Goal: Feedback & Contribution: Submit feedback/report problem

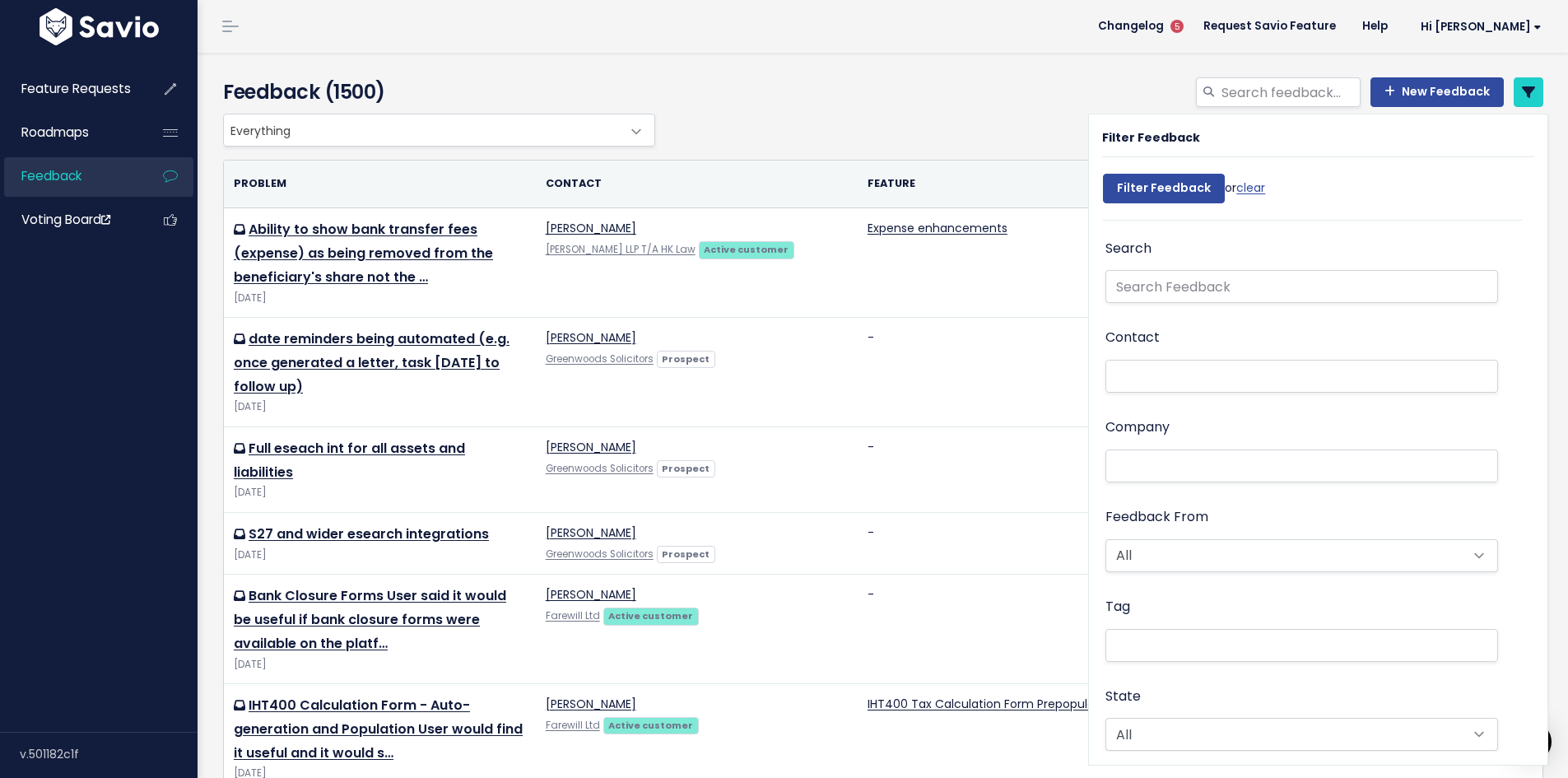
select select
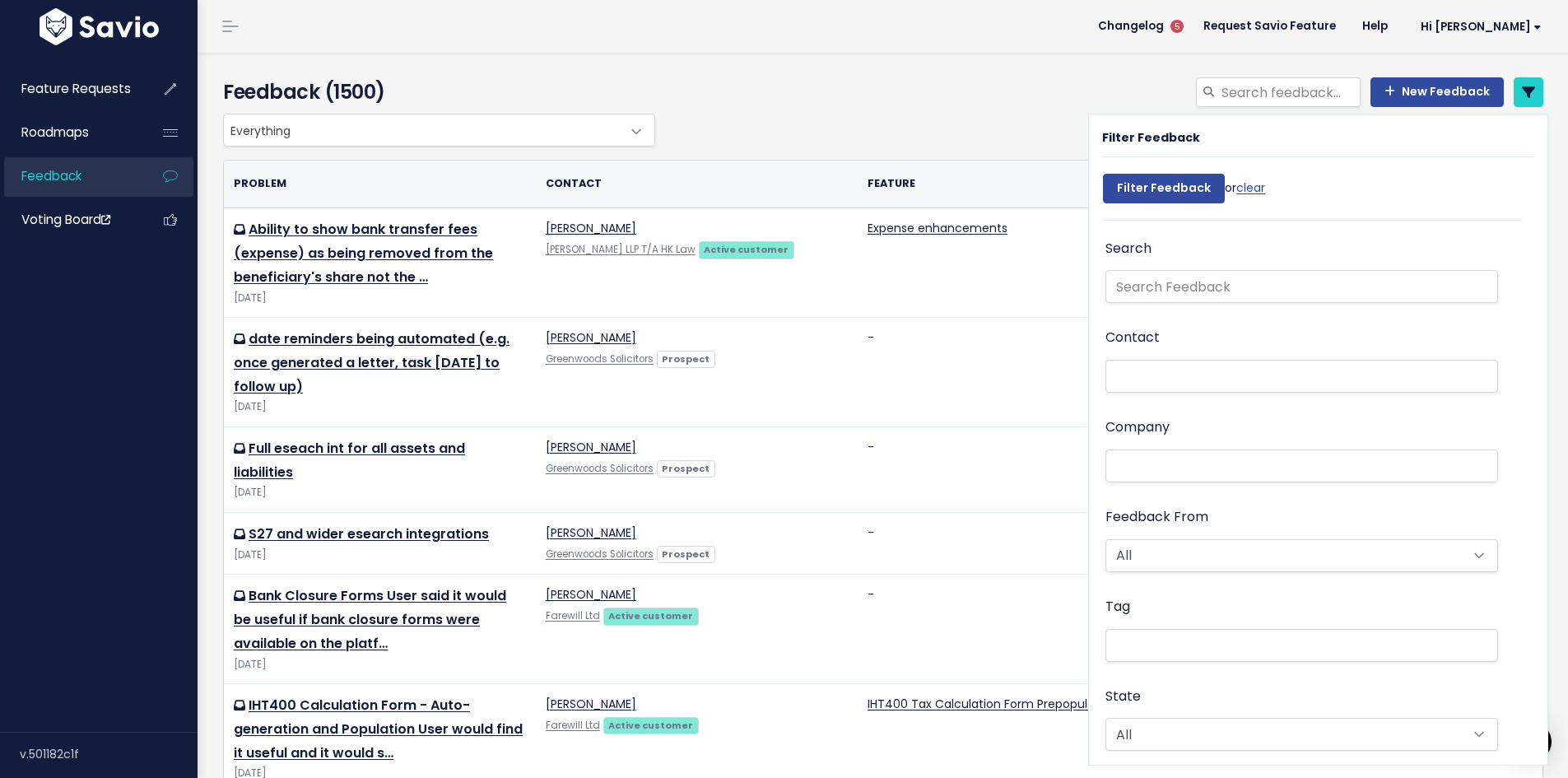
select select
click at [1425, 89] on link "New Feedback" at bounding box center [1437, 93] width 133 height 30
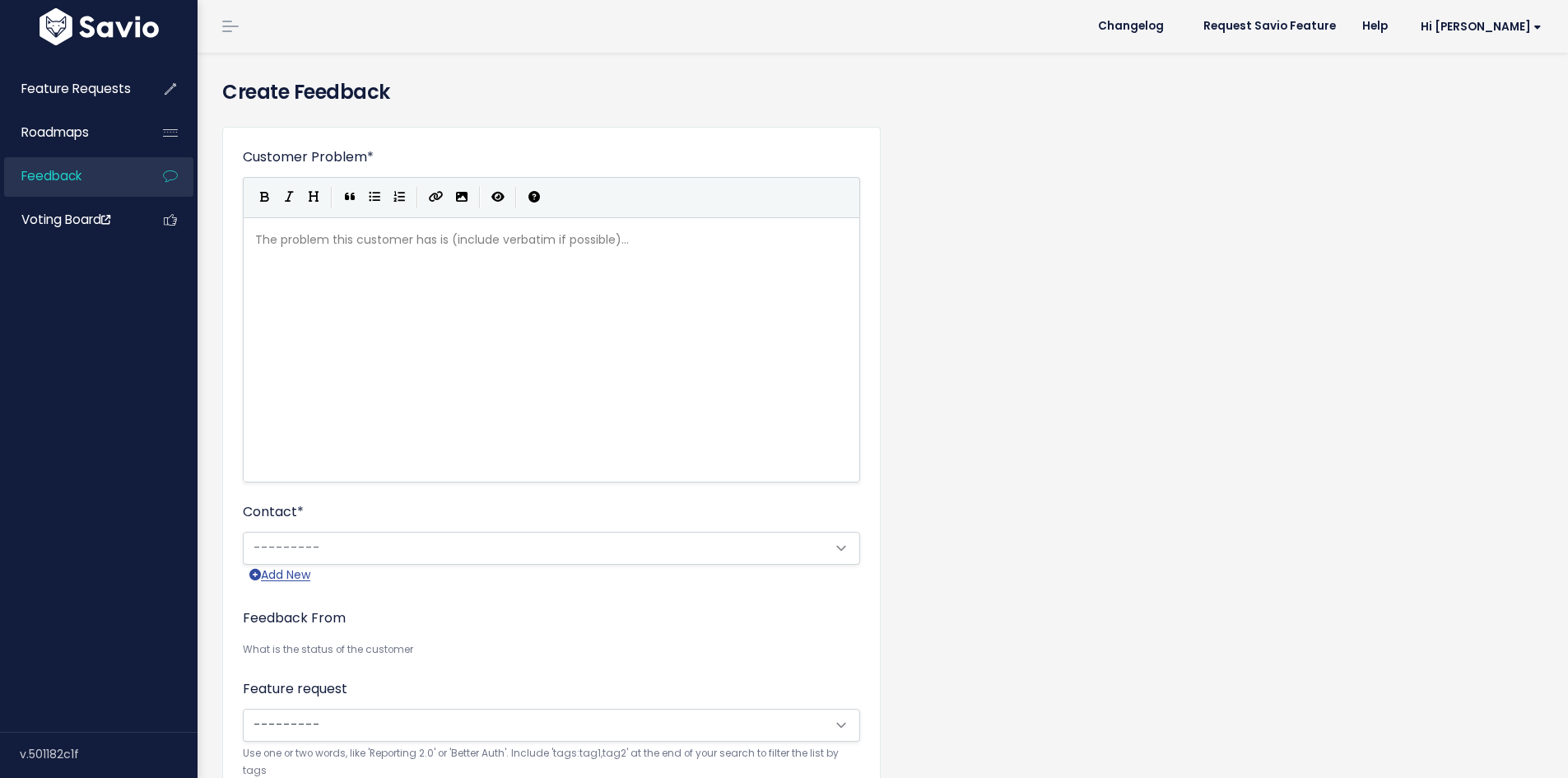
scroll to position [2, 0]
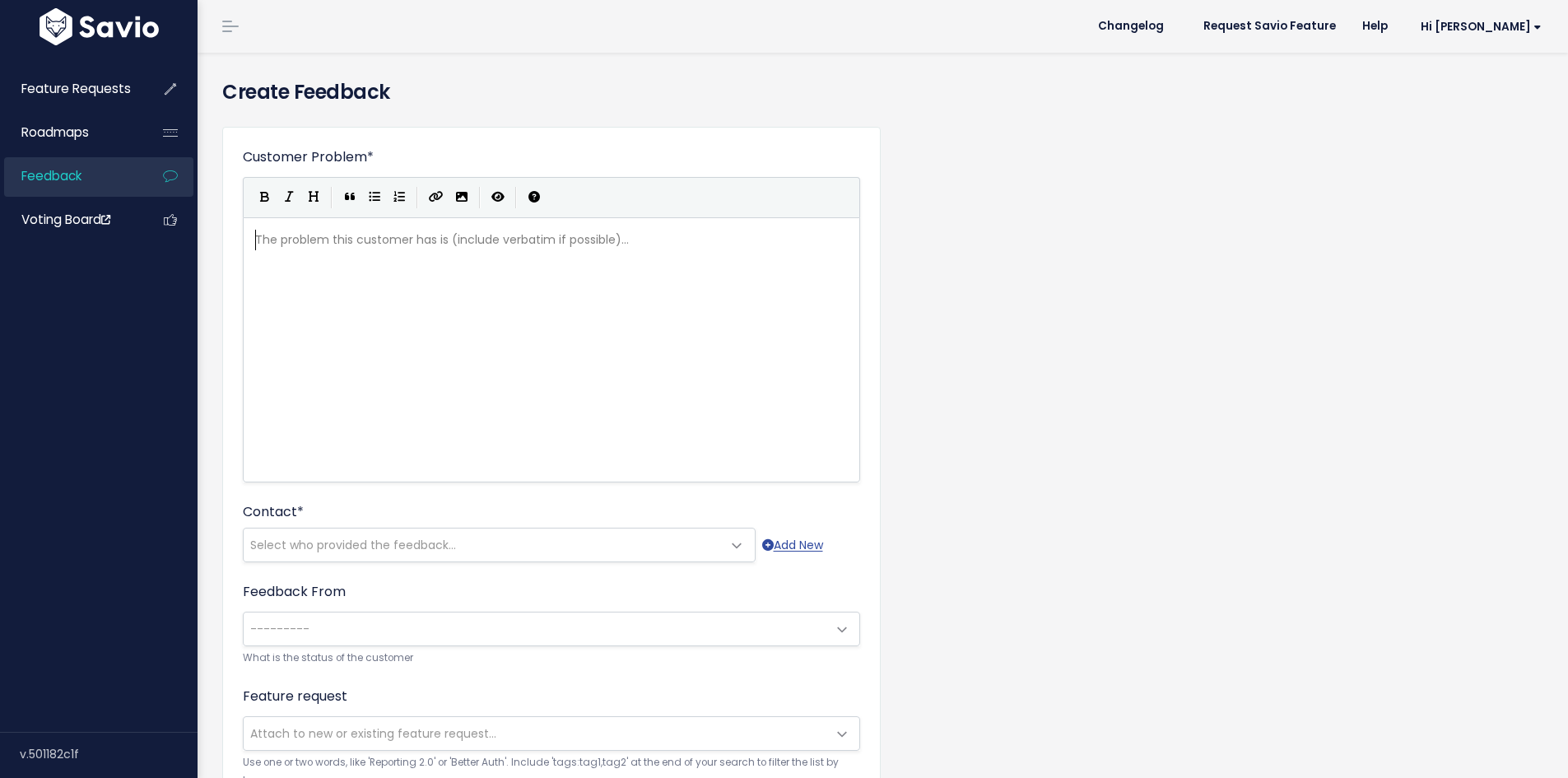
click at [353, 235] on pre "​" at bounding box center [558, 239] width 612 height 21
type textarea "Coarre"
type textarea "rrespondence Feedbc"
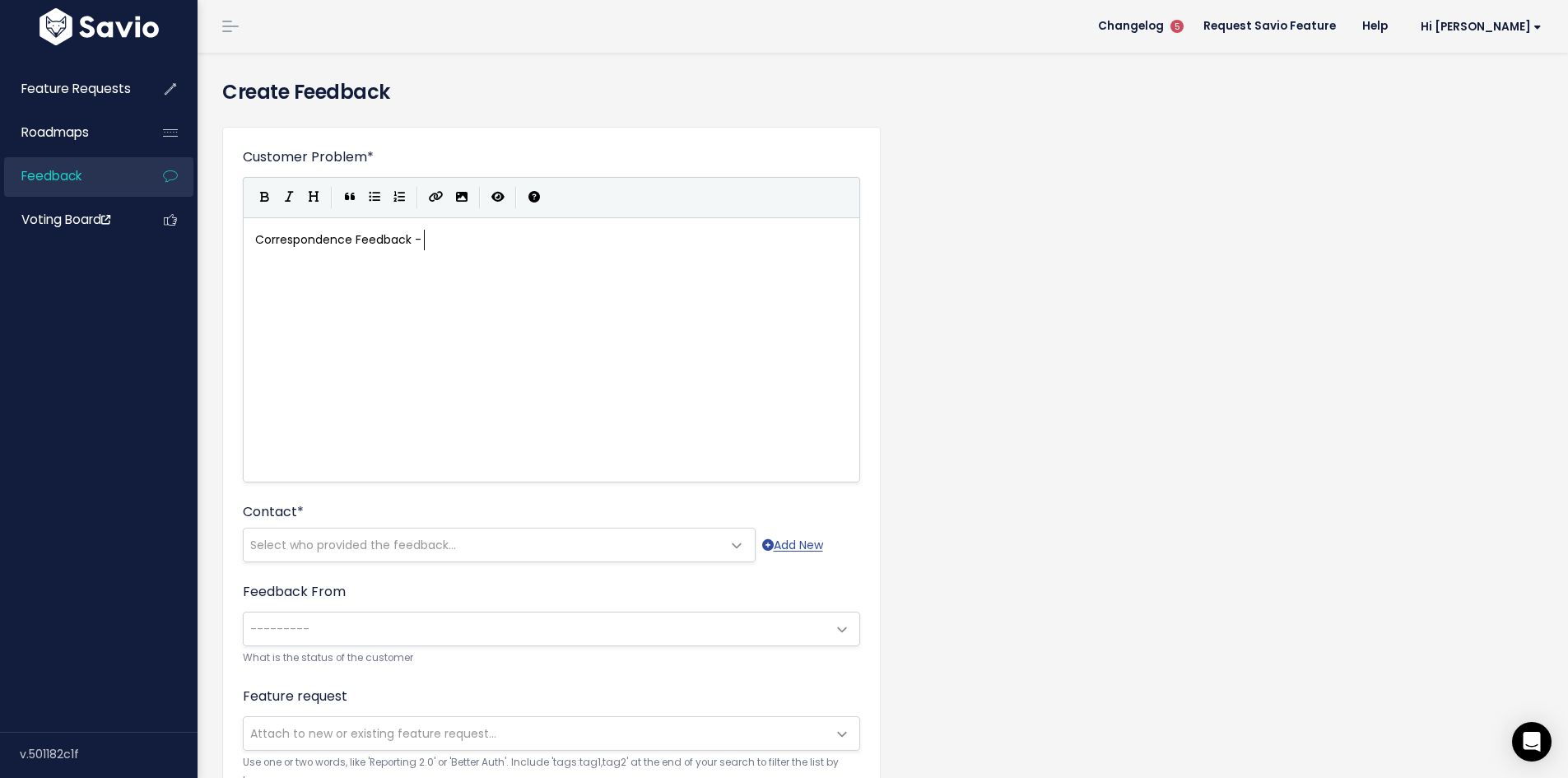
type textarea "ack -"
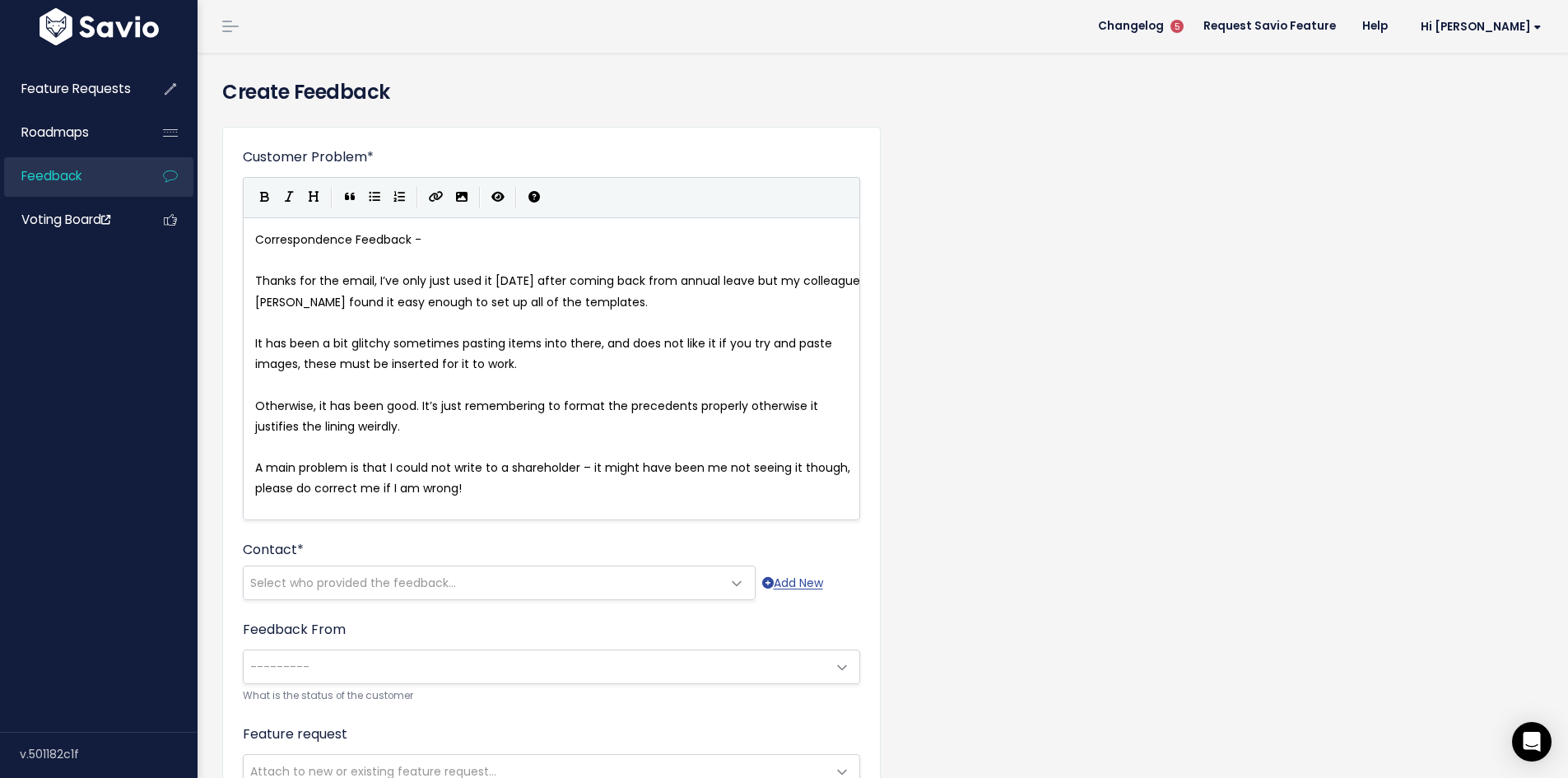
click at [527, 244] on pre "Correspondence Feedback -" at bounding box center [558, 239] width 612 height 21
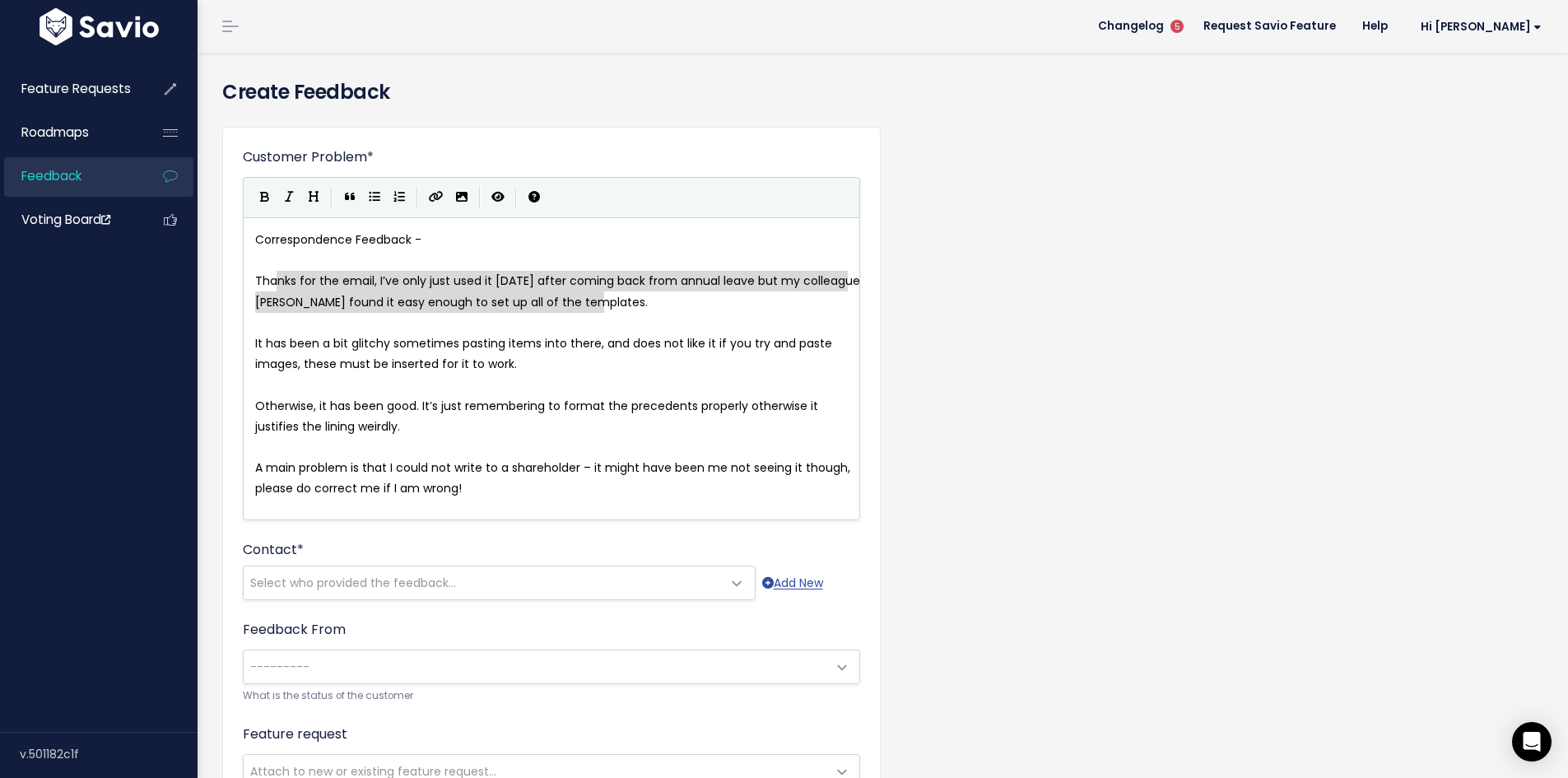
type textarea "Thanks for the email, I’ve only just used it [DATE] after coming back from annu…"
drag, startPoint x: 627, startPoint y: 299, endPoint x: 254, endPoint y: 278, distance: 373.6
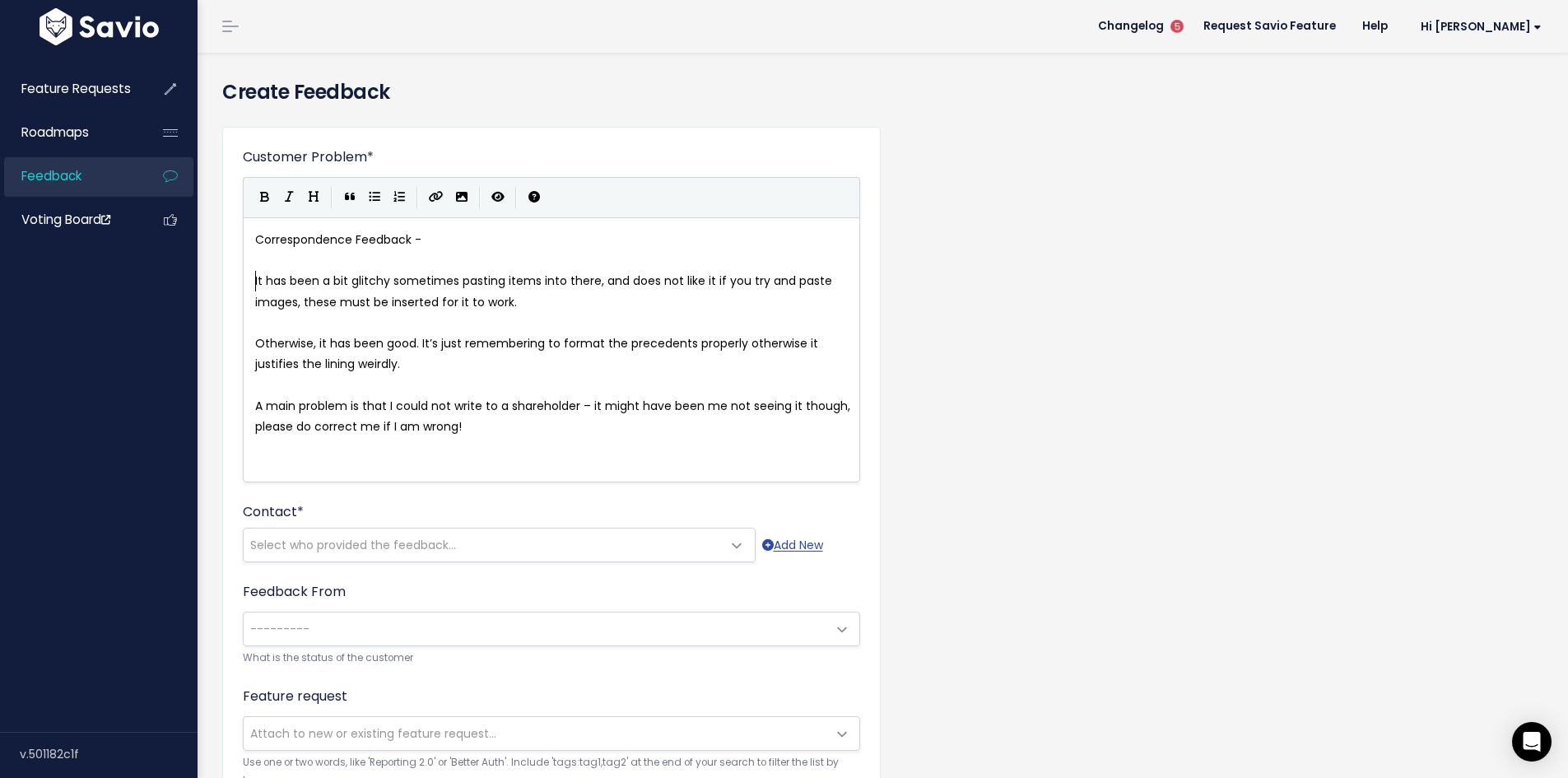
type textarea """
click at [431, 242] on pre "Correspondence Feedback -" at bounding box center [558, 239] width 612 height 21
type textarea "Pasting"
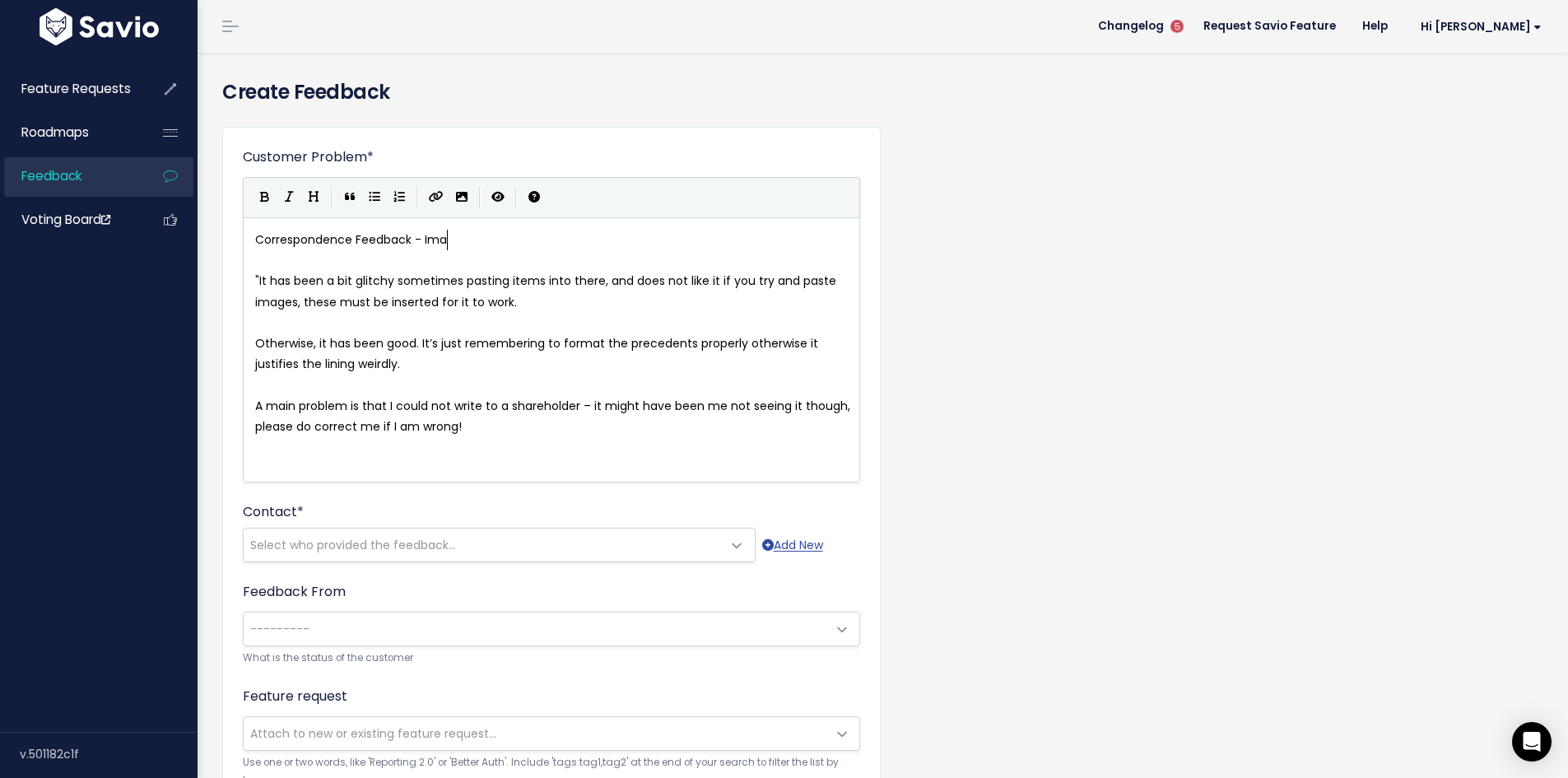
type textarea "Imag"
type textarea "Templates - Adding Images"
click at [518, 299] on pre ""It has been a bit glitchy sometimes pasting items into there, and does not lik…" at bounding box center [558, 291] width 612 height 41
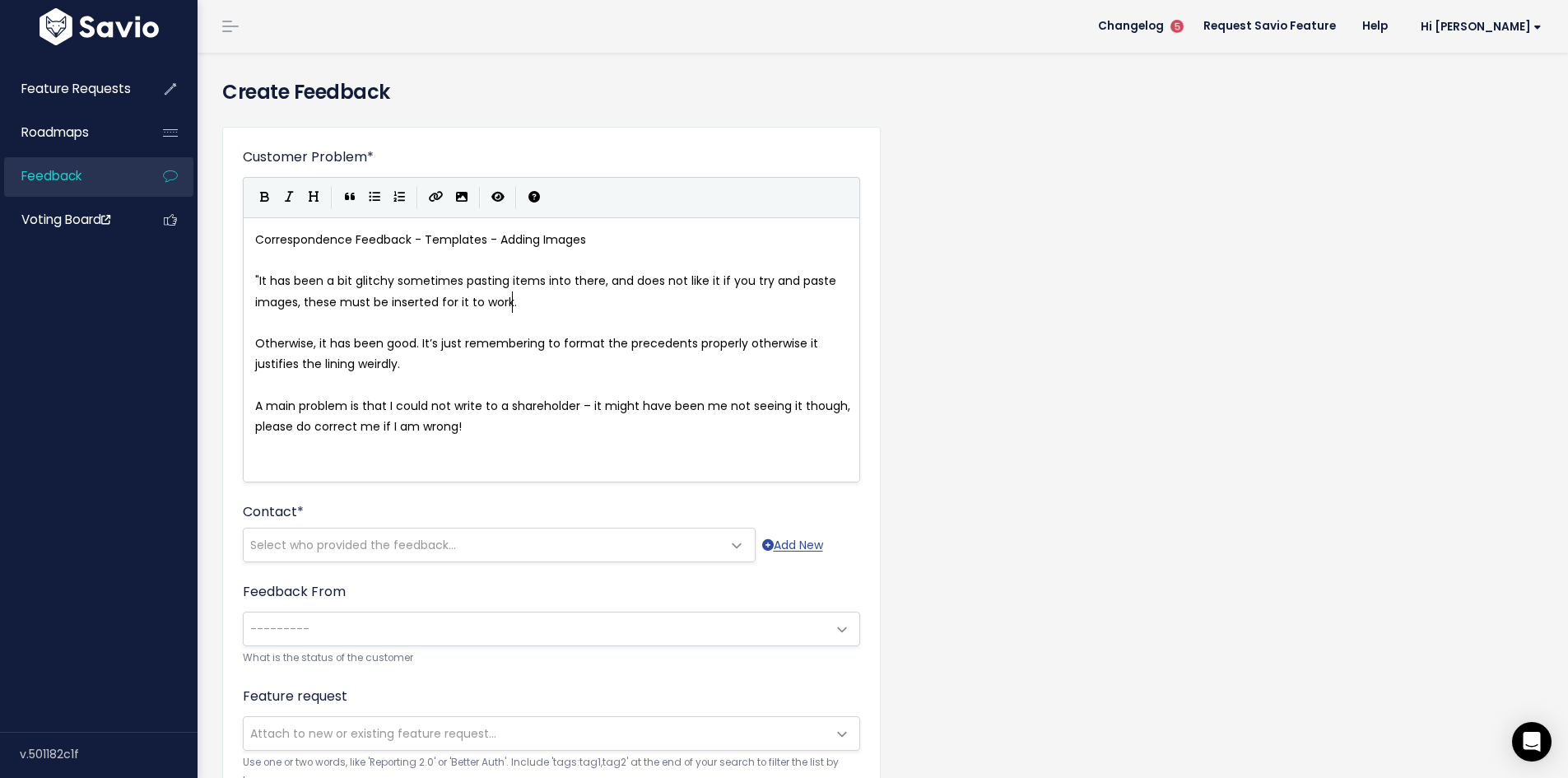
type textarea """
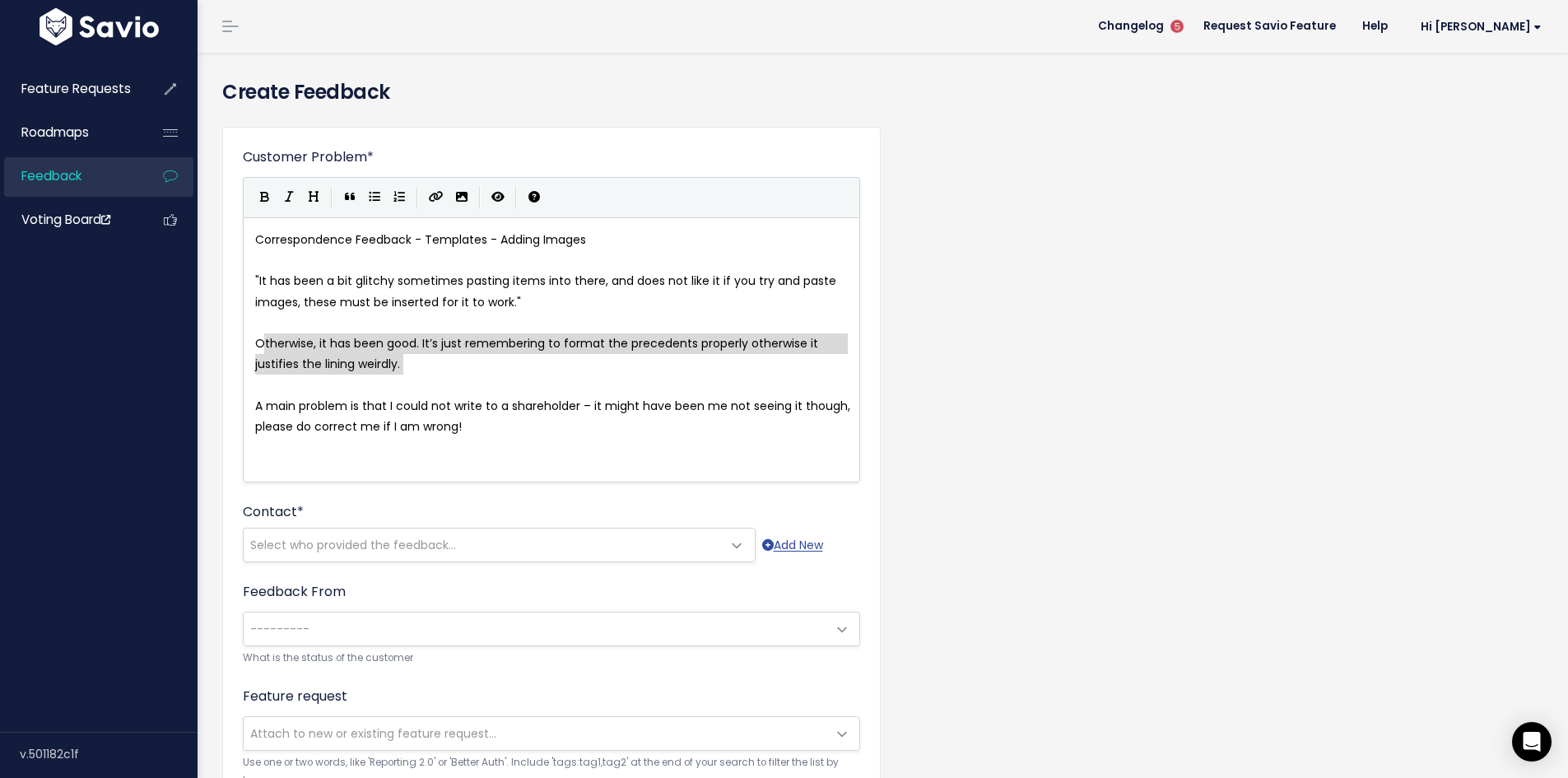
type textarea "Otherwise, it has been good. It’s just remembering to format the precedents pro…"
drag, startPoint x: 413, startPoint y: 365, endPoint x: 259, endPoint y: 344, distance: 155.4
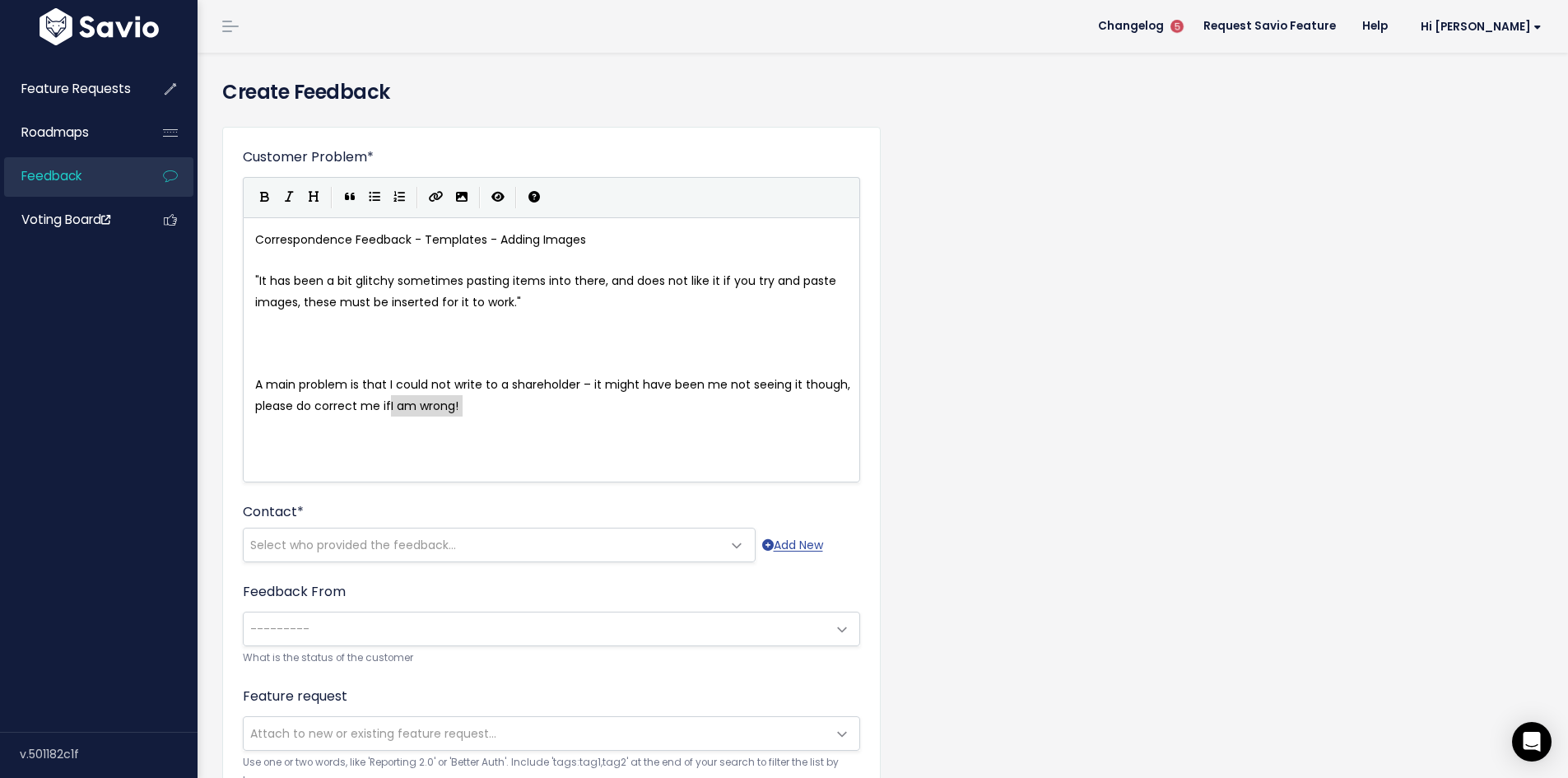
type textarea "A main problem is that I could not write to a shareholder – it might have been …"
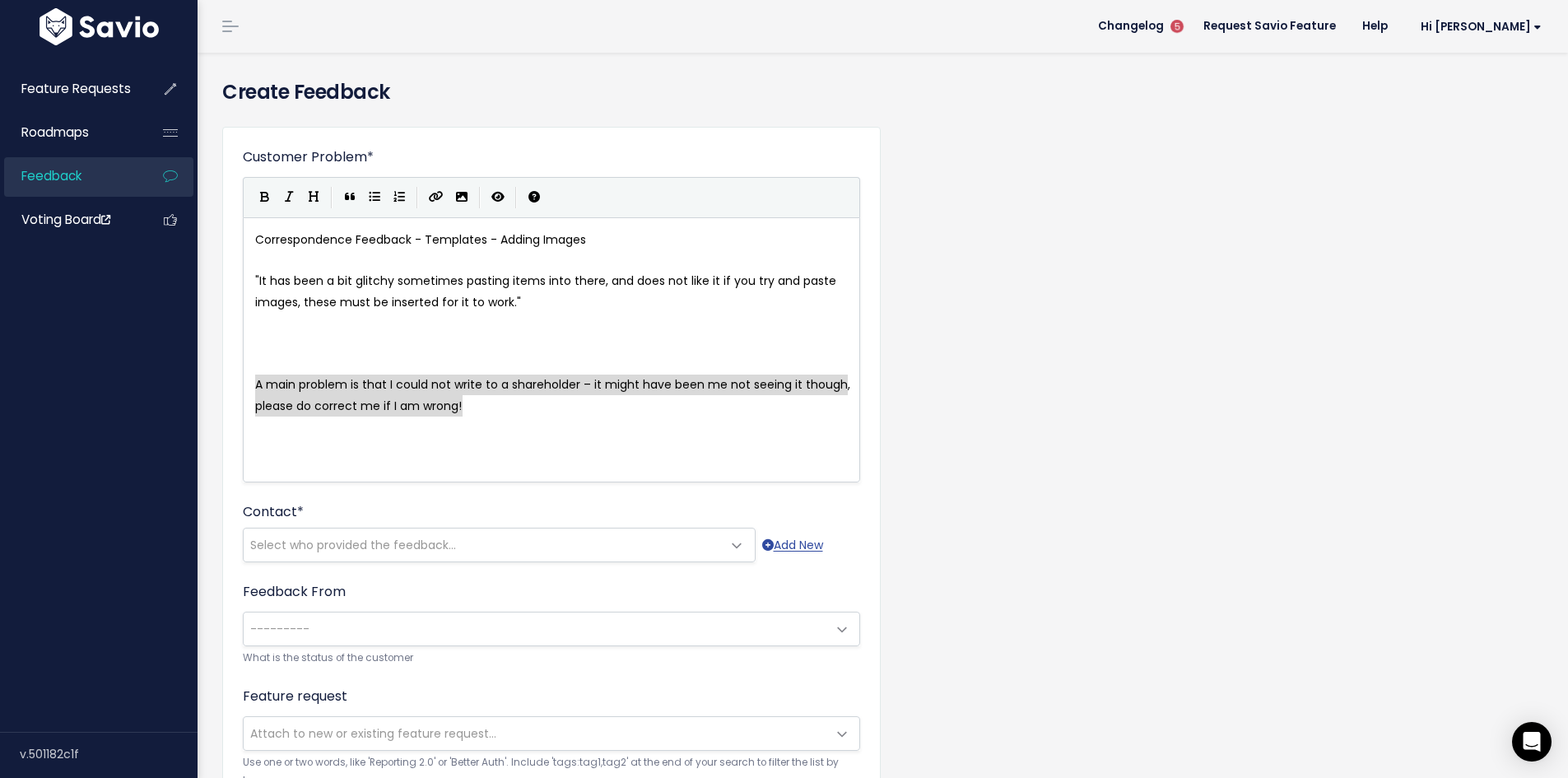
drag, startPoint x: 441, startPoint y: 399, endPoint x: 233, endPoint y: 382, distance: 208.7
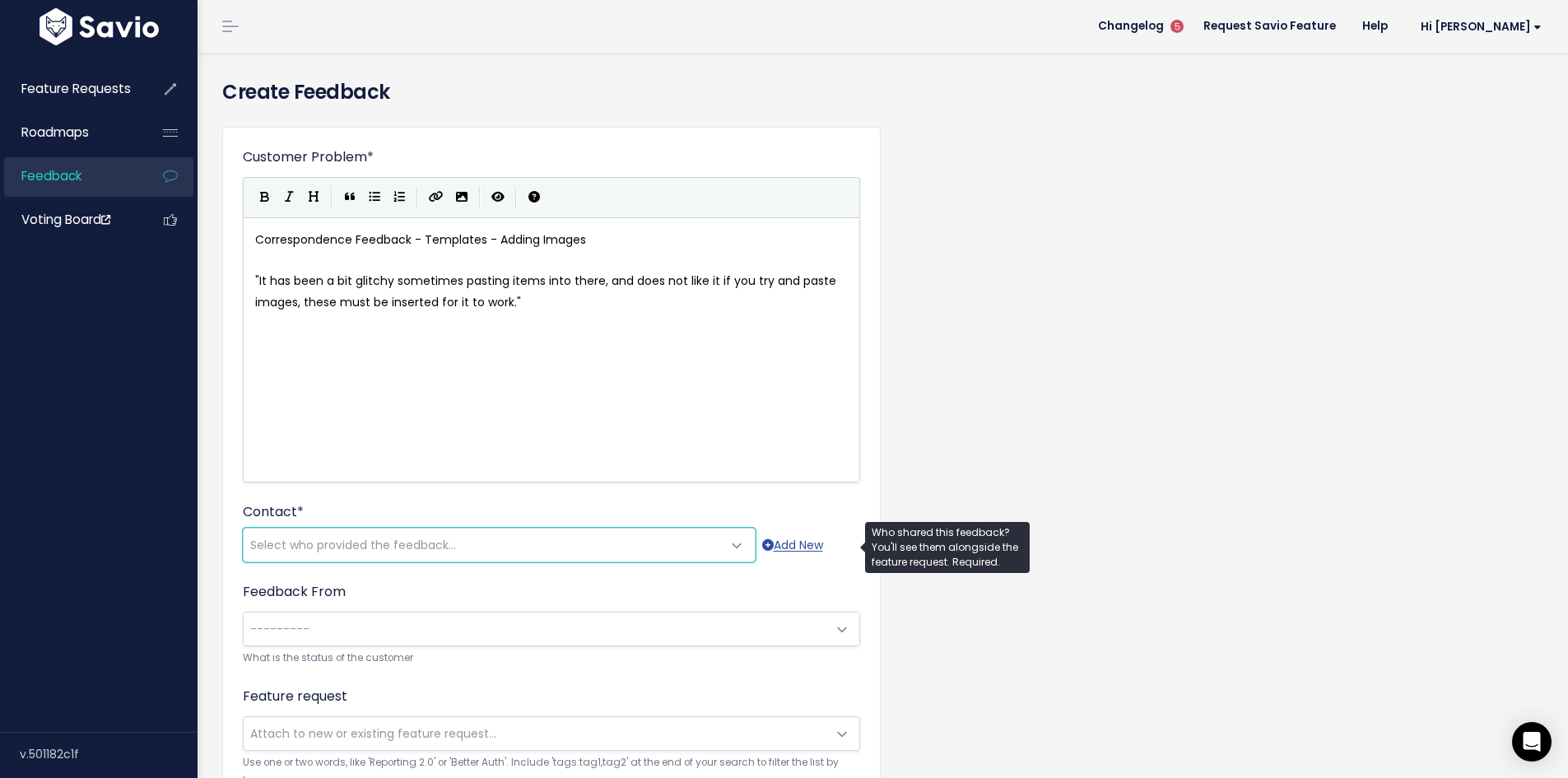
click at [402, 545] on span "Select who provided the feedback..." at bounding box center [353, 545] width 206 height 17
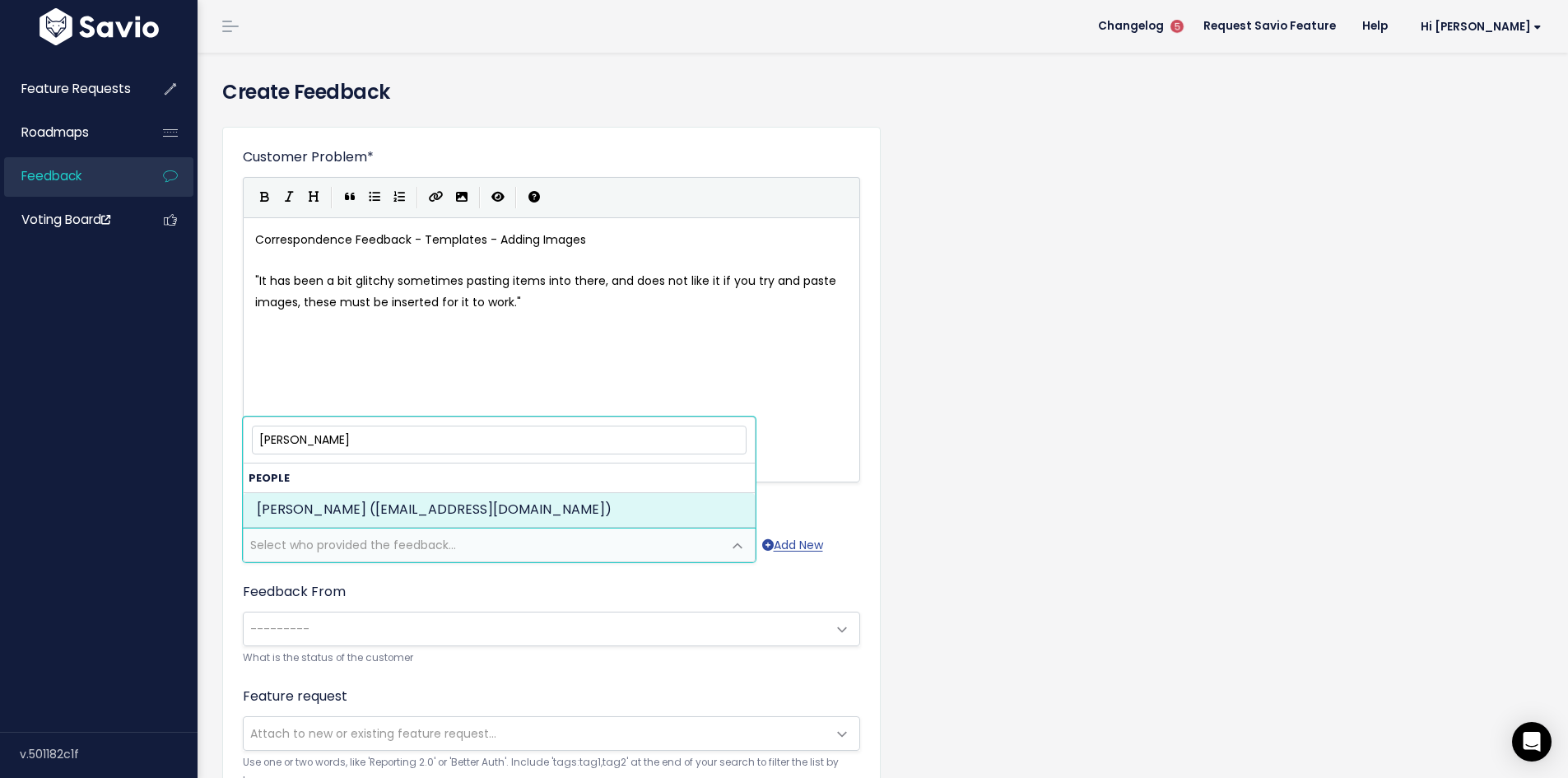
type input "luke john"
select select "ACTIVE"
select select "89995967"
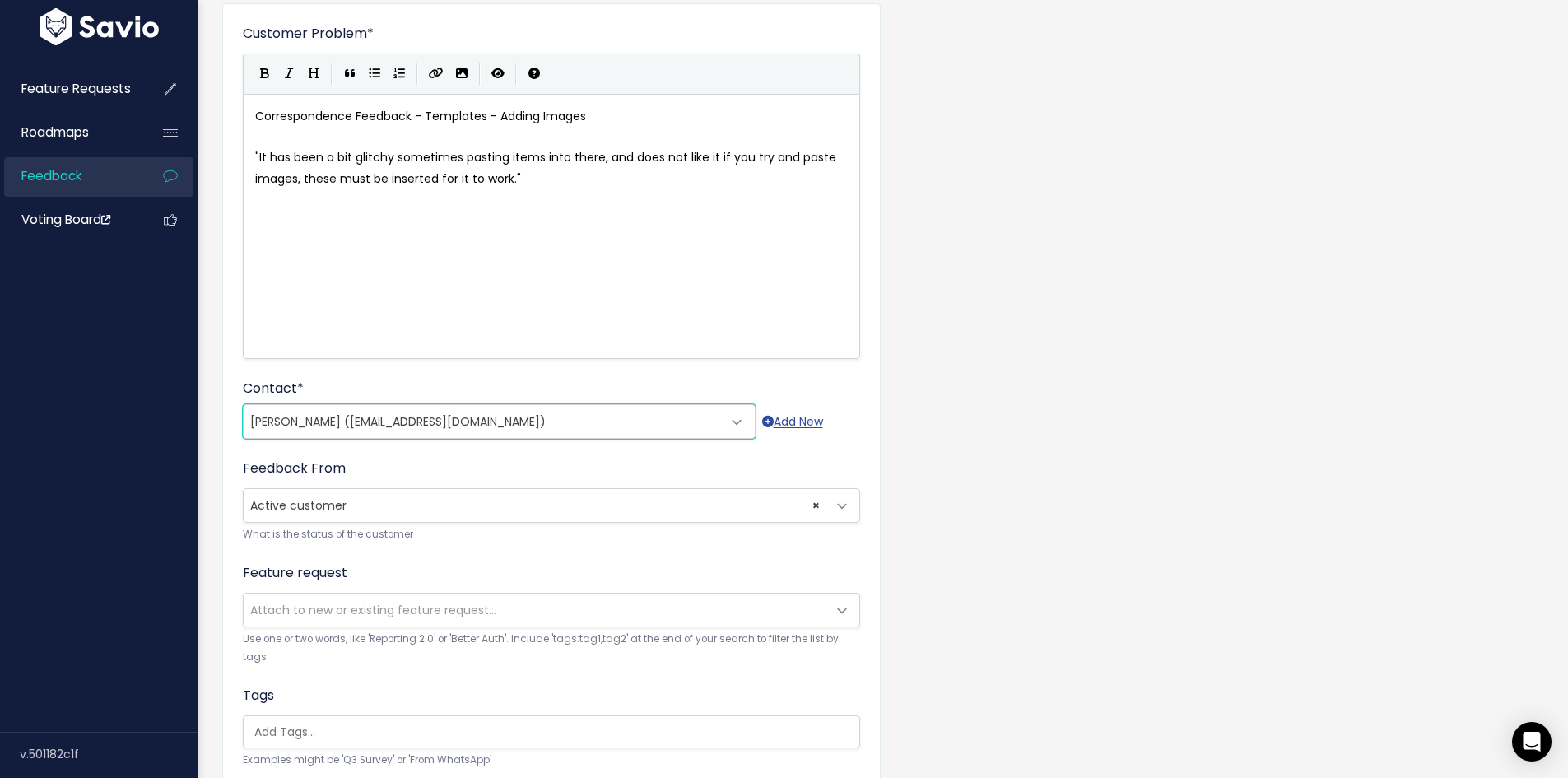
scroll to position [329, 0]
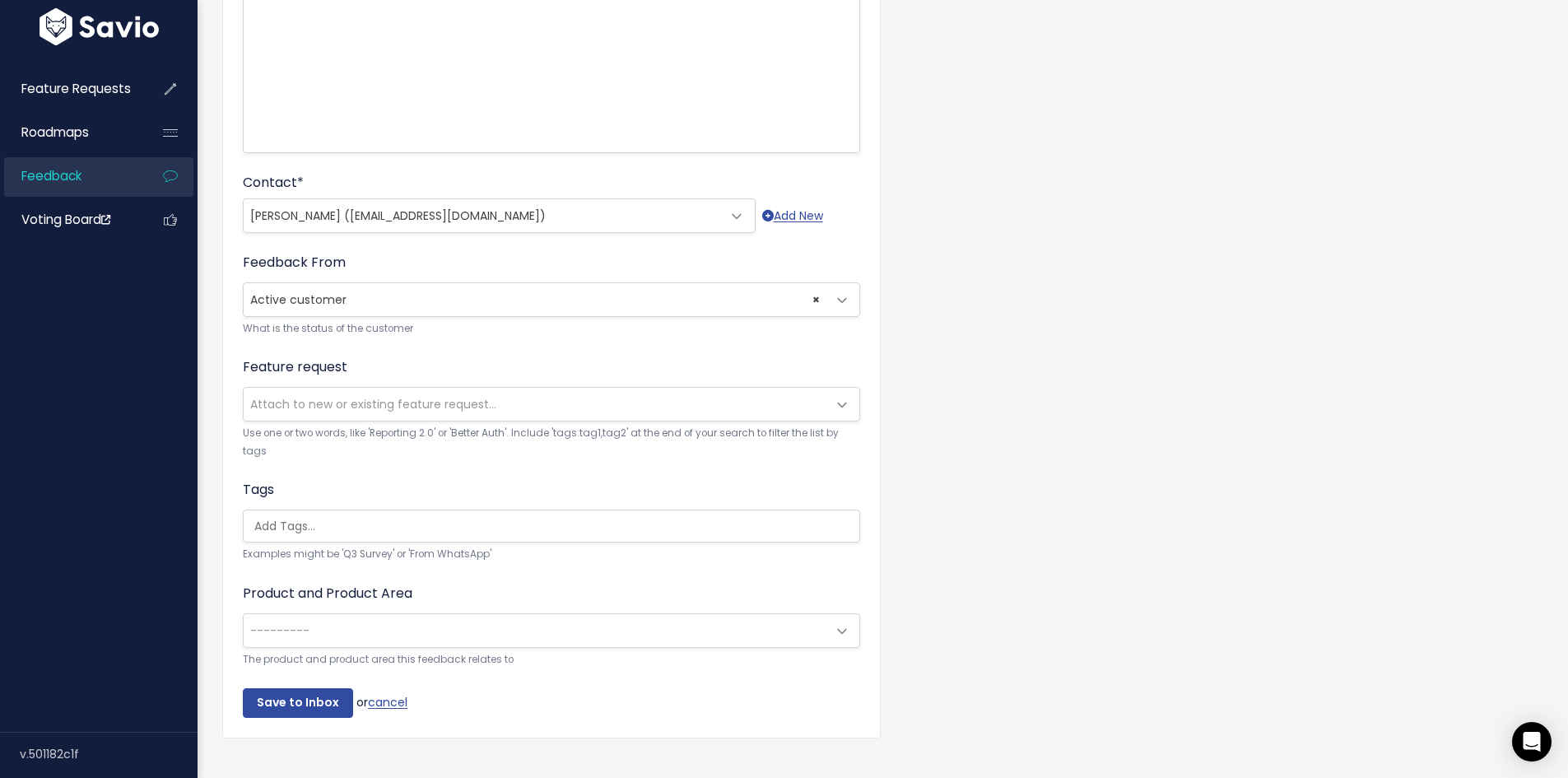
click at [371, 414] on span "Attach to new or existing feature request..." at bounding box center [534, 404] width 583 height 33
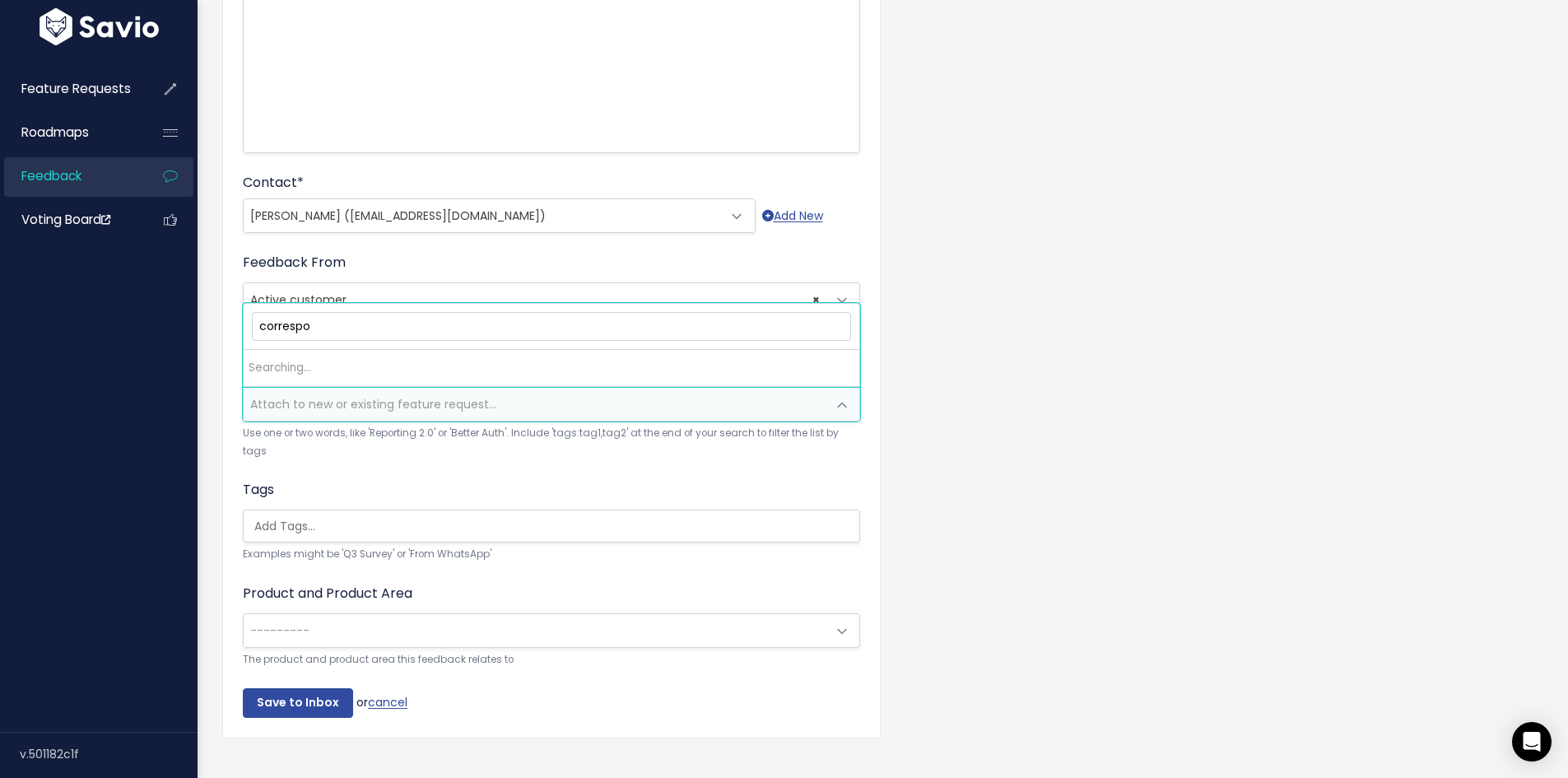
type input "correspon"
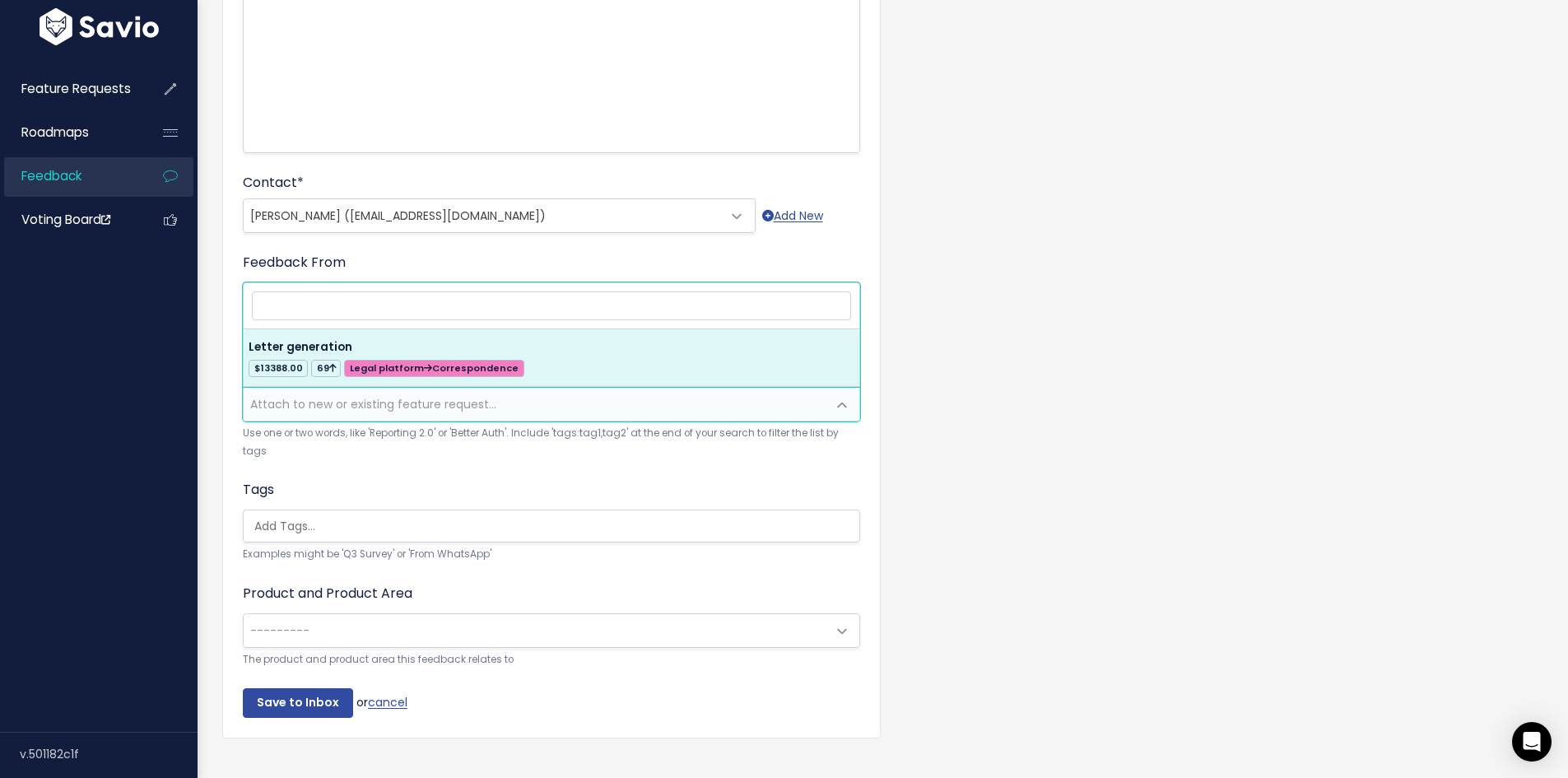
select select "17625"
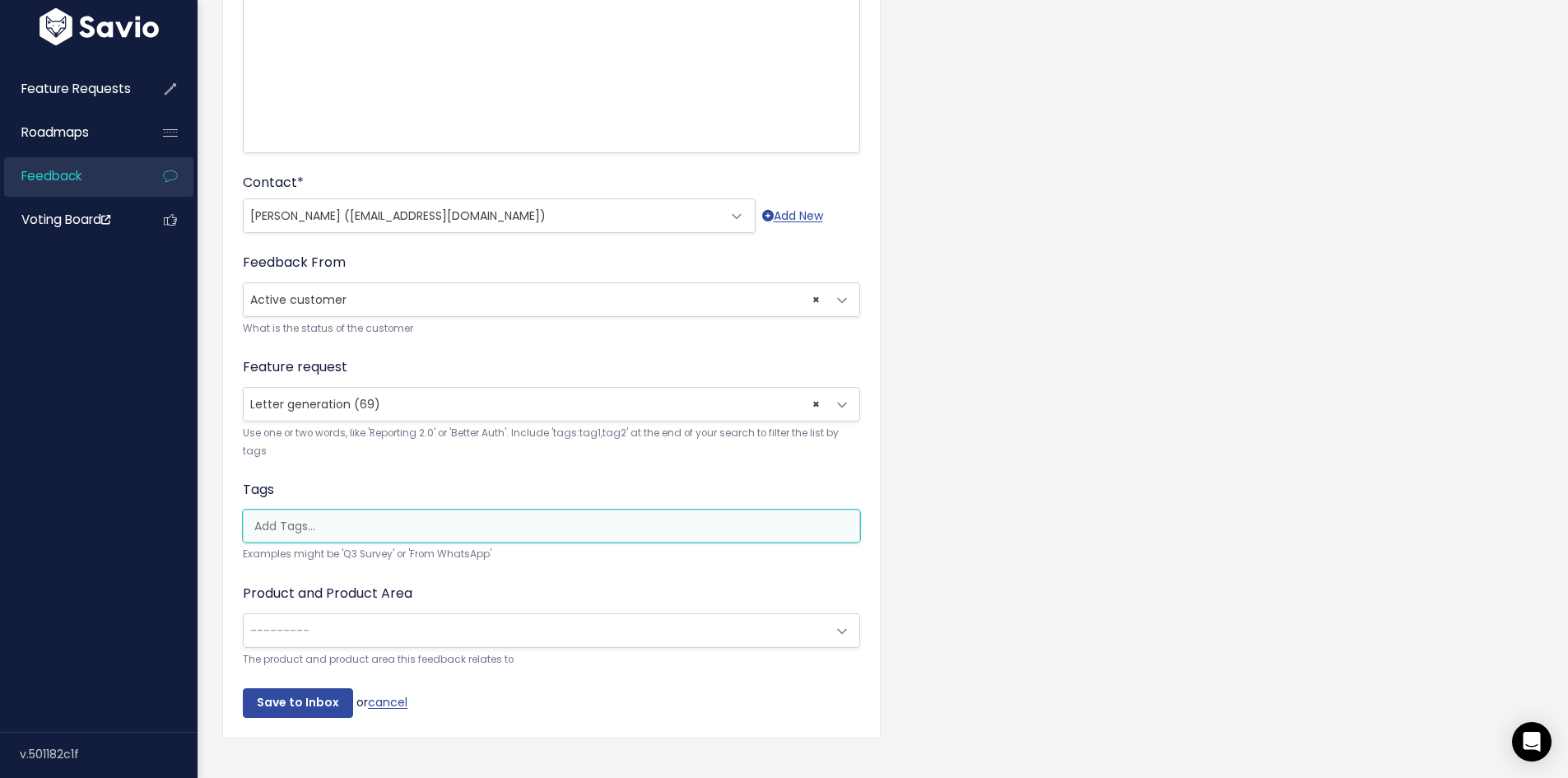
click at [458, 530] on input "search" at bounding box center [555, 526] width 616 height 18
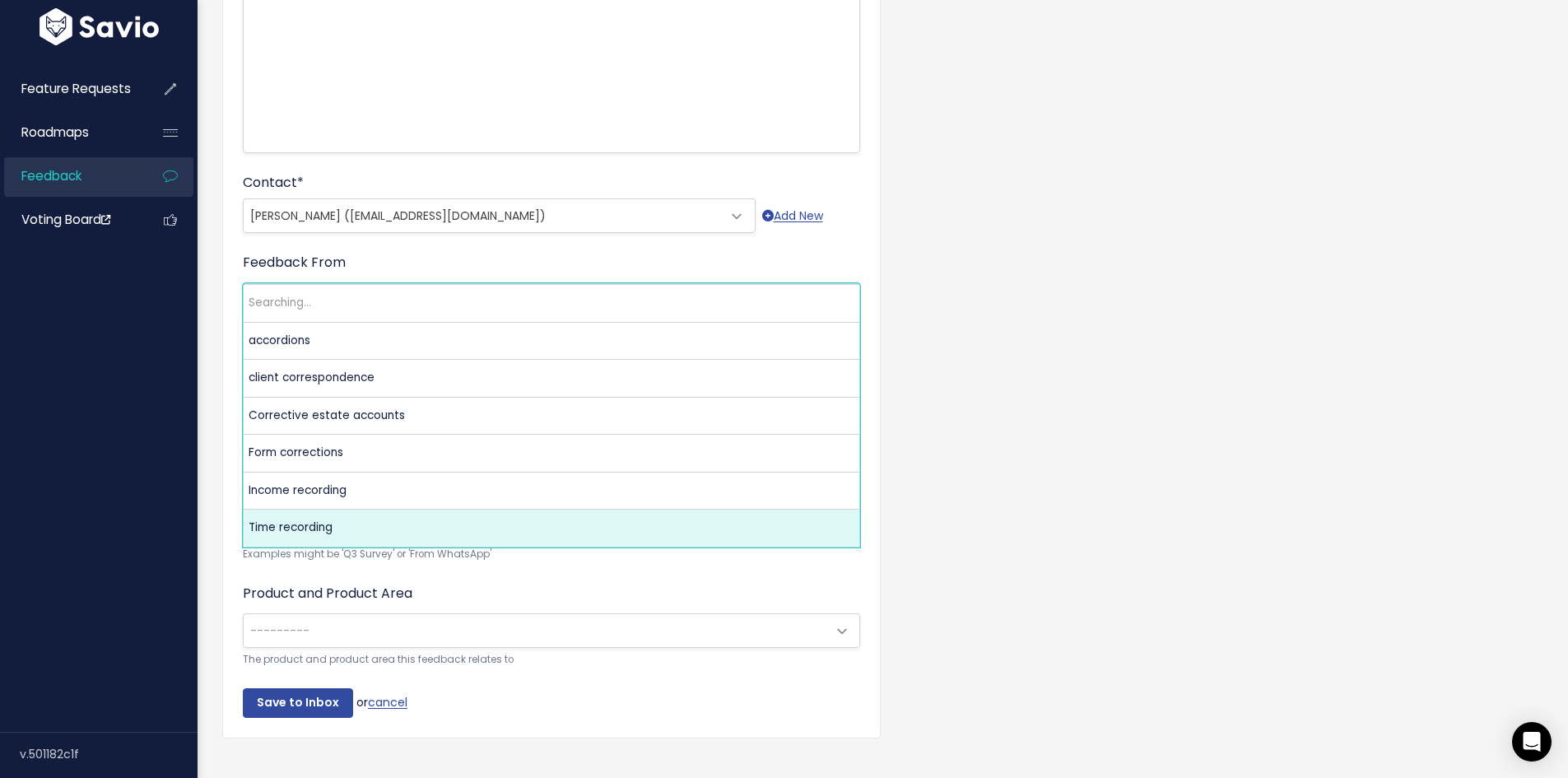
type input "c"
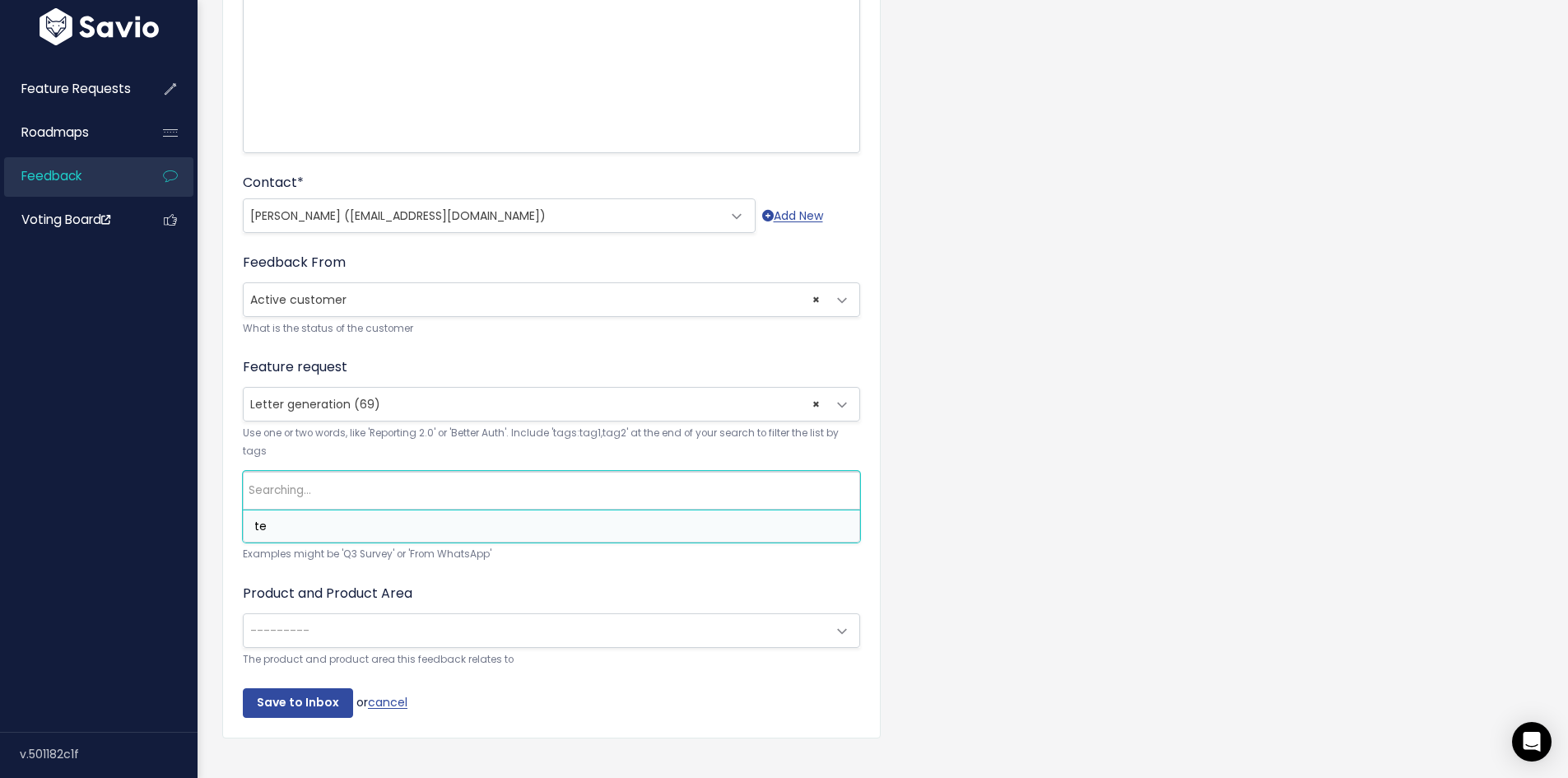
type input "t"
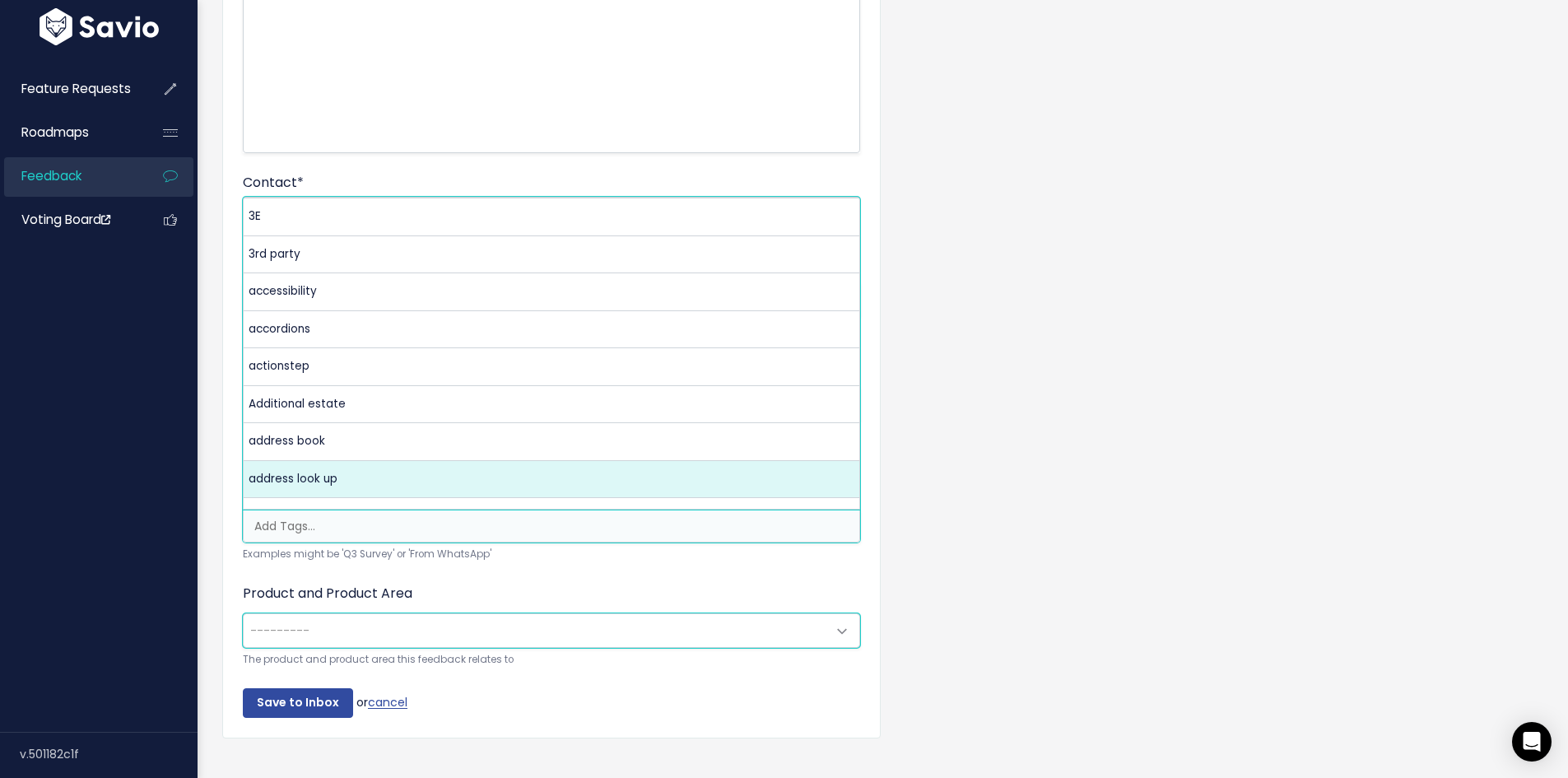
click at [472, 627] on span "---------" at bounding box center [534, 630] width 583 height 33
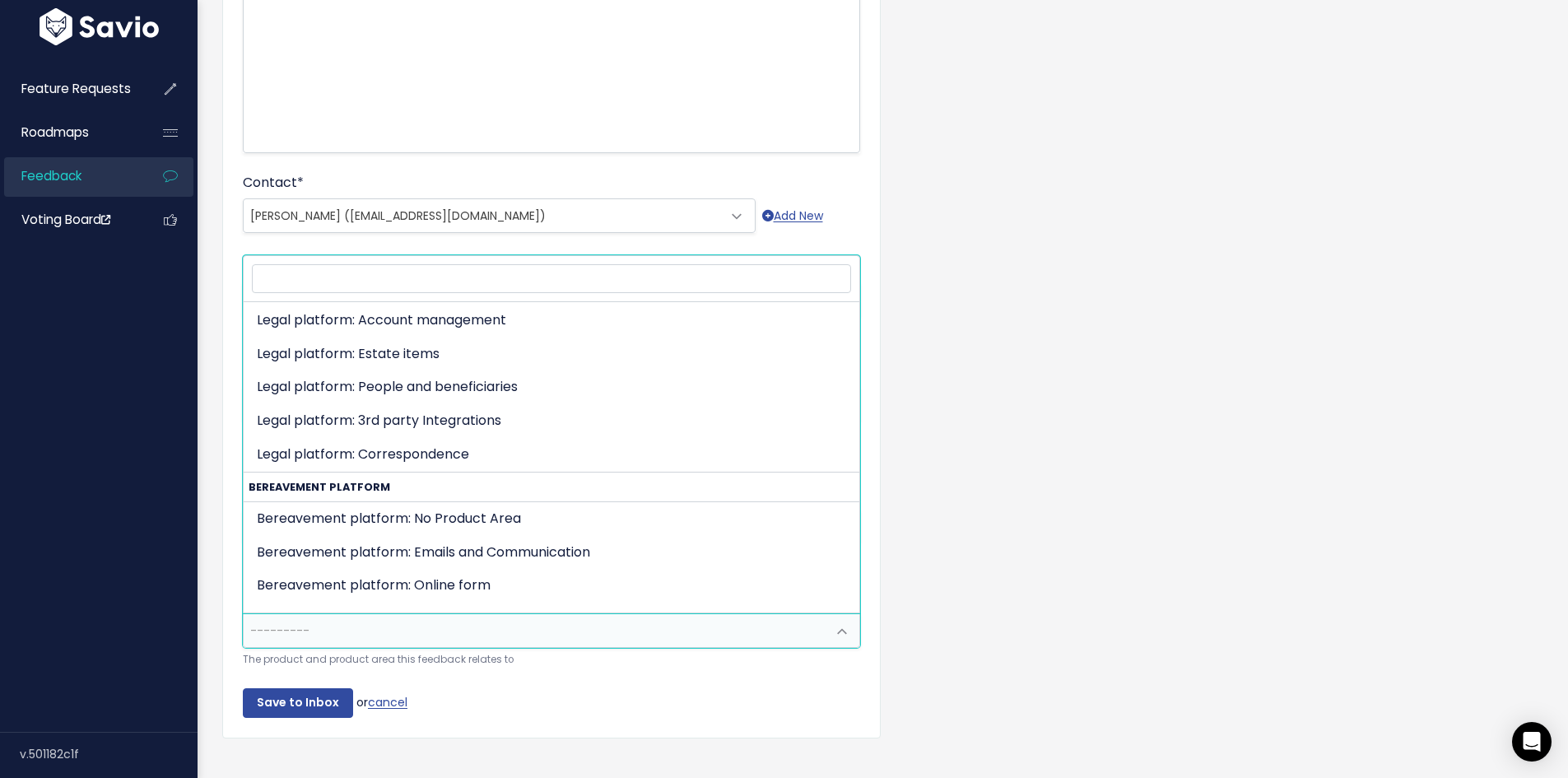
scroll to position [247, 0]
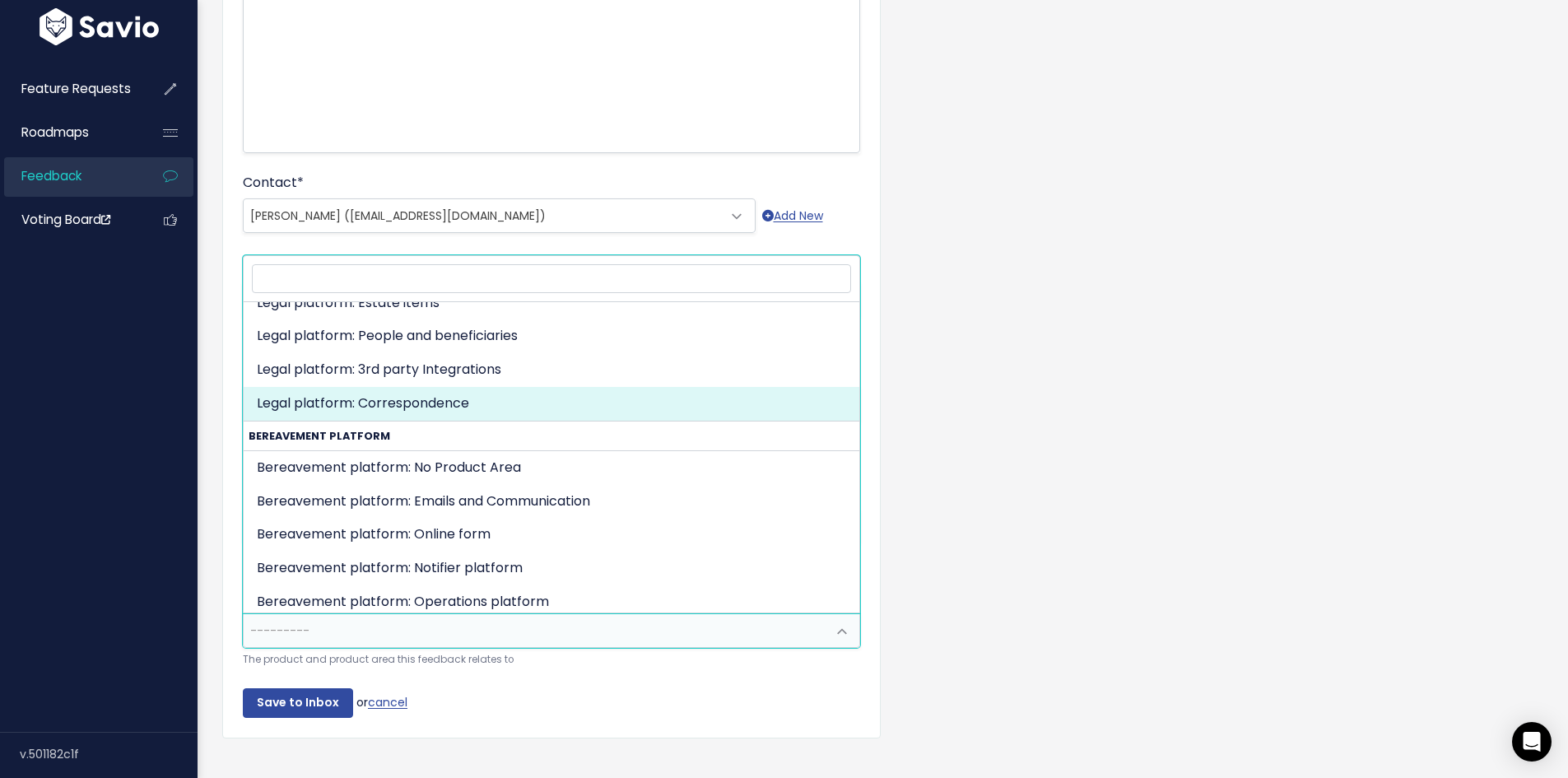
select select "MAIN:COMMUNICATIONS"
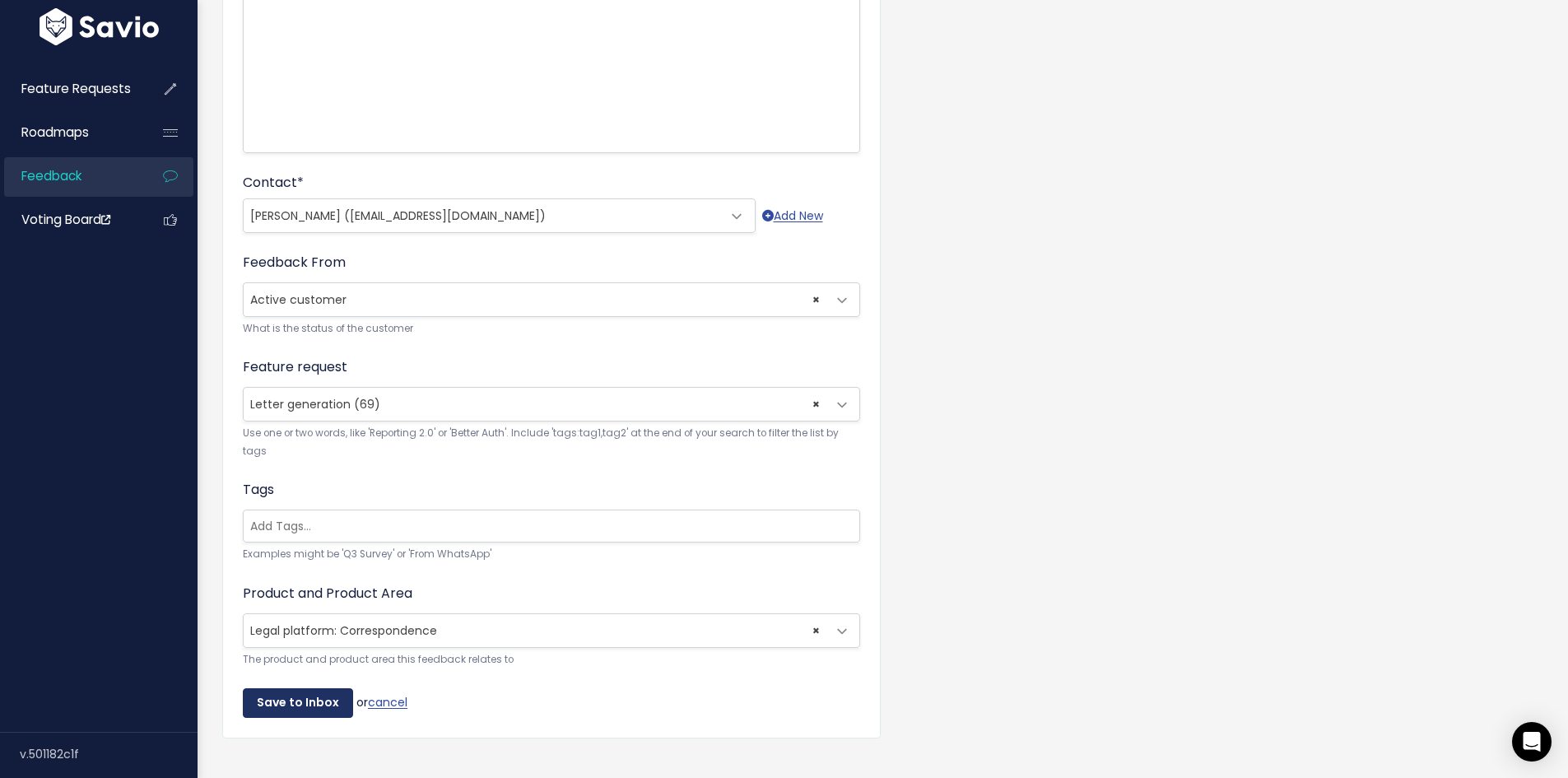
click at [300, 698] on input "Save to Inbox" at bounding box center [298, 703] width 110 height 30
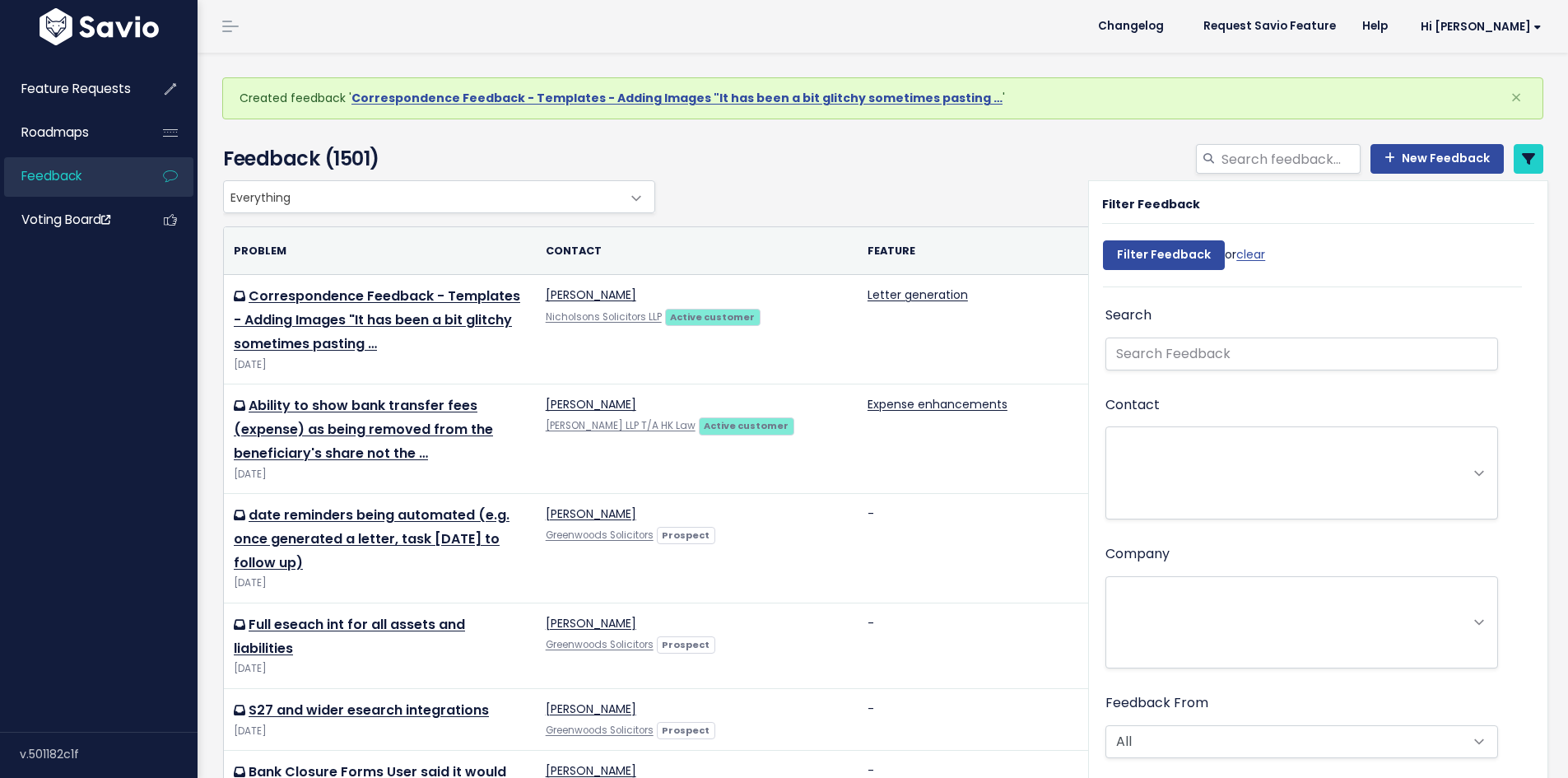
select select
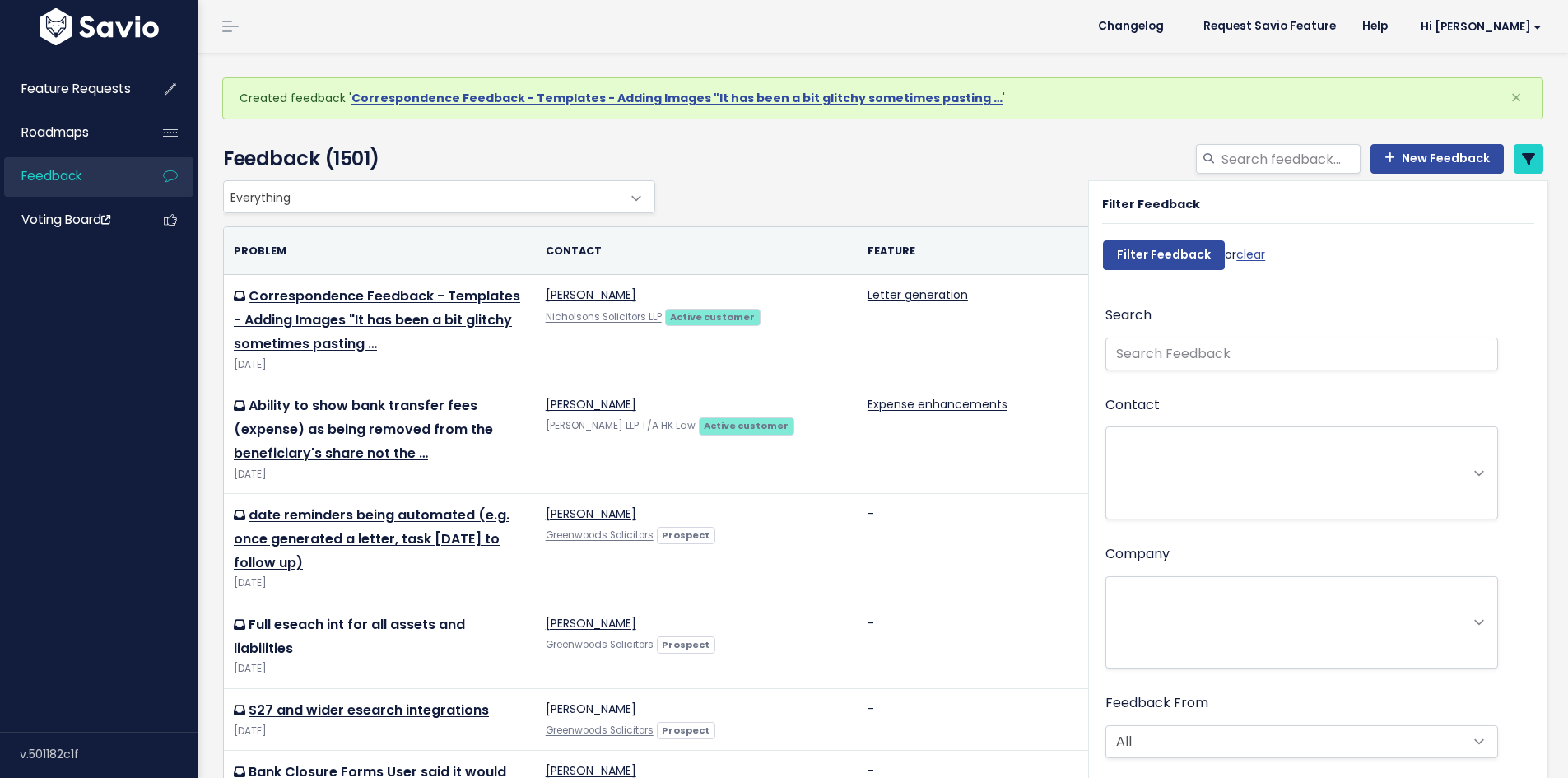
select select
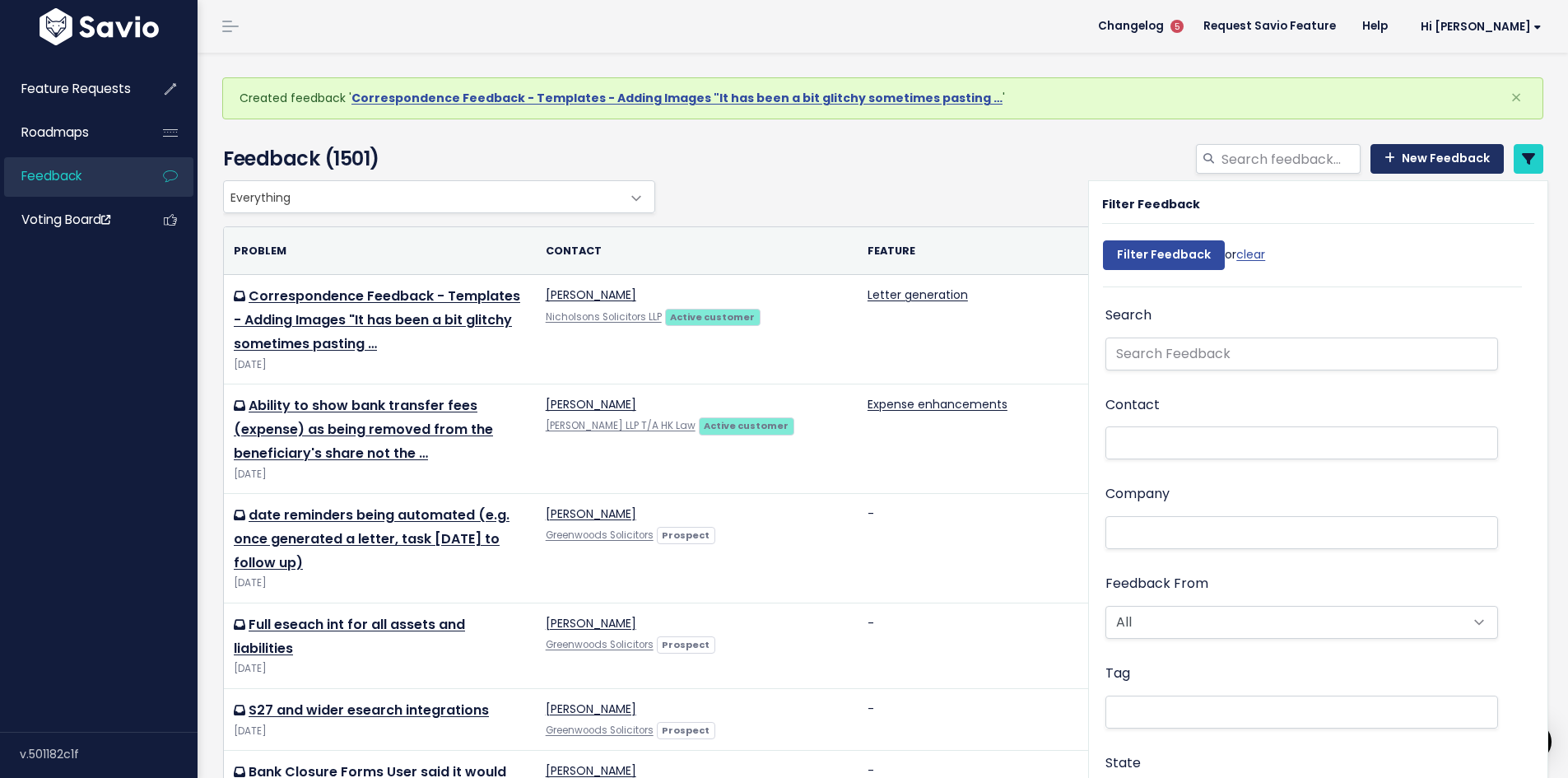
click at [1428, 162] on link "New Feedback" at bounding box center [1437, 159] width 133 height 30
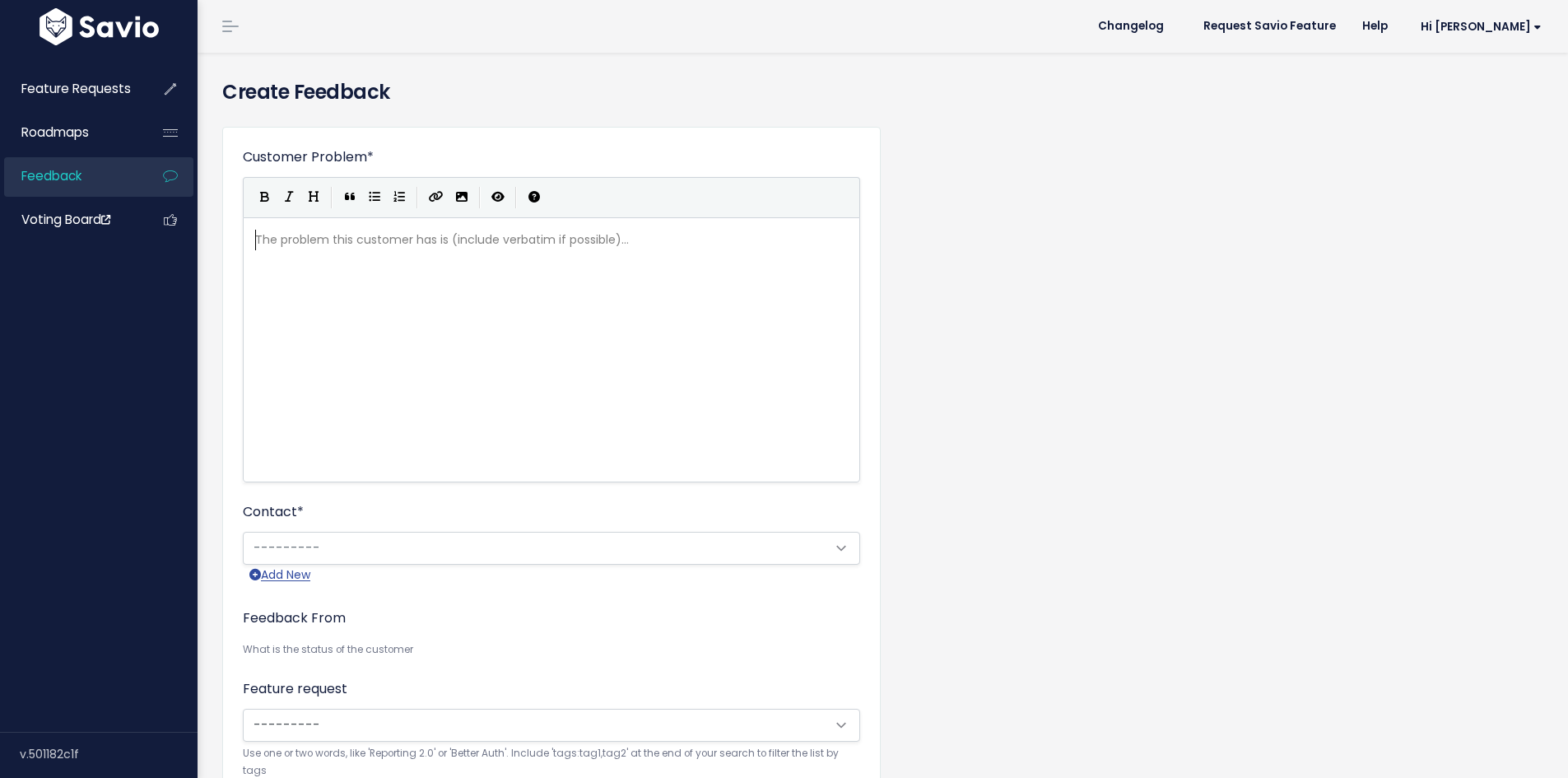
scroll to position [2, 0]
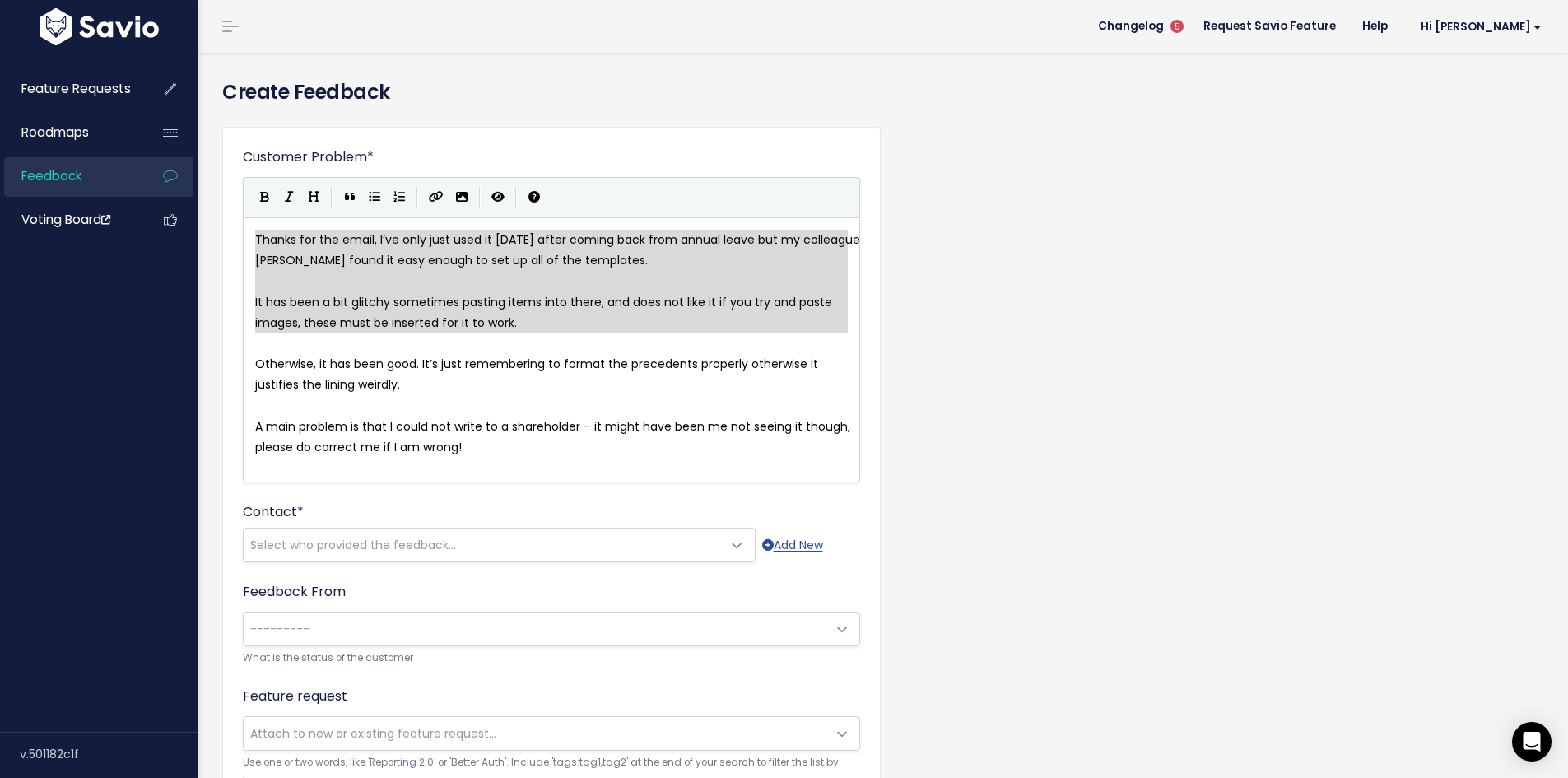
type textarea "Thanks for the email, I’ve only just used it [DATE] after coming back from annu…"
drag, startPoint x: 255, startPoint y: 237, endPoint x: 555, endPoint y: 333, distance: 315.0
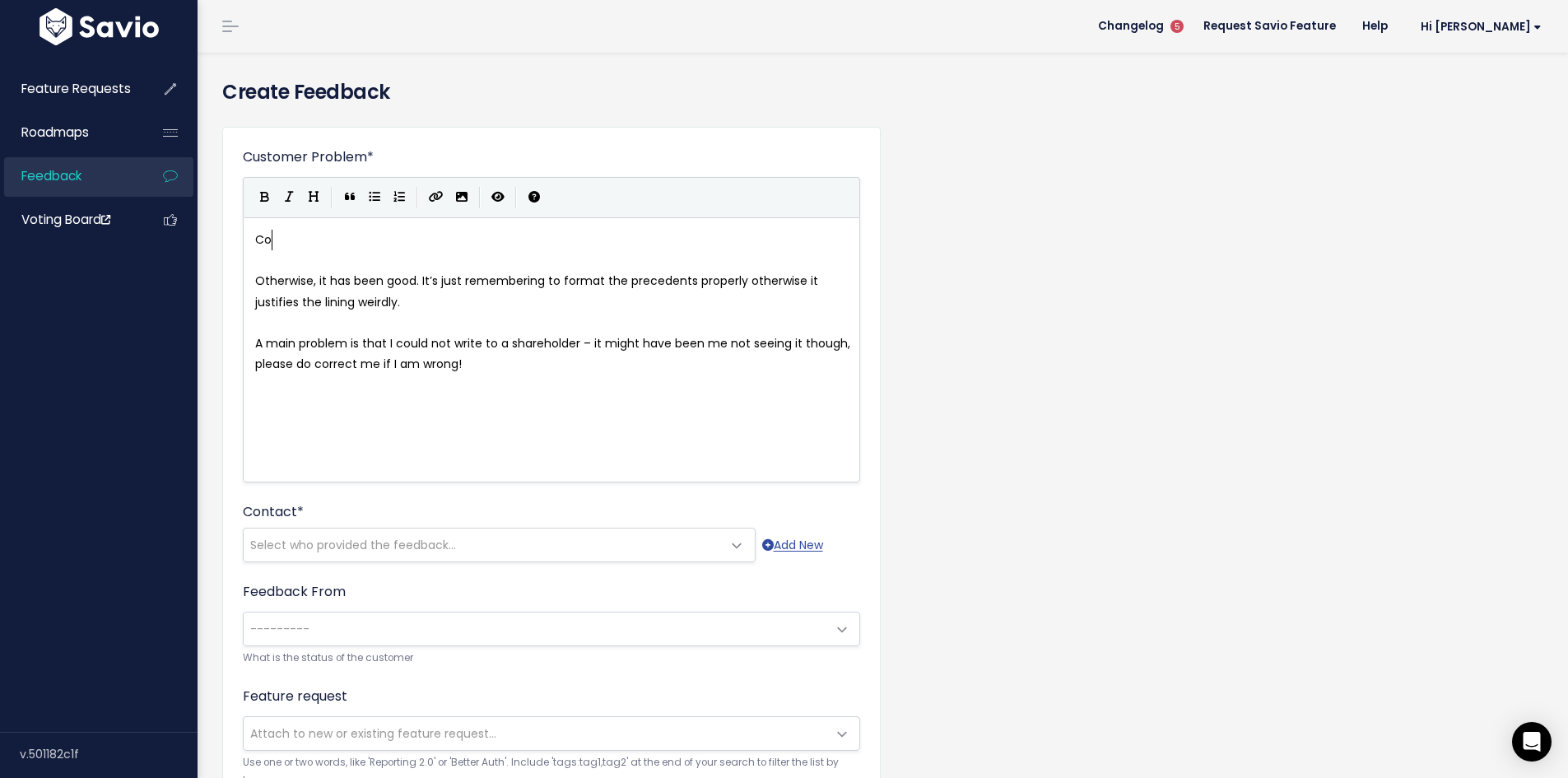
type textarea "Co"
type textarea "CDor"
type textarea "orrespondence - Template"
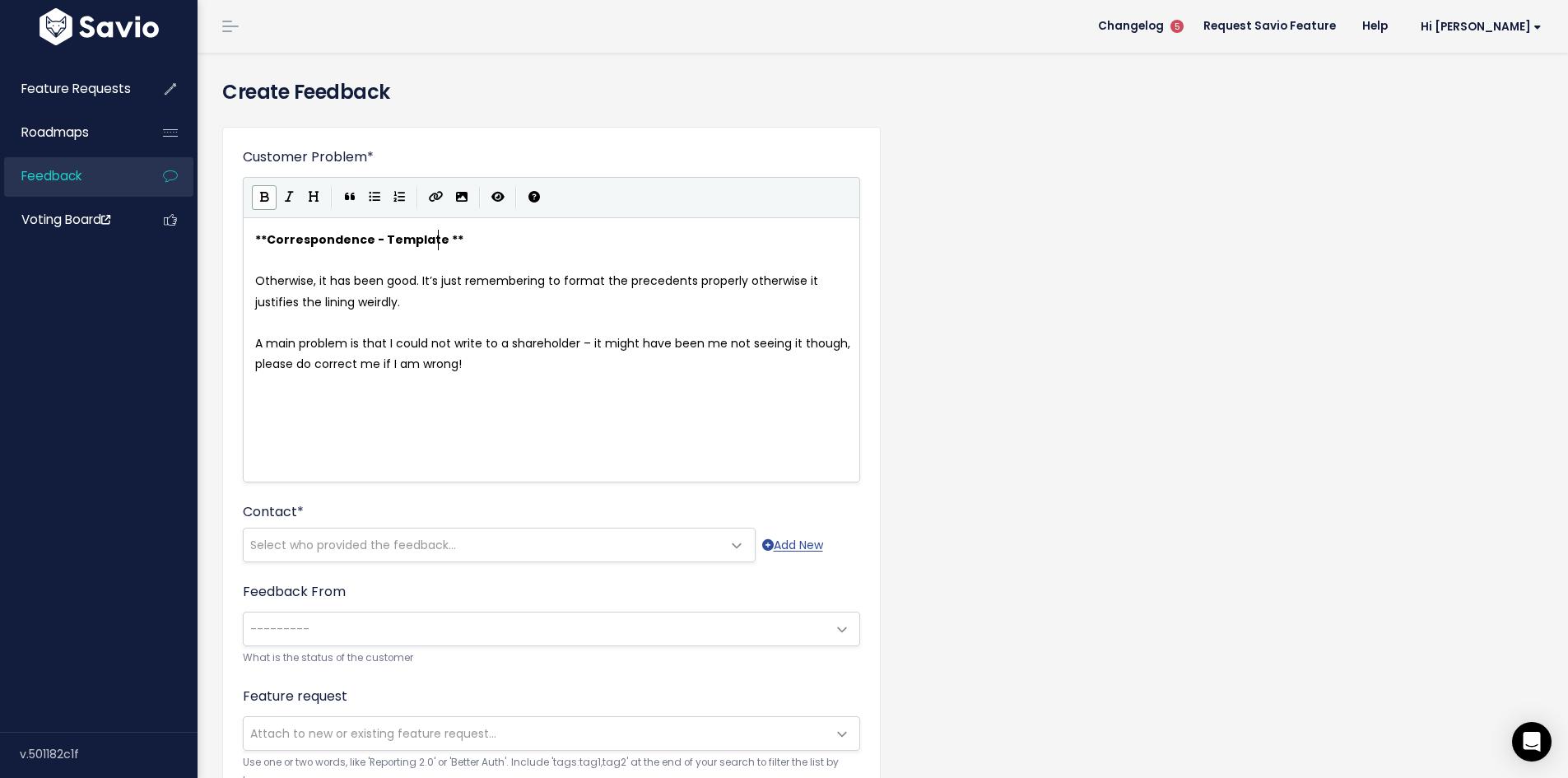
scroll to position [6, 158]
type textarea "Formati"
type textarea "ting"
drag, startPoint x: 253, startPoint y: 283, endPoint x: 417, endPoint y: 283, distance: 164.0
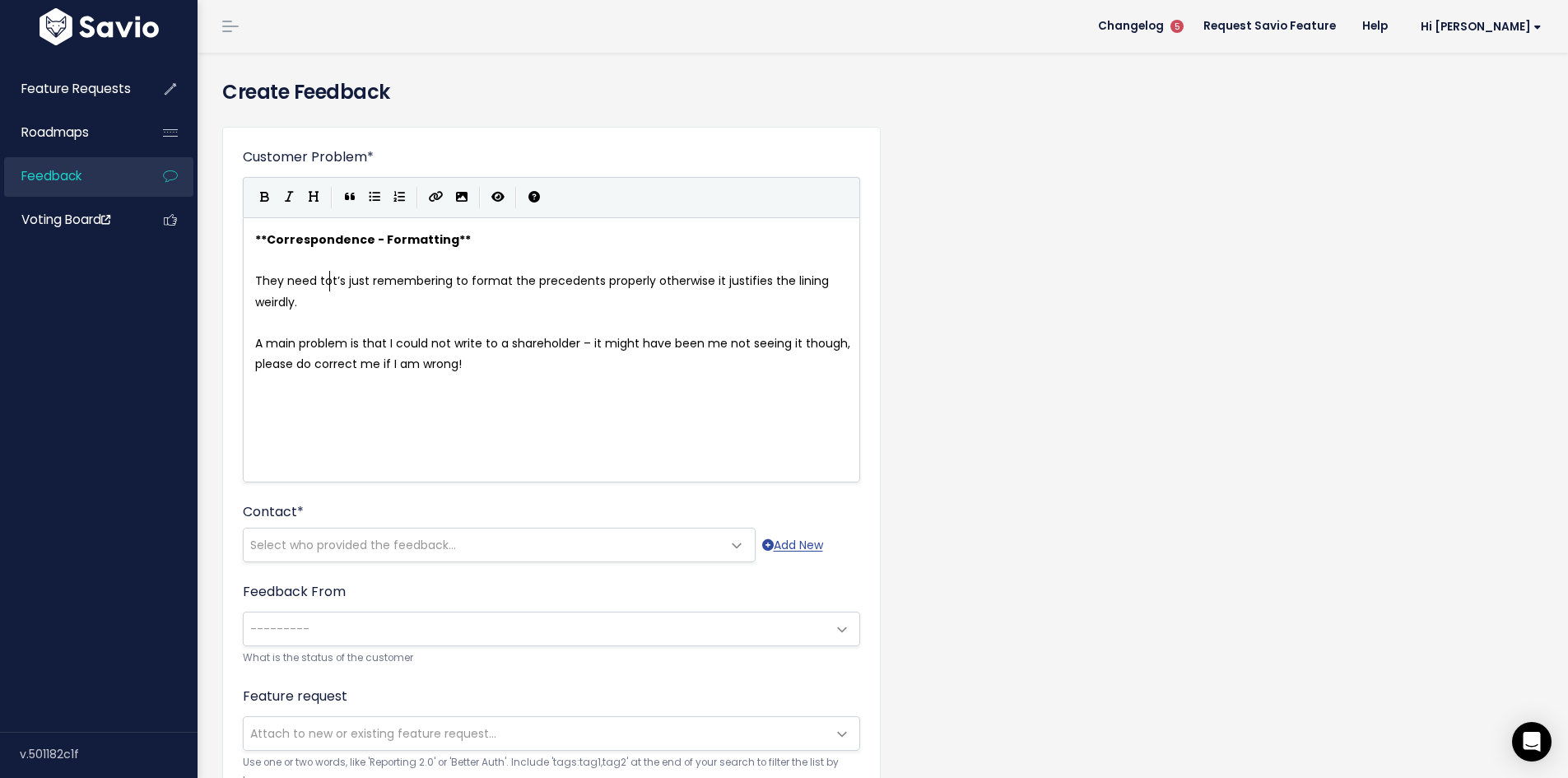
type textarea "They need to"
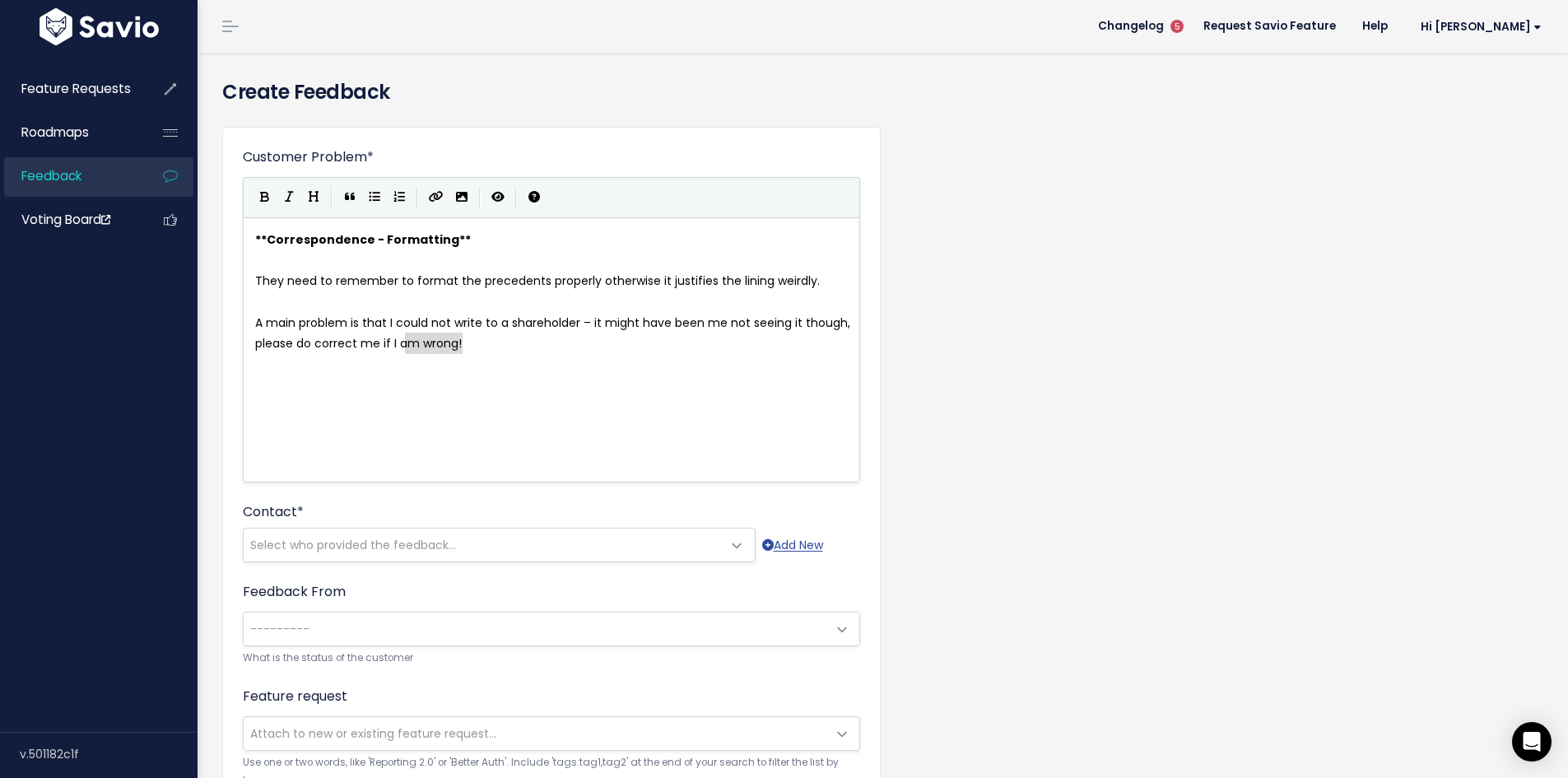
type textarea "A main problem is that I could not write to a shareholder – it might have been …"
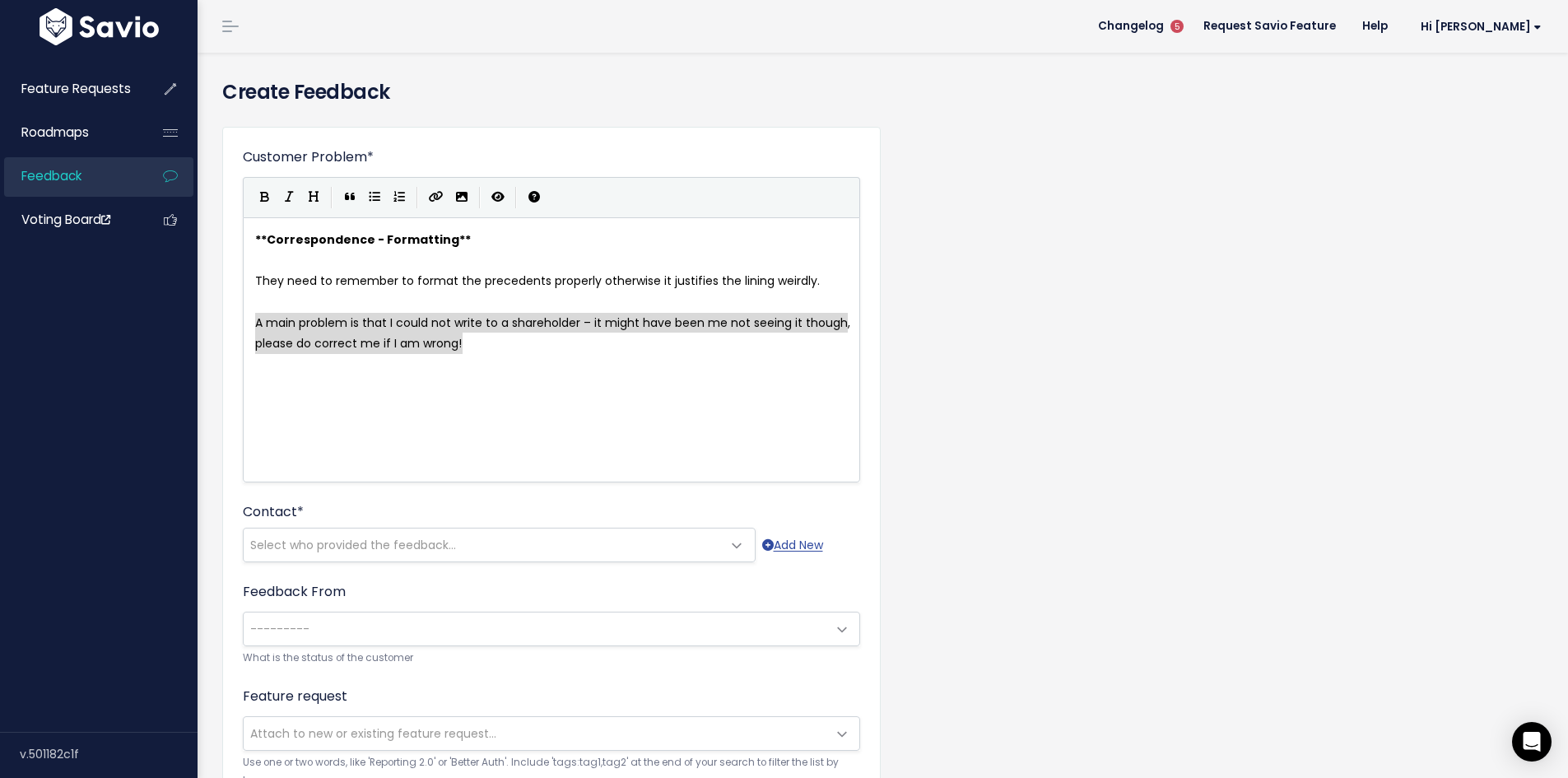
drag, startPoint x: 478, startPoint y: 344, endPoint x: 229, endPoint y: 329, distance: 249.5
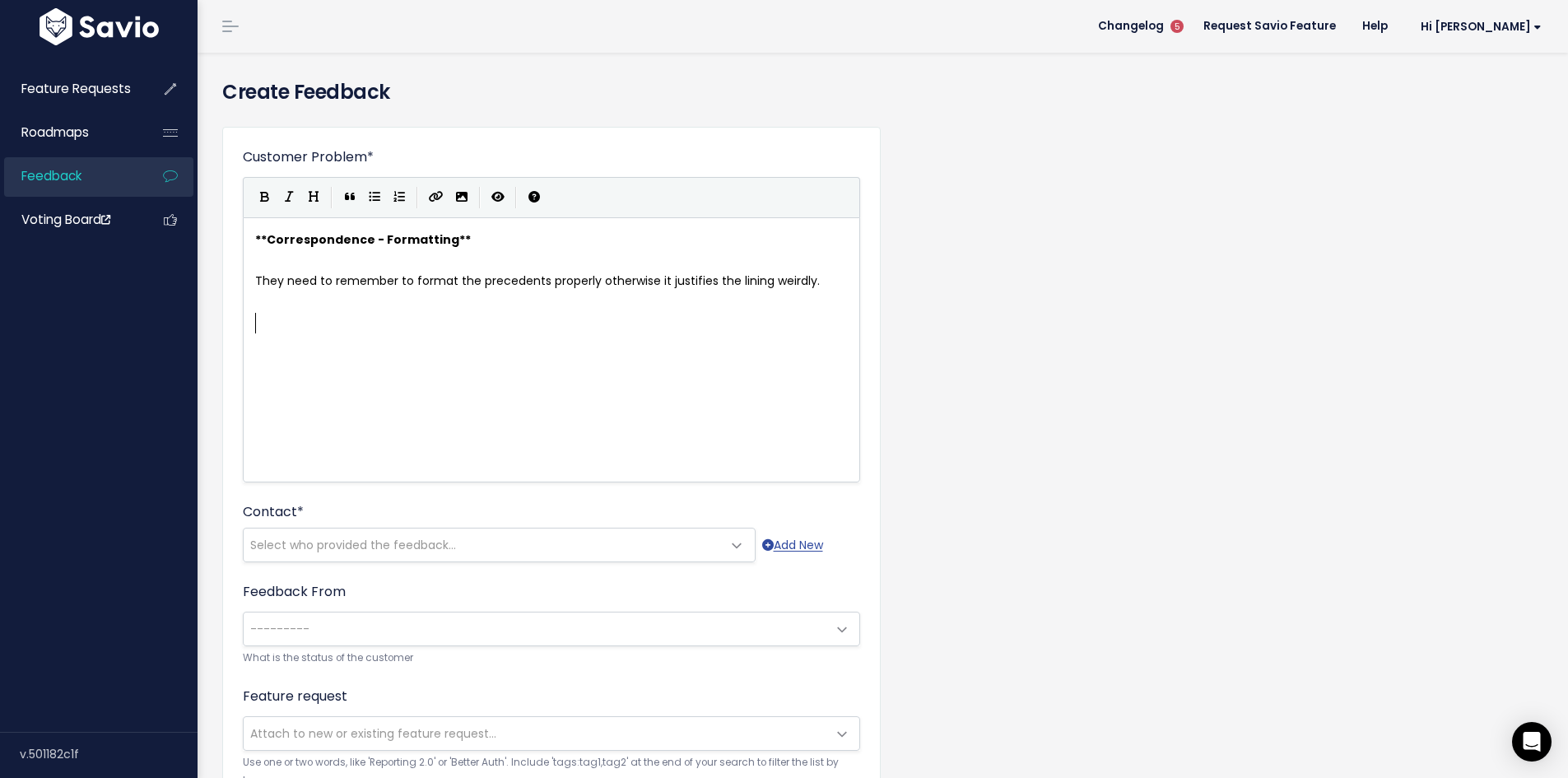
click at [597, 277] on span "They need to remember to format the precedents properly otherwise it justifies …" at bounding box center [537, 281] width 564 height 17
type textarea """
click at [814, 279] on span "They need to remember to format the precedents properly "otherwise it justifies…" at bounding box center [539, 281] width 569 height 17
type textarea """
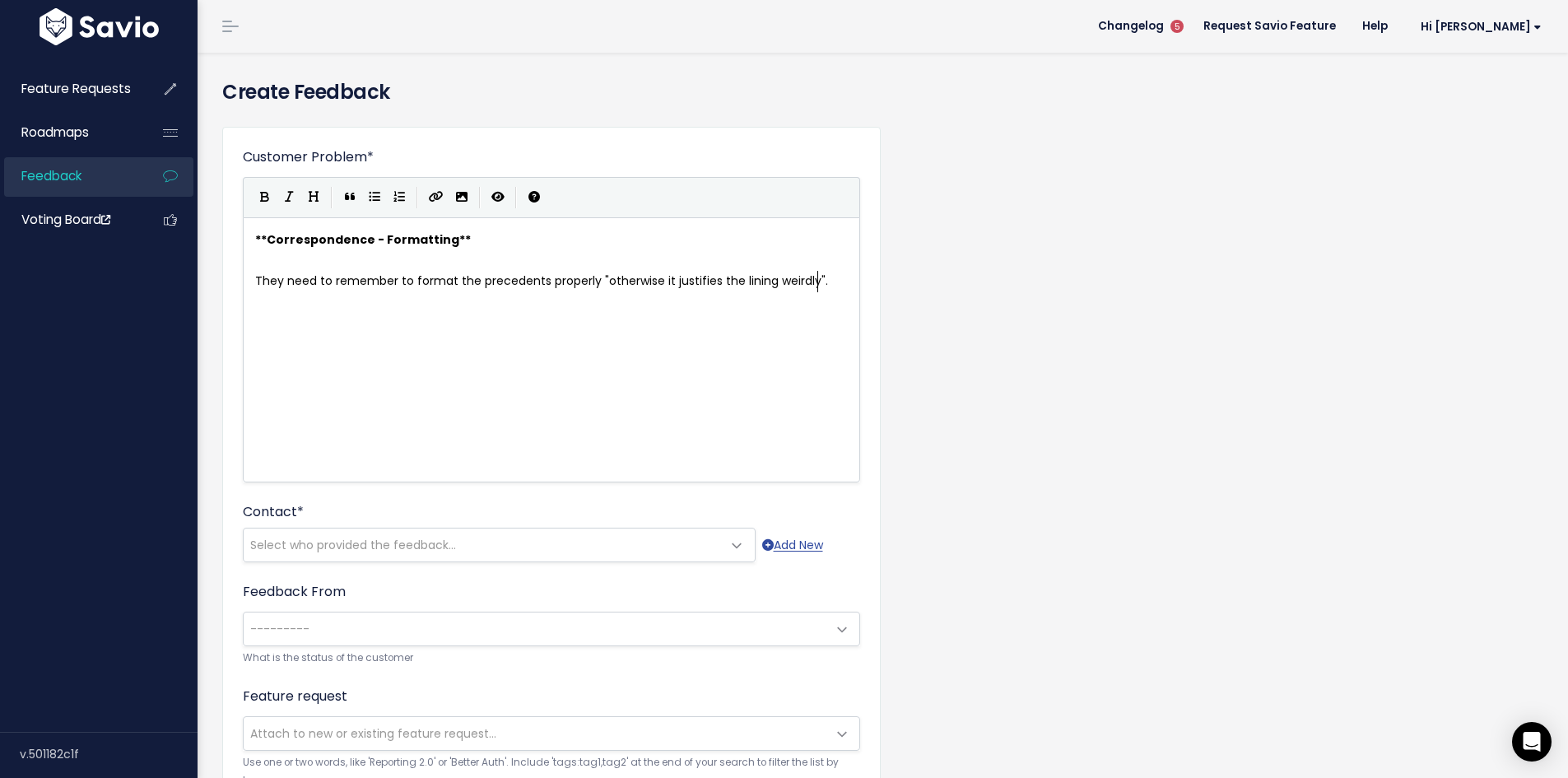
scroll to position [6, 5]
type textarea ""."
click at [489, 548] on span "Select who provided the feedback..." at bounding box center [483, 545] width 478 height 33
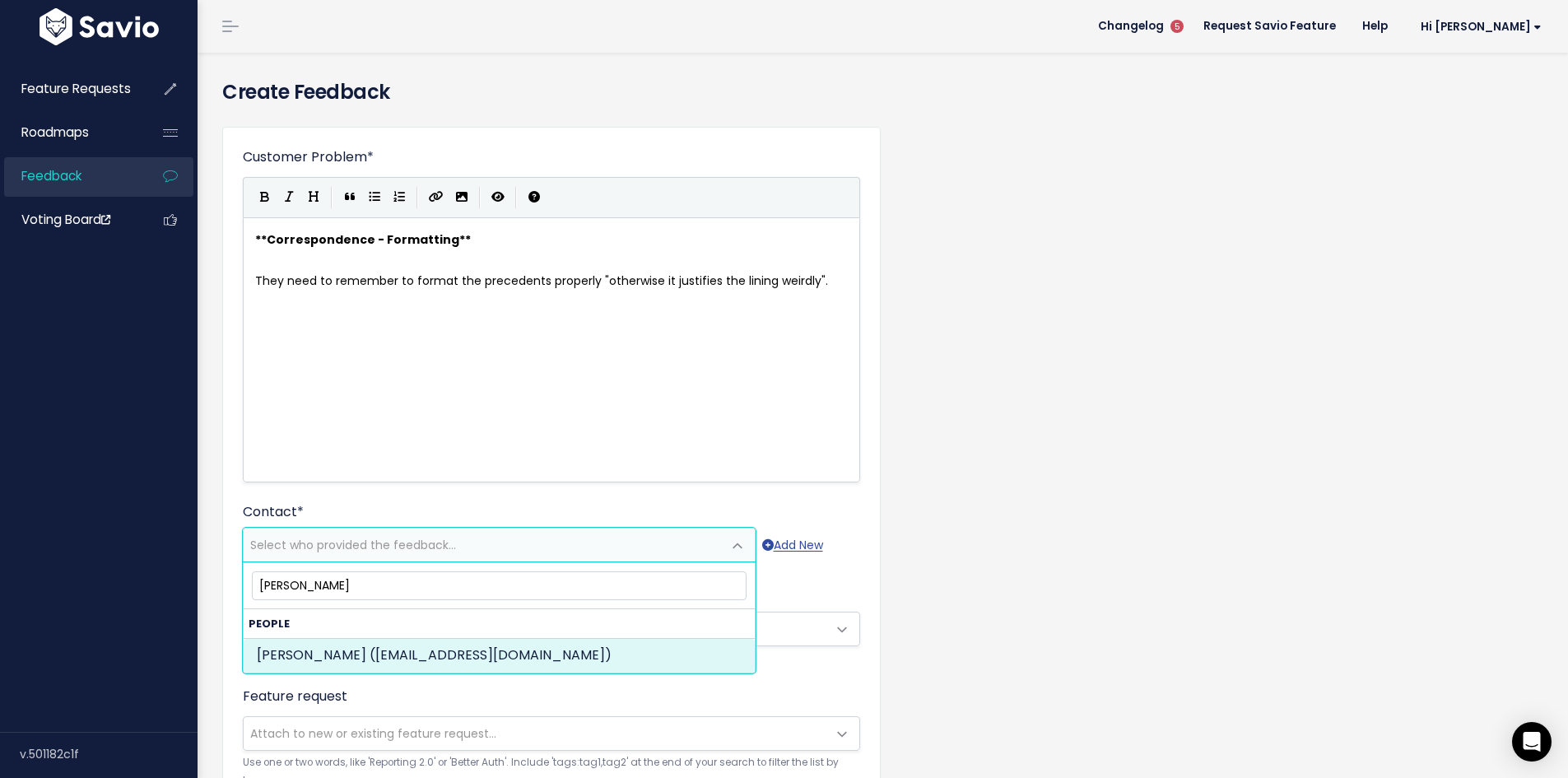
type input "luke joh"
select select "ACTIVE"
select select "89995967"
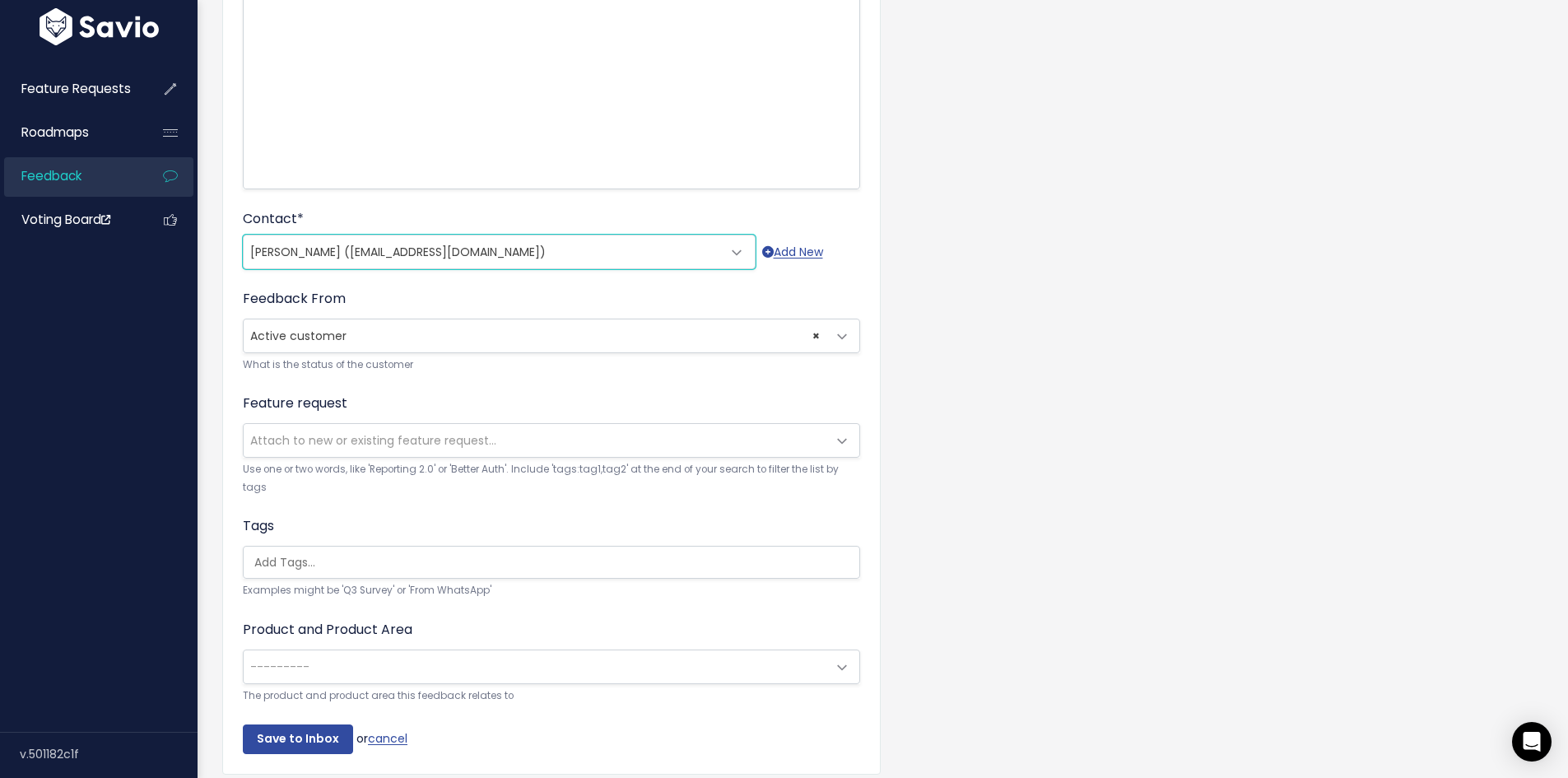
scroll to position [329, 0]
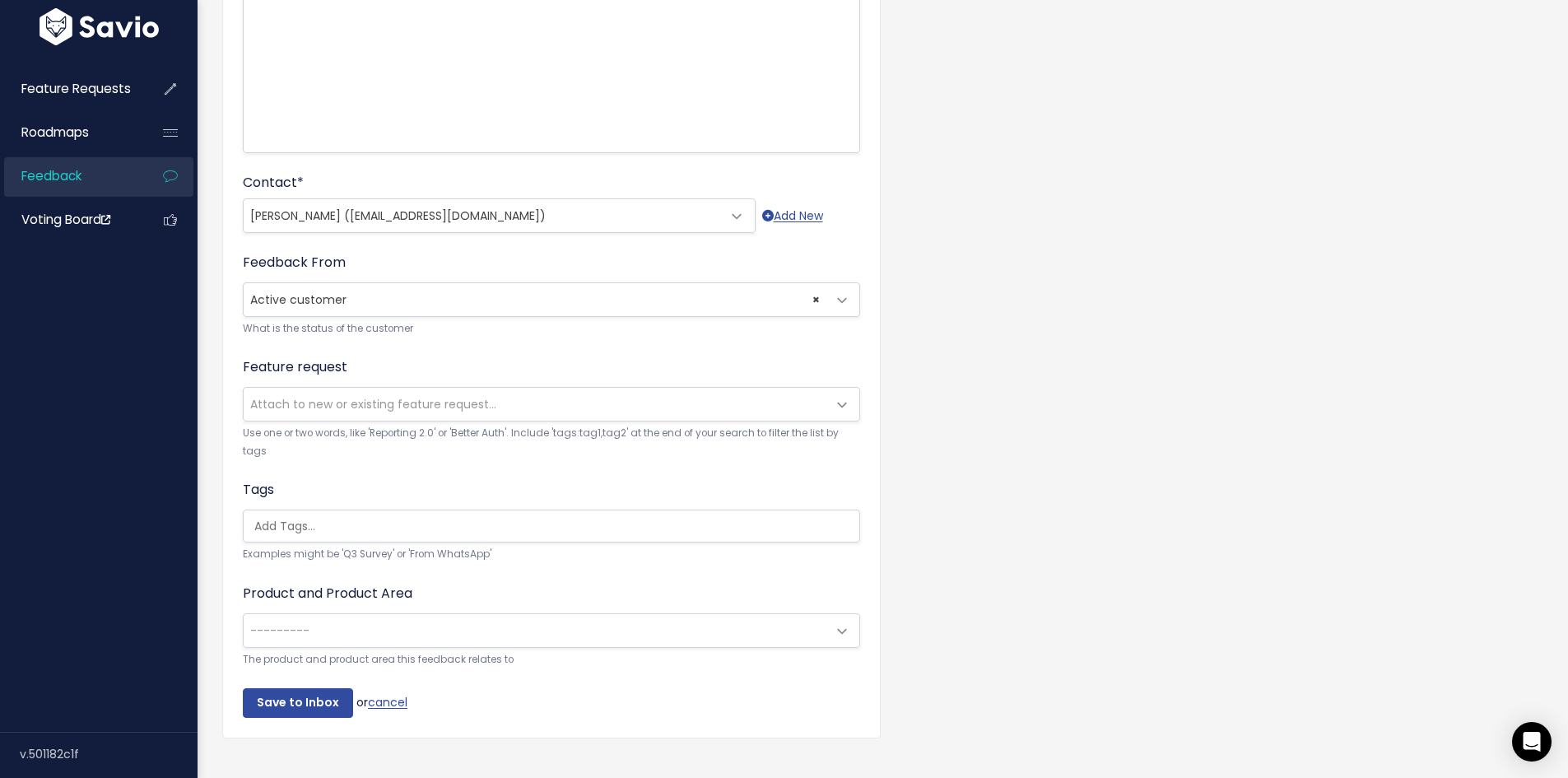
click at [353, 525] on input "search" at bounding box center [555, 526] width 616 height 18
click at [547, 590] on div "Product and Product Area --------- Legal platform: No Product Area Legal platfo…" at bounding box center [551, 626] width 618 height 85
click at [399, 405] on span "Attach to new or existing feature request..." at bounding box center [373, 404] width 246 height 17
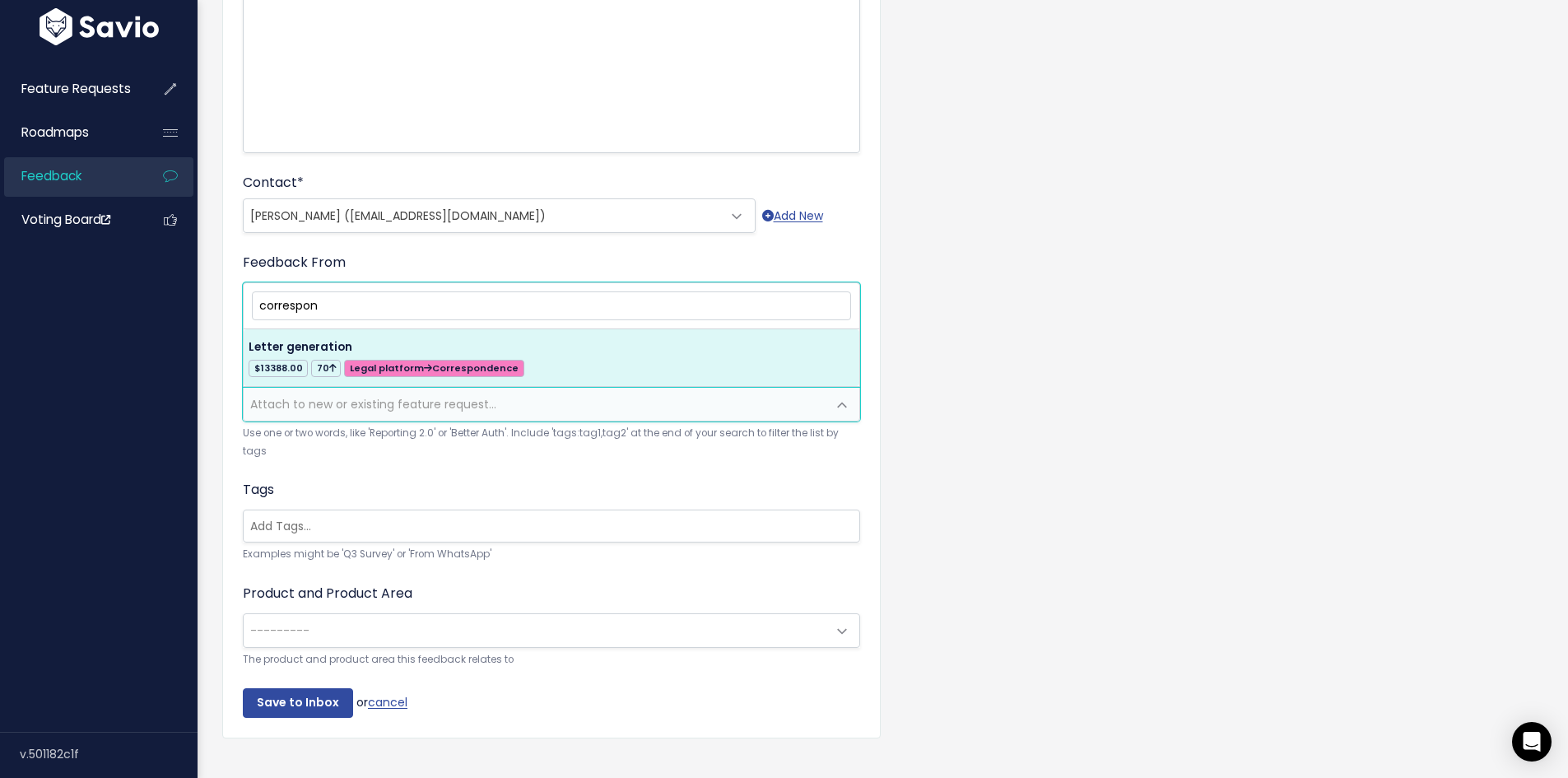
type input "correspon"
select select "17625"
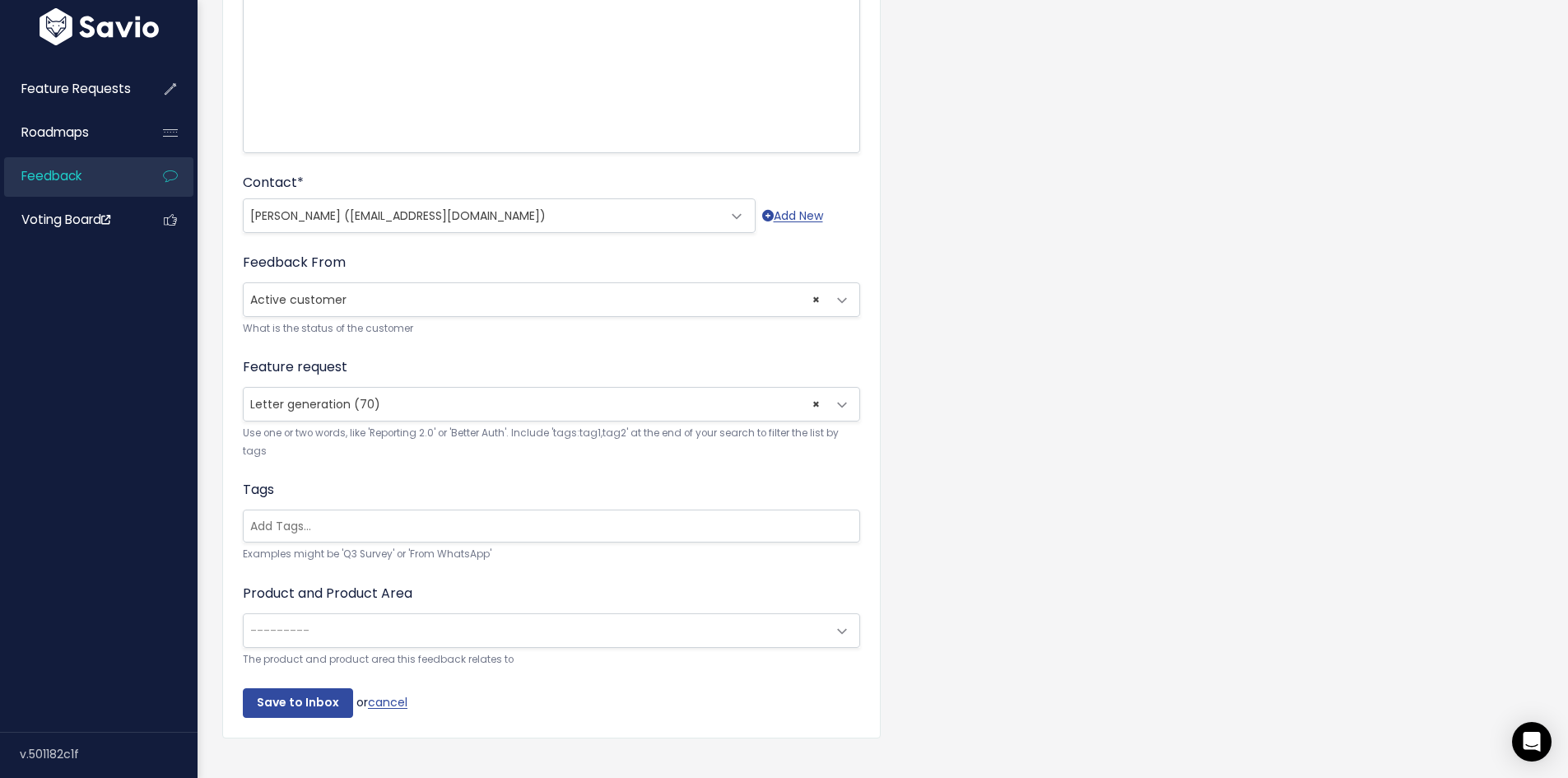
click at [406, 630] on span "---------" at bounding box center [534, 630] width 583 height 33
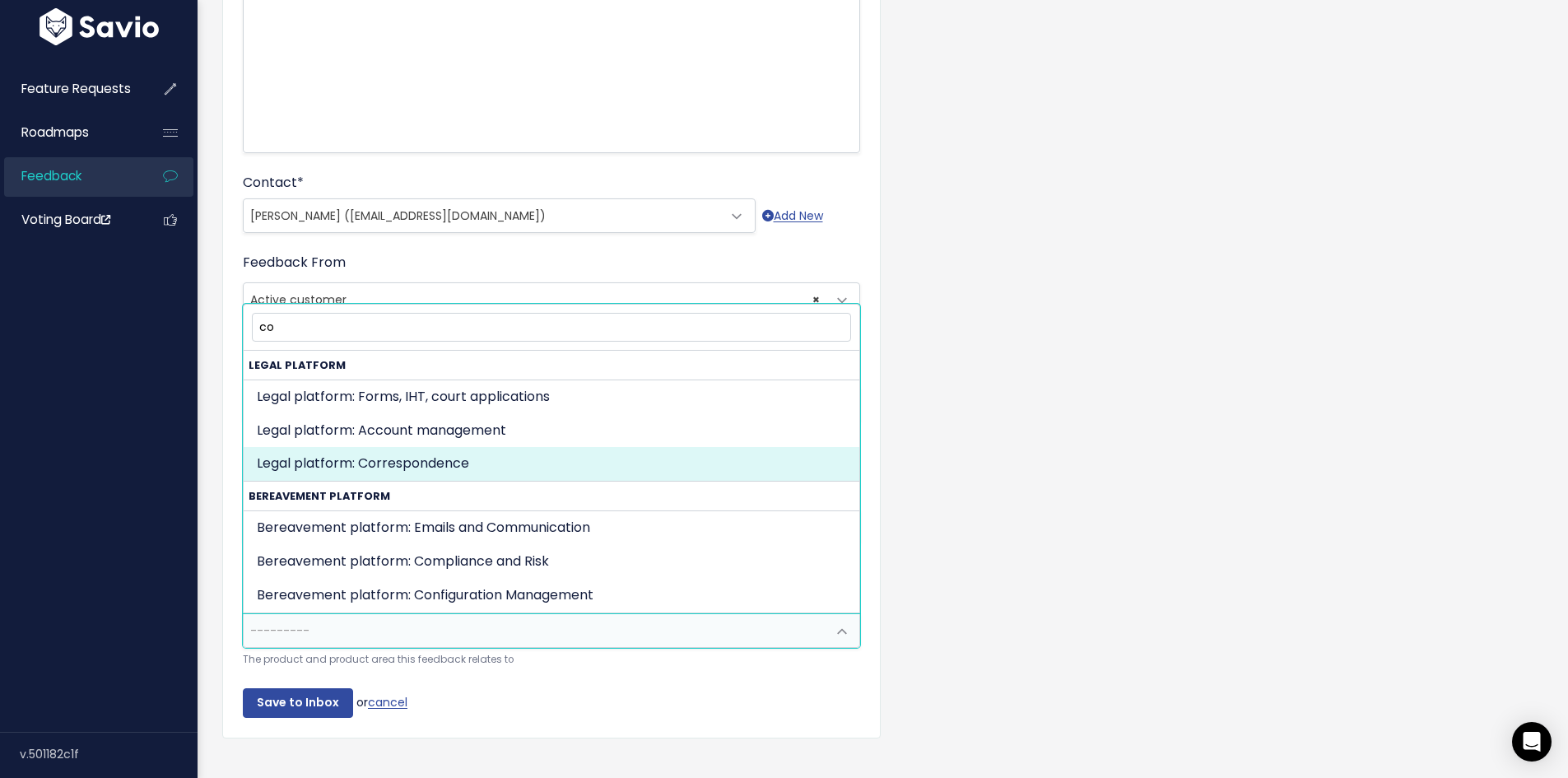
type input "co"
select select "MAIN:COMMUNICATIONS"
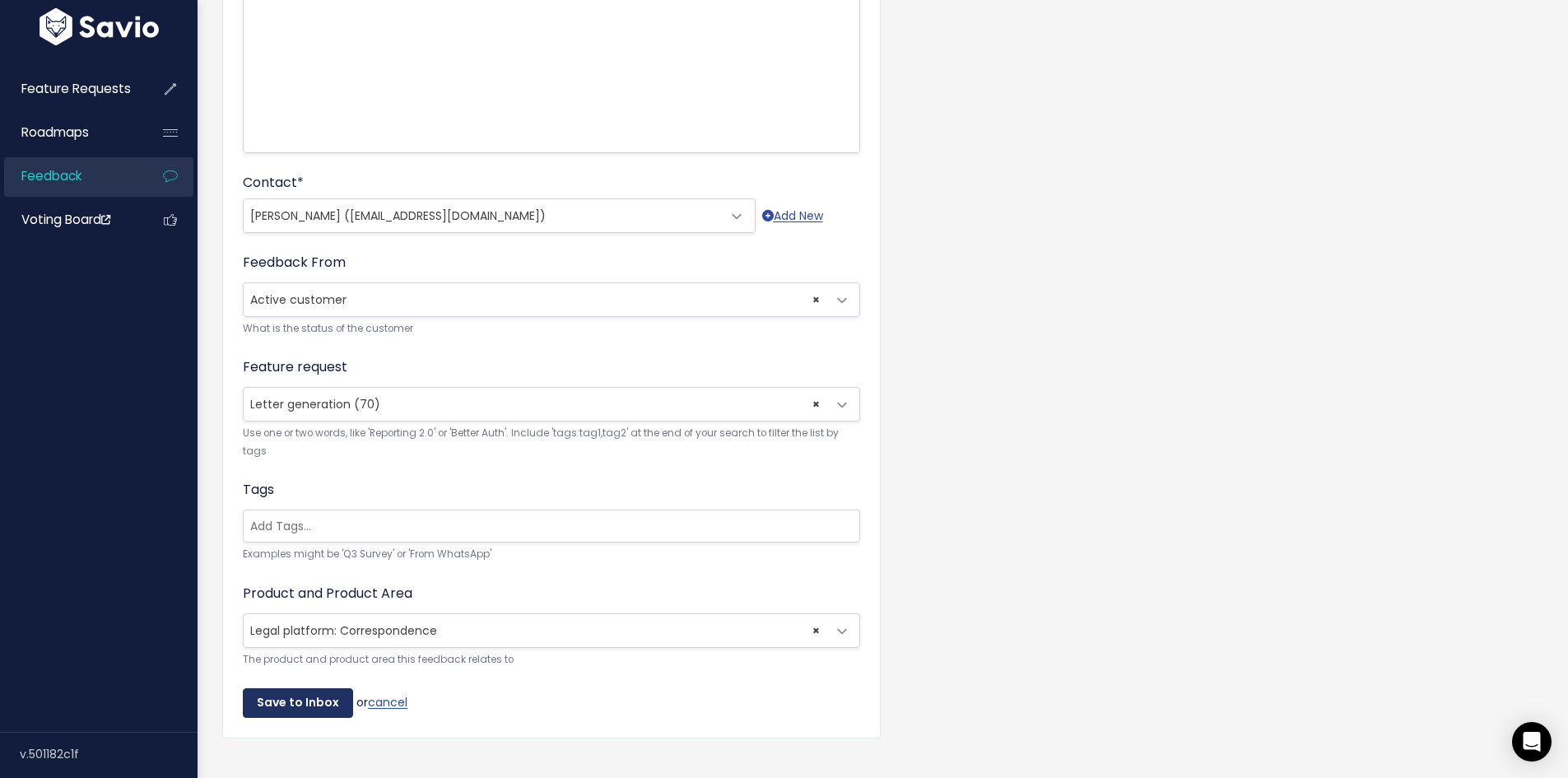
click at [328, 704] on input "Save to Inbox" at bounding box center [298, 703] width 110 height 30
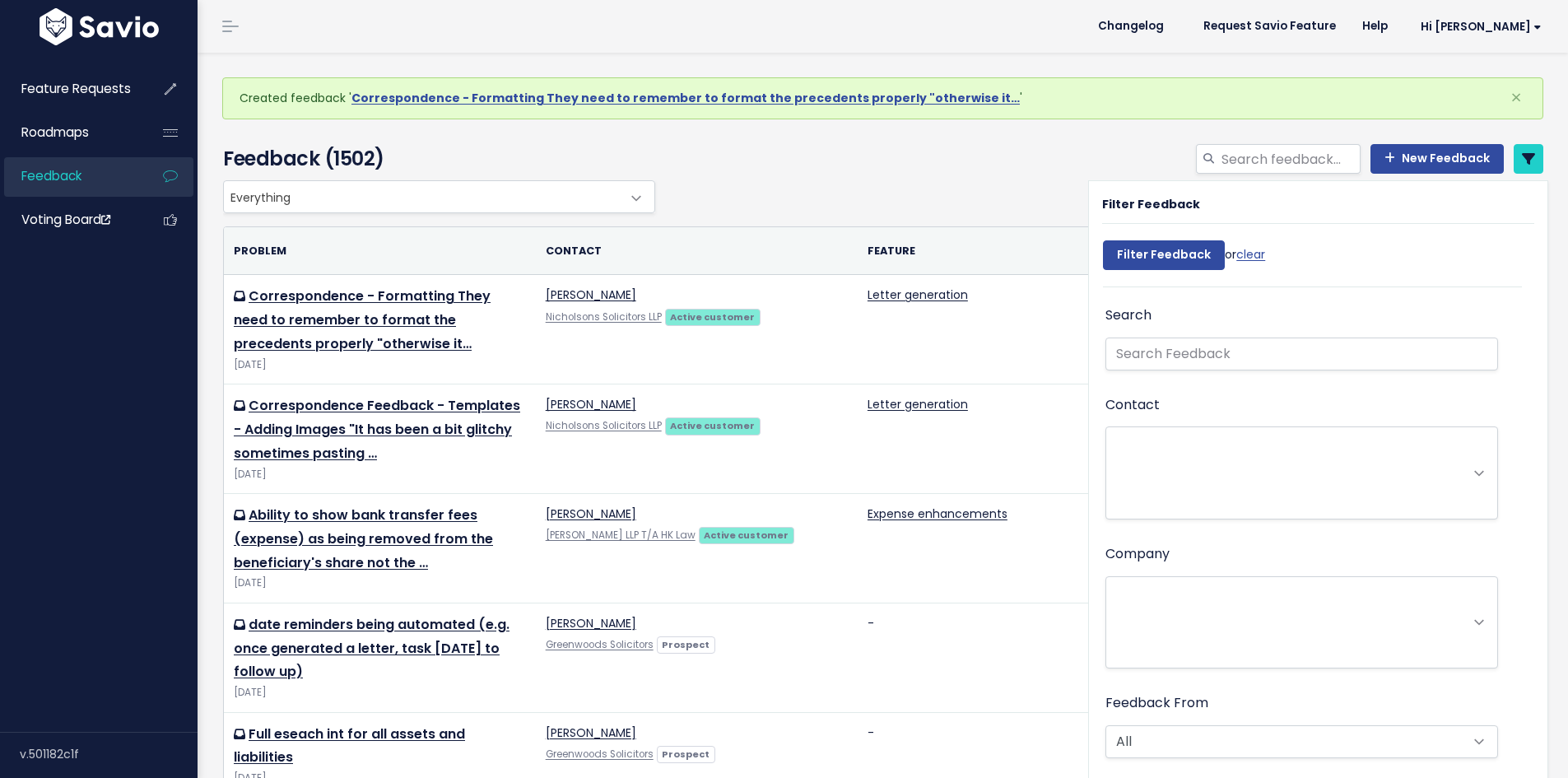
select select
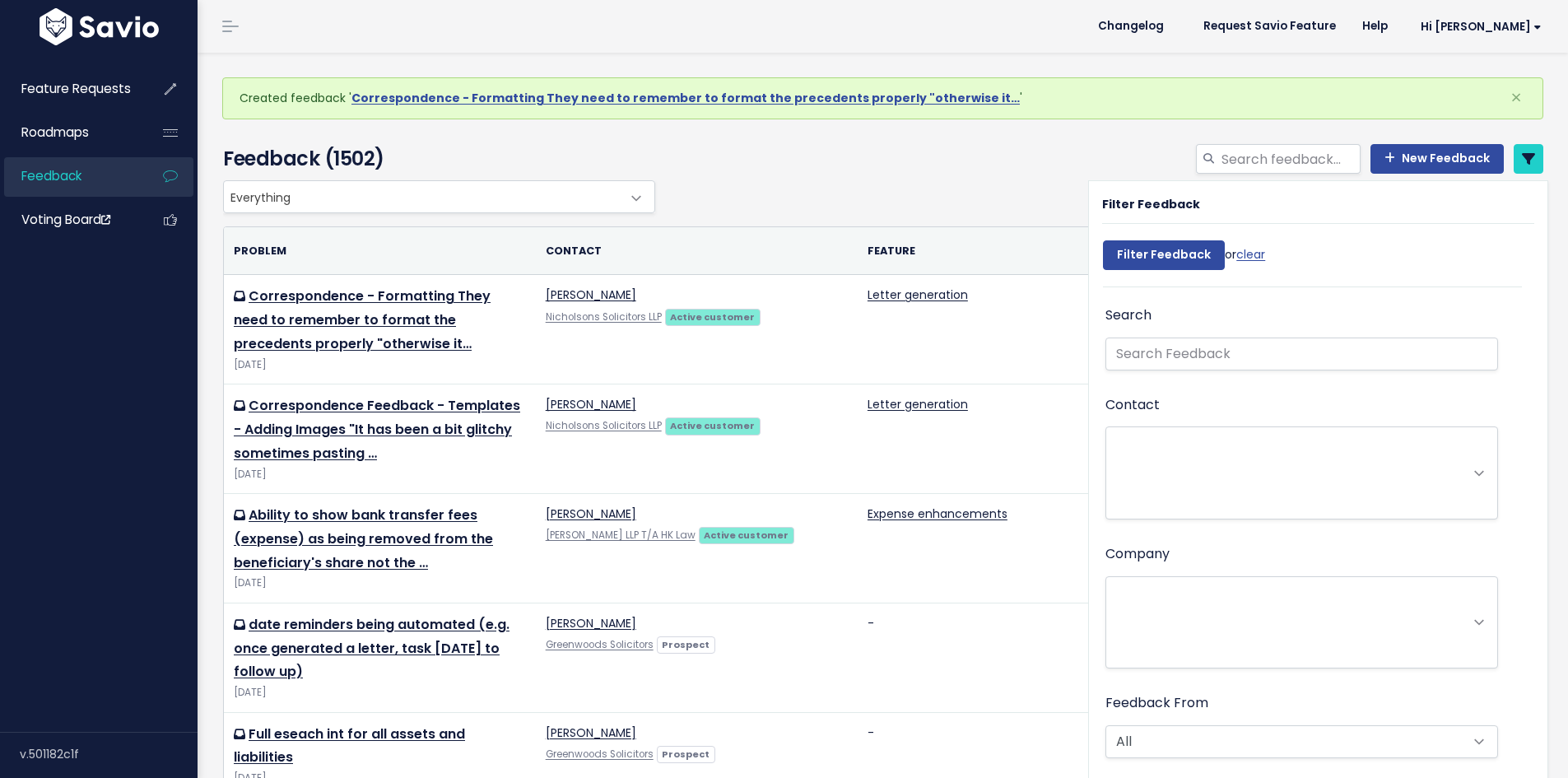
select select
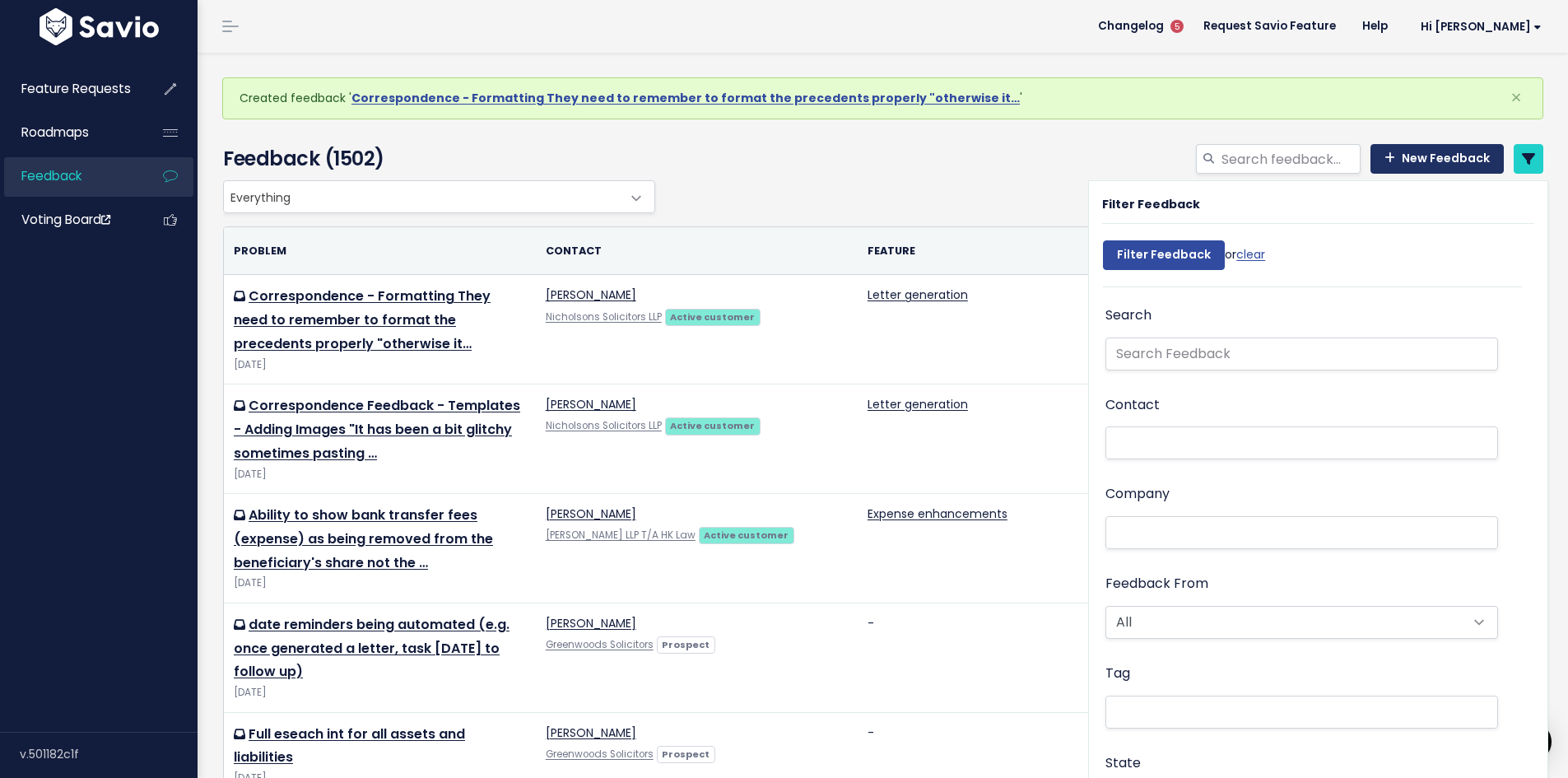
click at [1415, 153] on link "New Feedback" at bounding box center [1437, 159] width 133 height 30
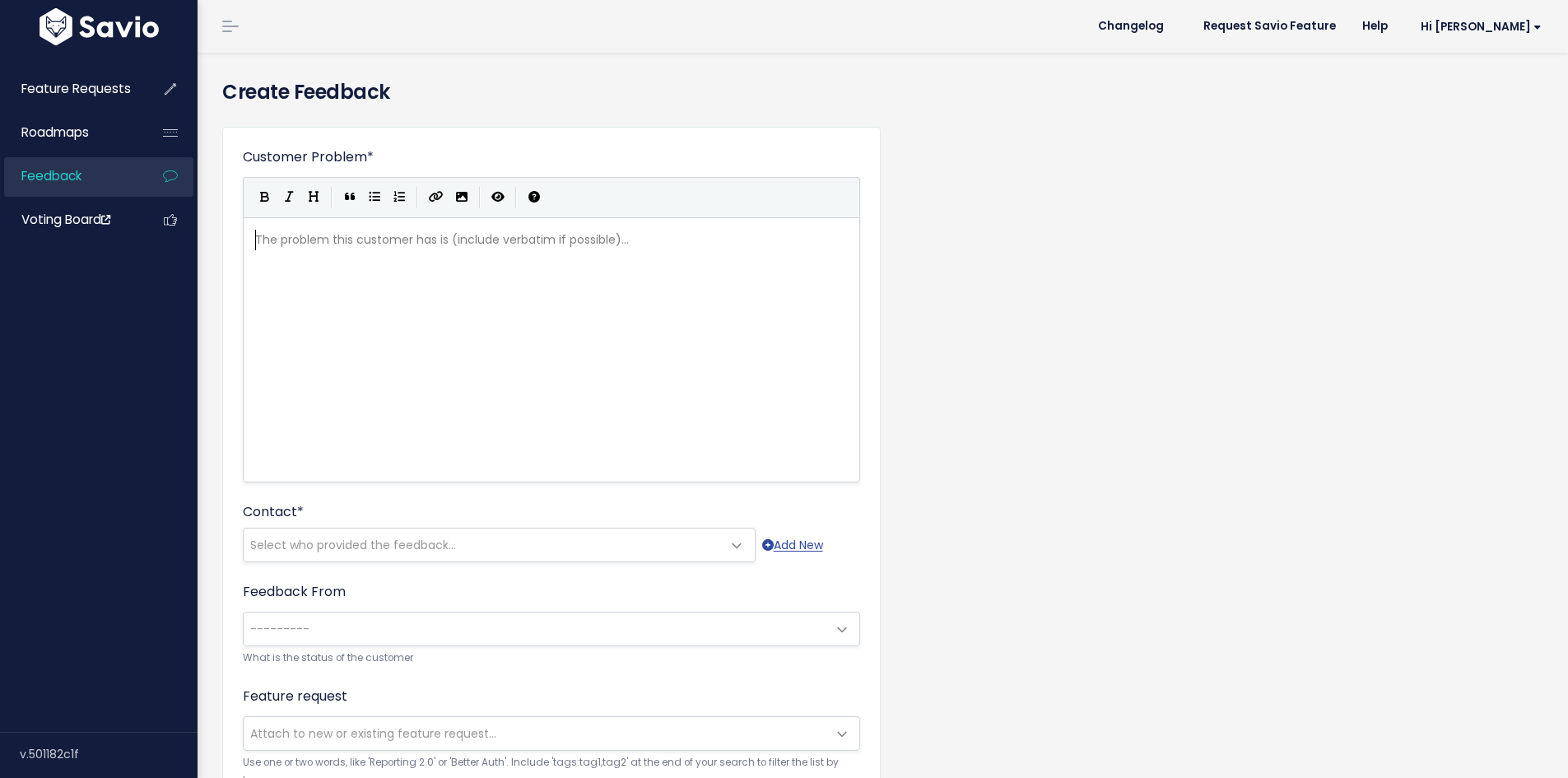
scroll to position [2, 0]
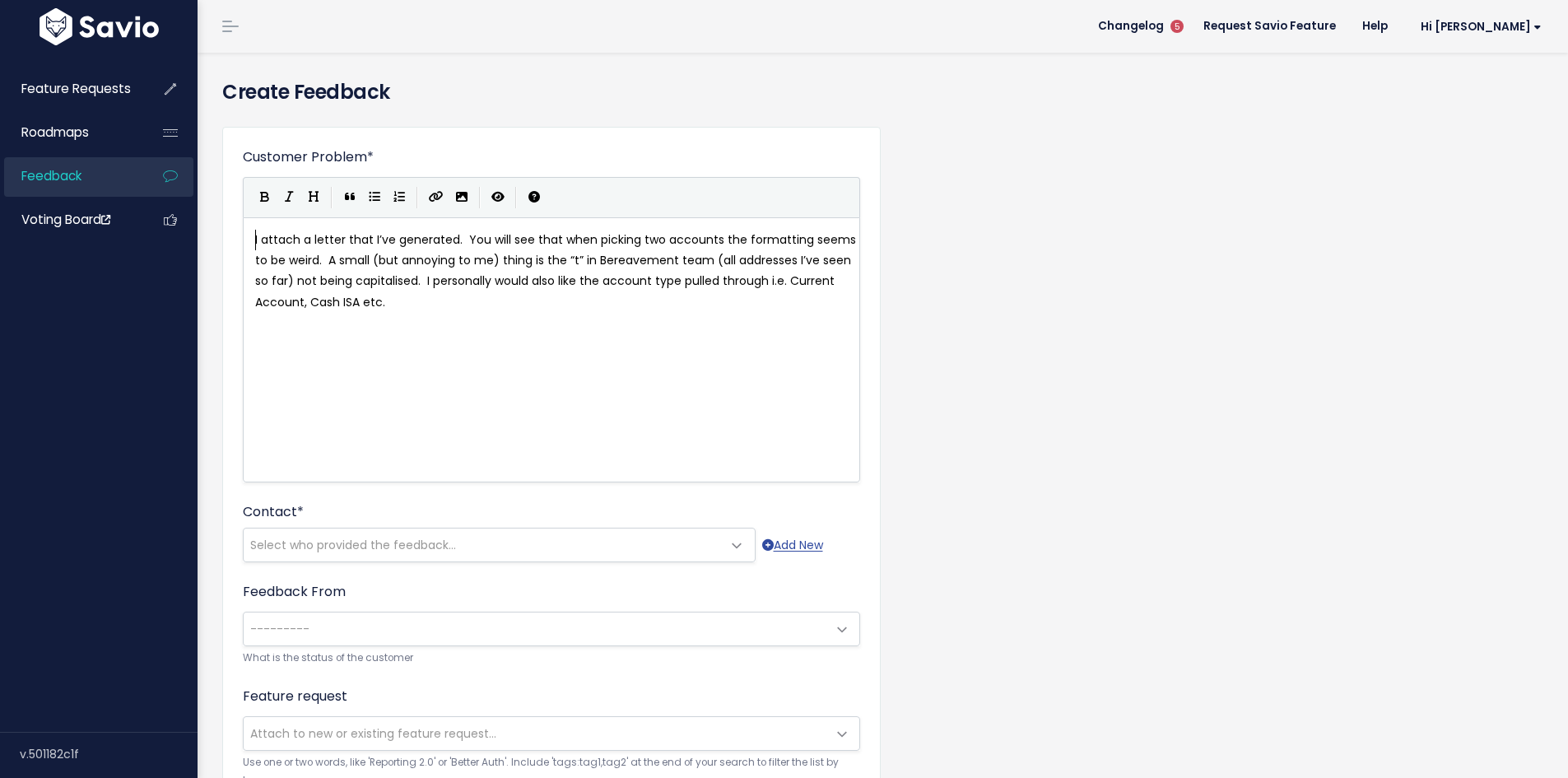
click at [255, 237] on span "I attach a letter that I’ve generated. You will see that when picking two accou…" at bounding box center [557, 270] width 604 height 79
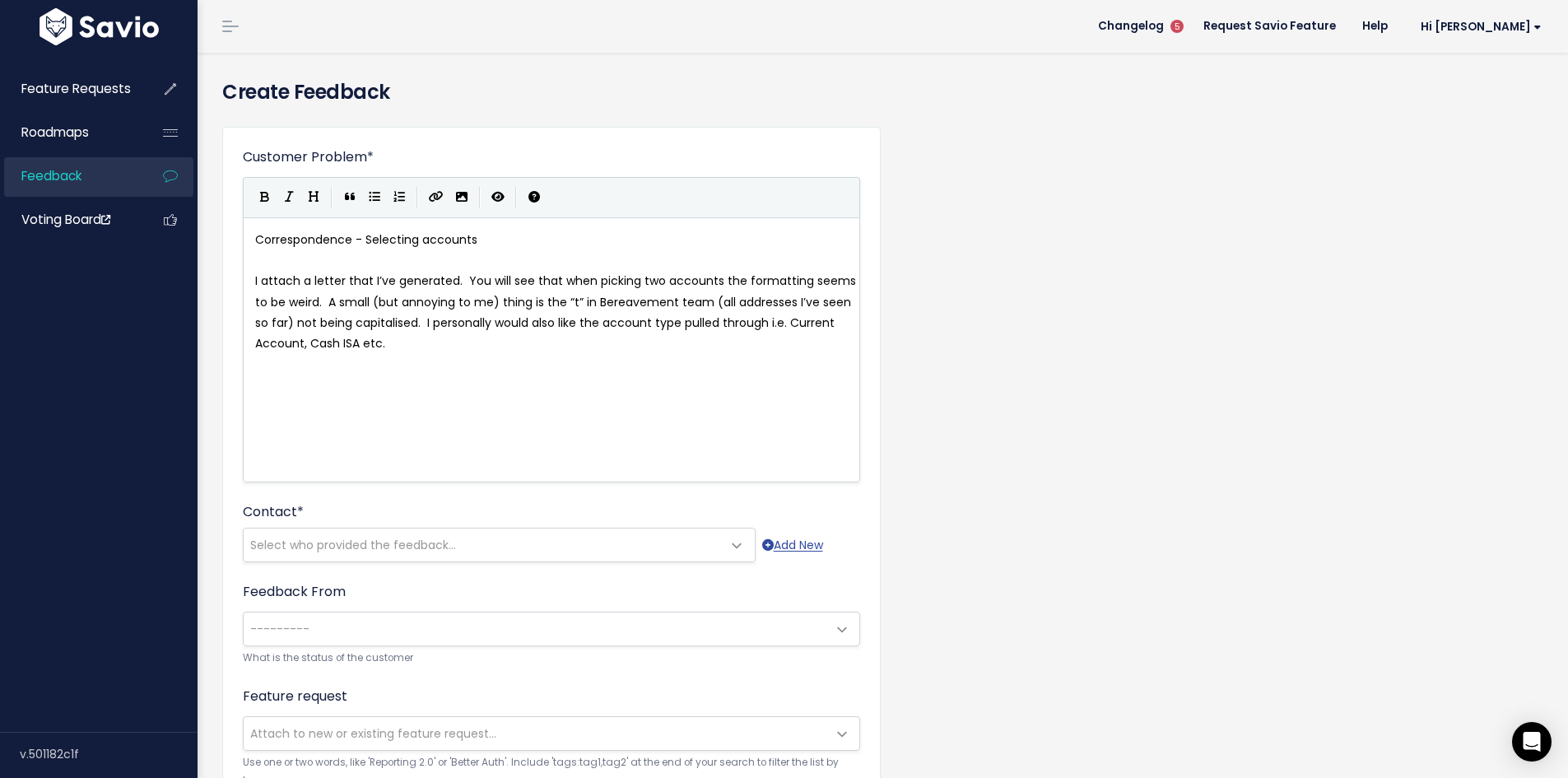
scroll to position [6, 222]
type textarea "Correspondence - Selecting accounts"
type textarea "addresses"
type textarea "Account"
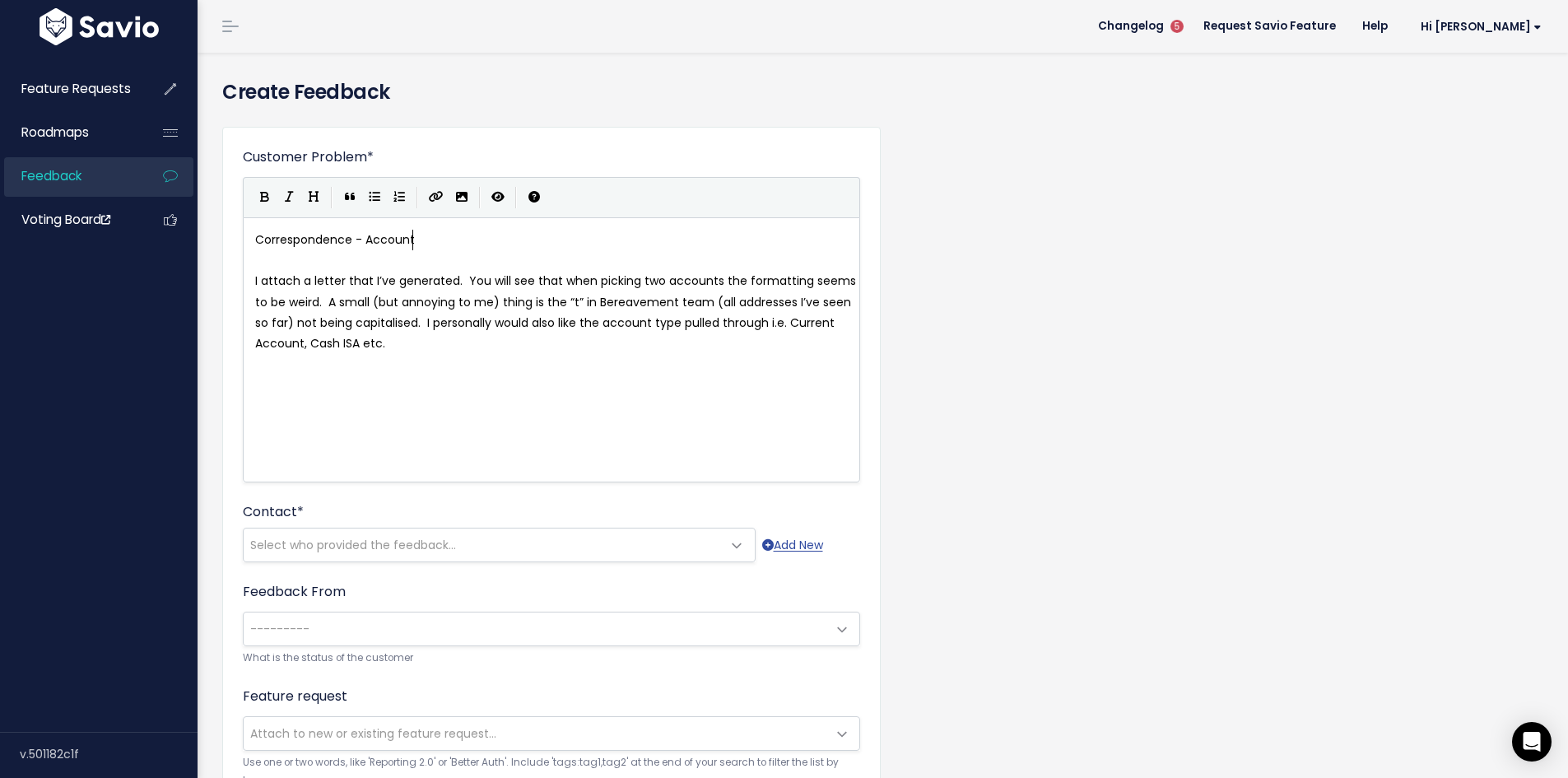
scroll to position [6, 48]
type textarea "Formatting within"
type textarea "o"
type textarea "of accounts"
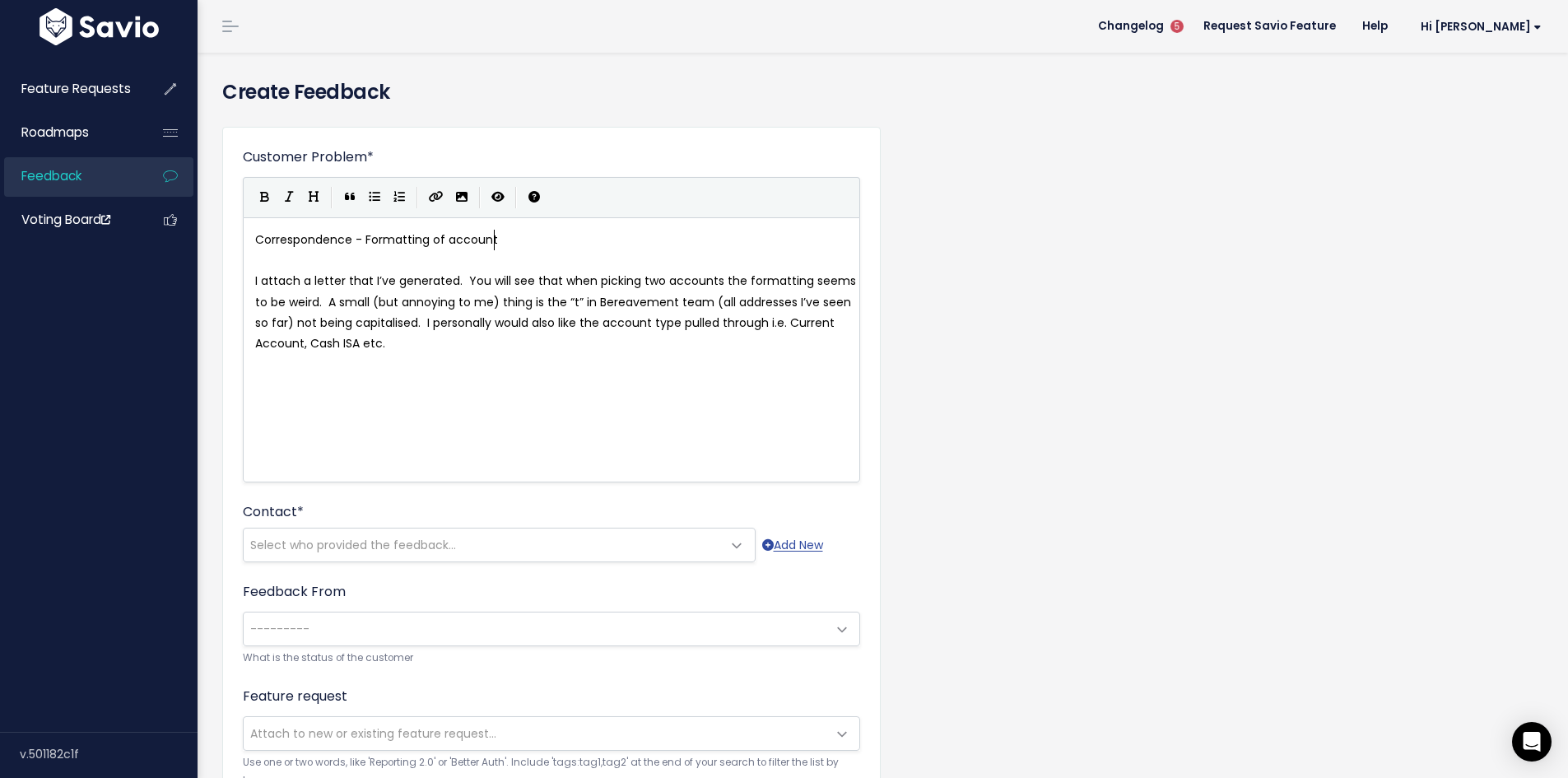
scroll to position [6, 68]
type textarea "​I attach a letter that I’ve generated. Y"
drag, startPoint x: 468, startPoint y: 277, endPoint x: 391, endPoint y: 280, distance: 77.1
drag, startPoint x: 254, startPoint y: 283, endPoint x: 466, endPoint y: 280, distance: 212.0
type textarea "When sele"
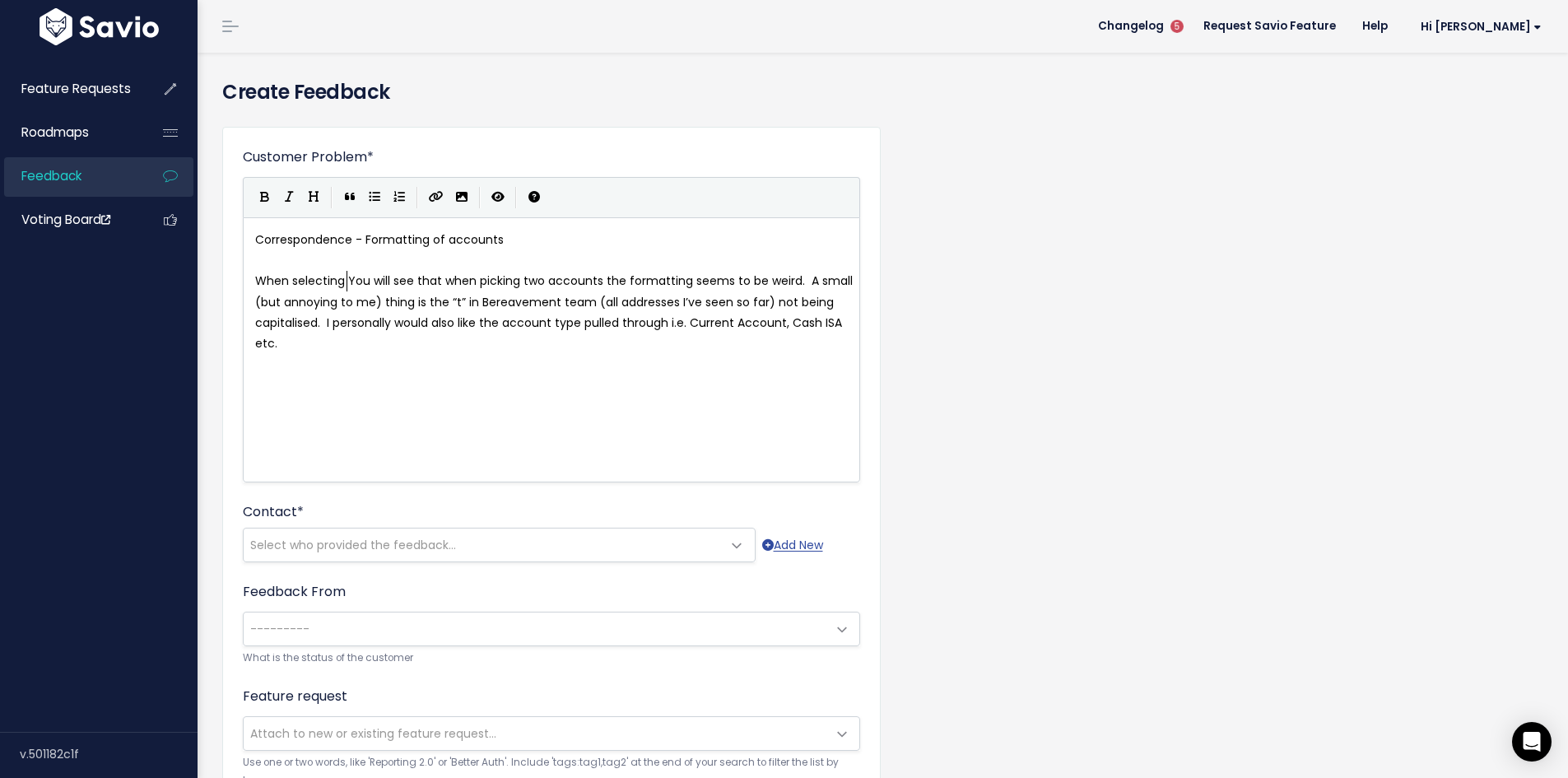
type textarea "cting t"
type textarea "electing tY"
drag, startPoint x: 299, startPoint y: 279, endPoint x: 355, endPoint y: 279, distance: 56.0
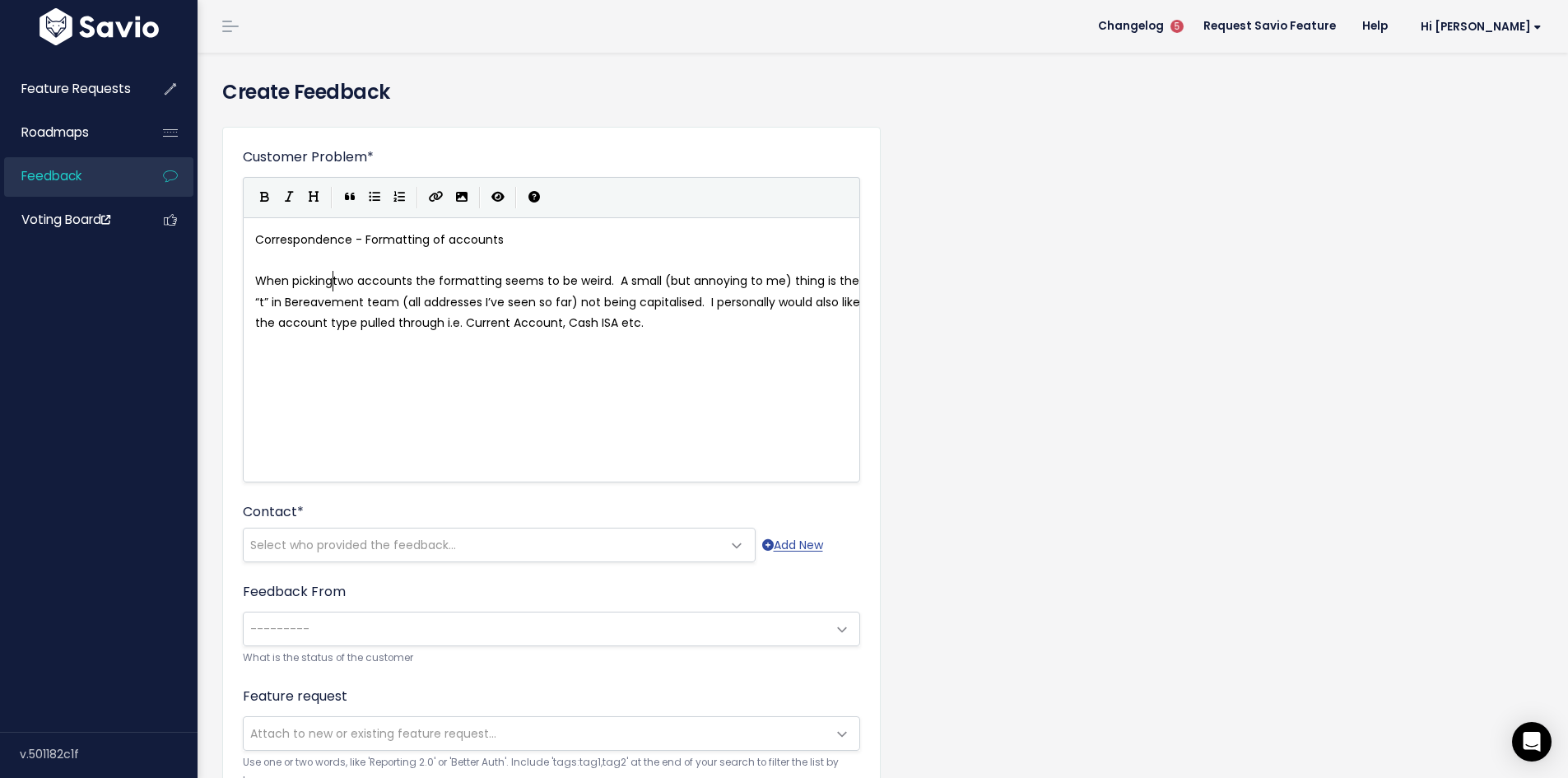
type textarea "picking"
click at [619, 279] on span "When picking two accounts the formatting seems to be weird. A small (but annoyi…" at bounding box center [549, 301] width 588 height 58
click at [253, 281] on pre "When picking two accounts the formatting seems to be weird." at bounding box center [558, 281] width 612 height 21
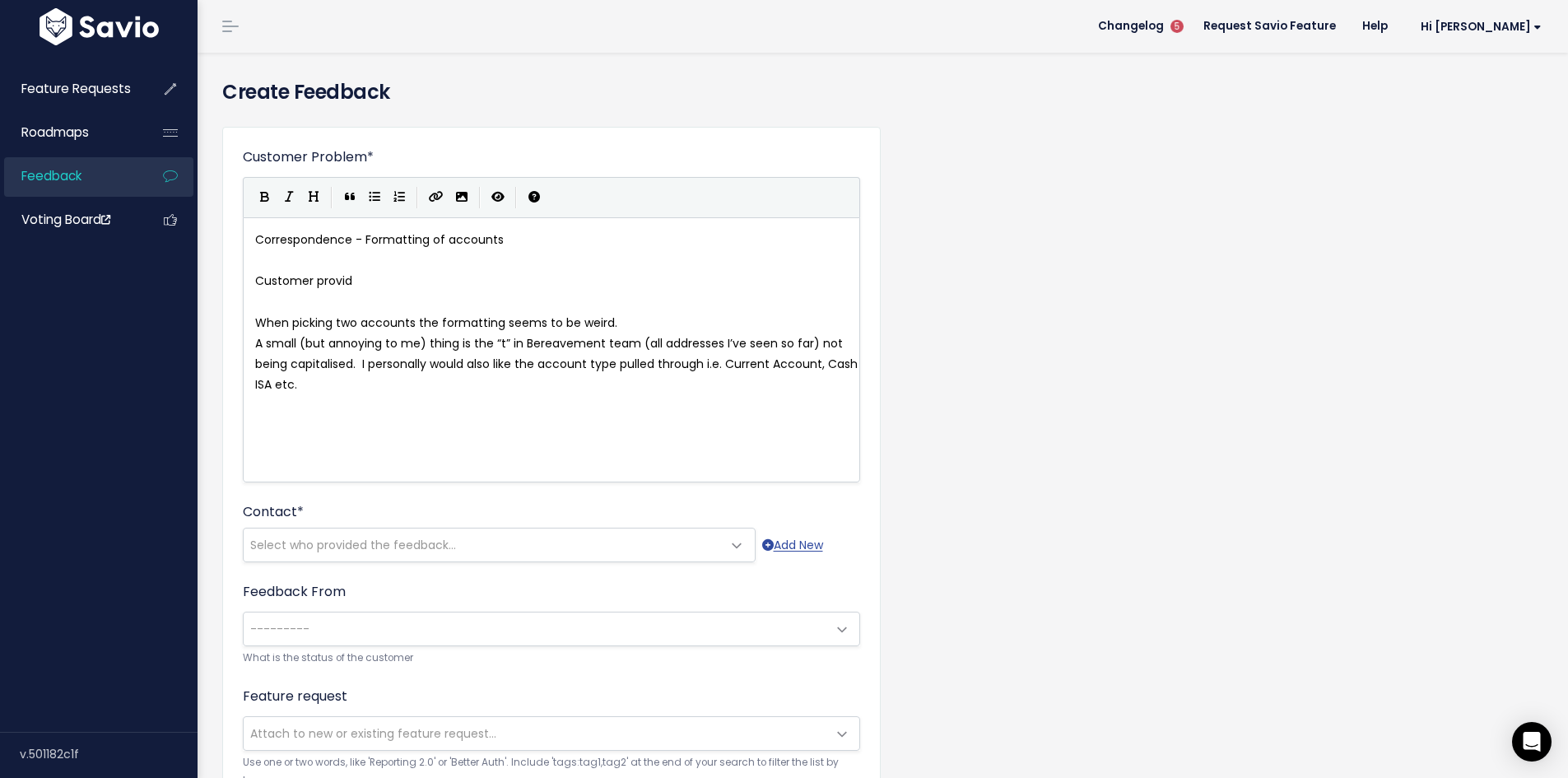
type textarea "Customer provide"
type textarea "ed an example"
type textarea ":"
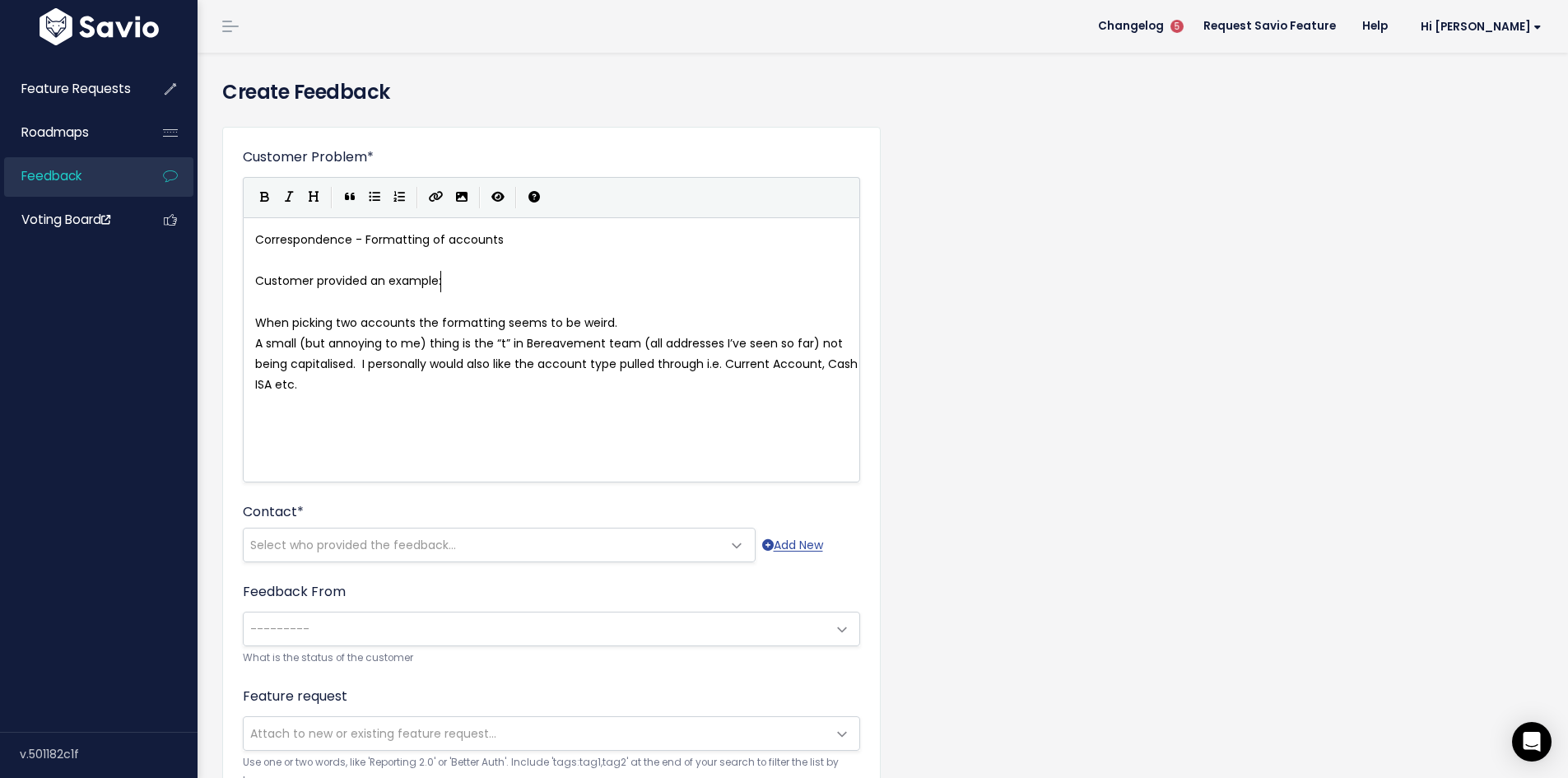
scroll to position [6, 3]
type textarea "Customer provided an example:"
drag, startPoint x: 255, startPoint y: 281, endPoint x: 457, endPoint y: 281, distance: 202.0
click at [348, 383] on pre "A small (but annoying to me) thing is the “t” in Bereavement team (all addresse…" at bounding box center [558, 364] width 612 height 63
click at [364, 364] on span "A small (but annoying to me) thing is the “t” in Bereavement team (all addresse…" at bounding box center [558, 364] width 606 height 58
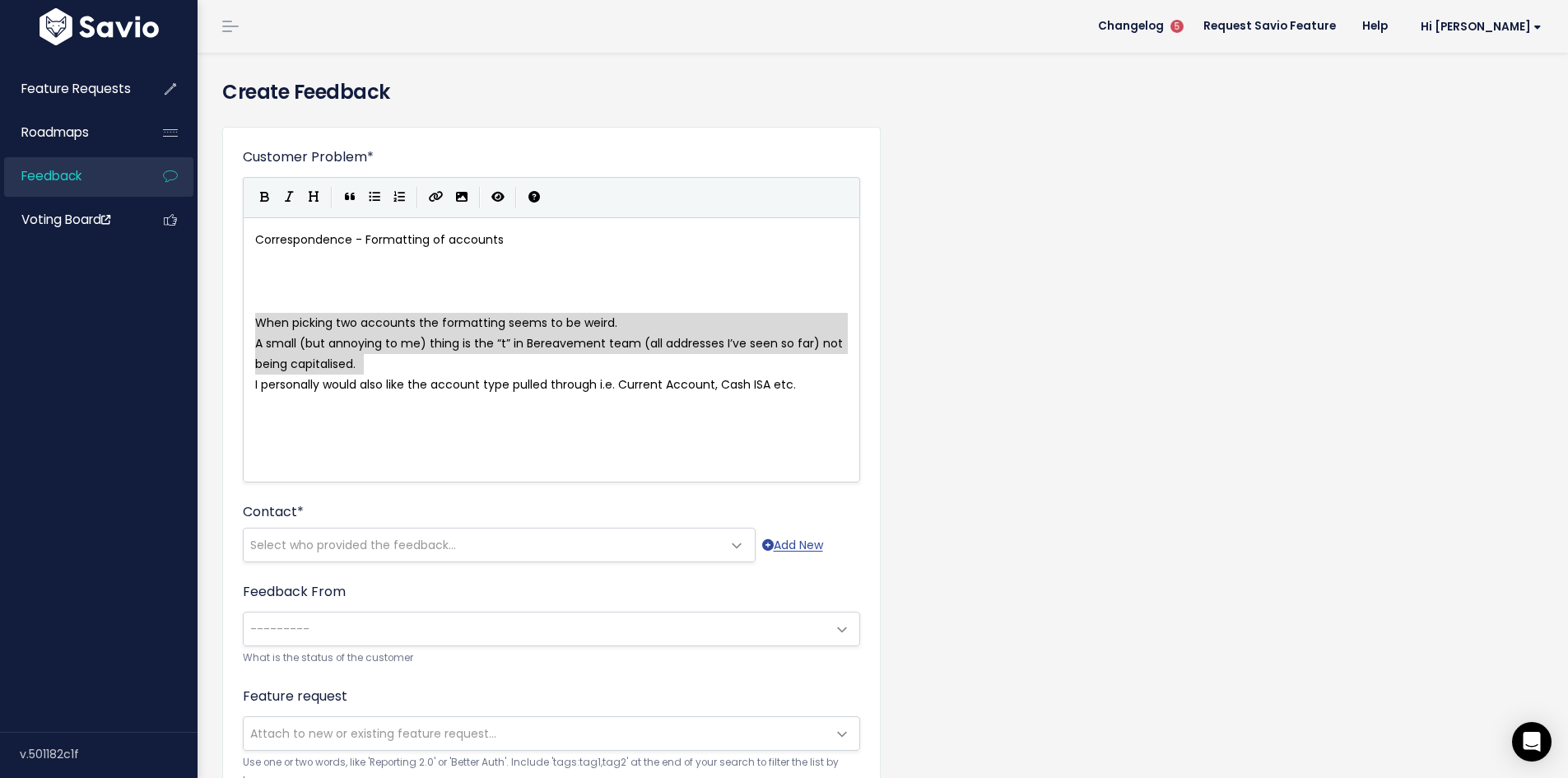
type textarea "When picking two accounts the formatting seems to be weird. A small (but annoyi…"
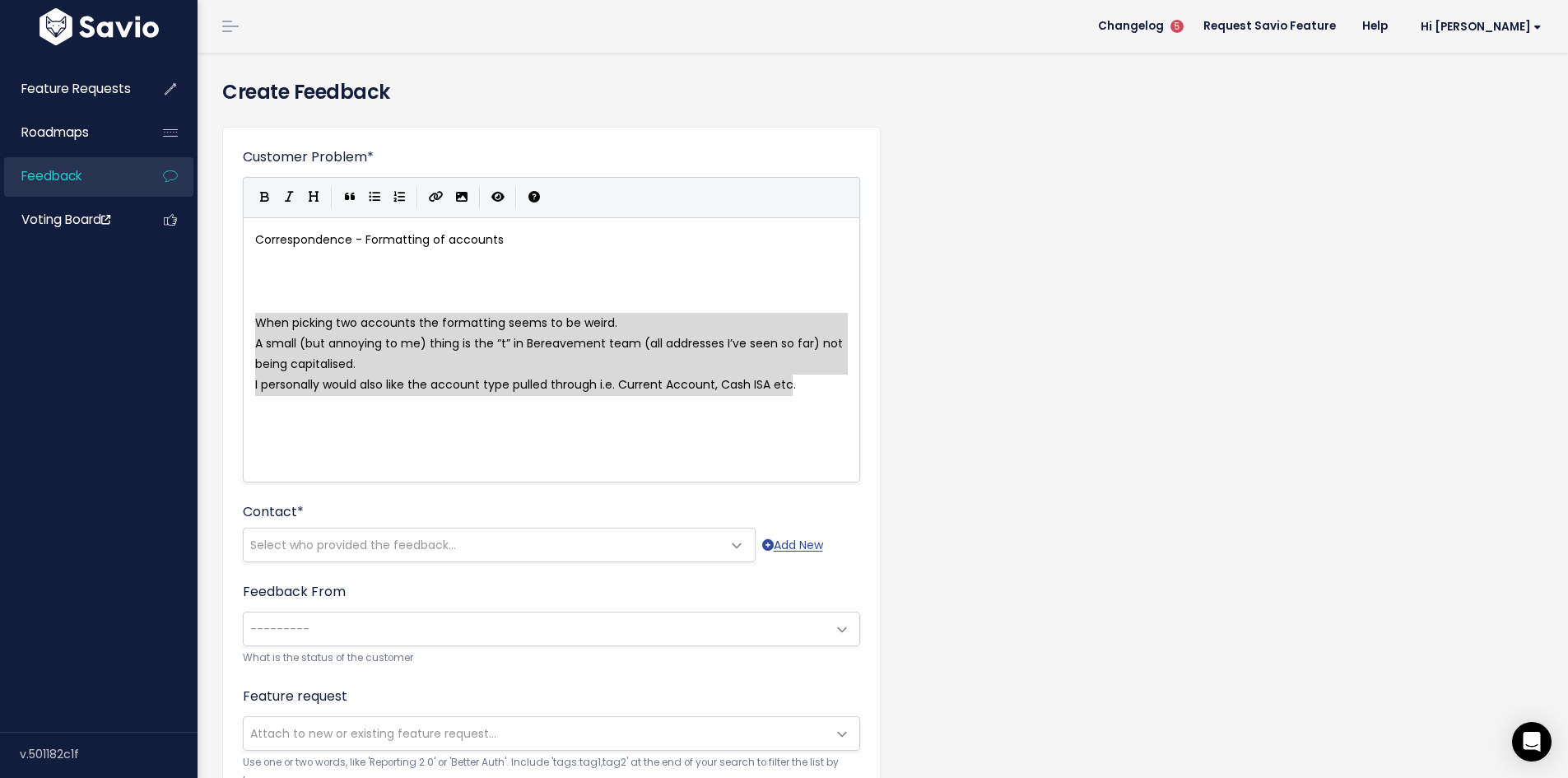
drag, startPoint x: 256, startPoint y: 324, endPoint x: 797, endPoint y: 375, distance: 543.4
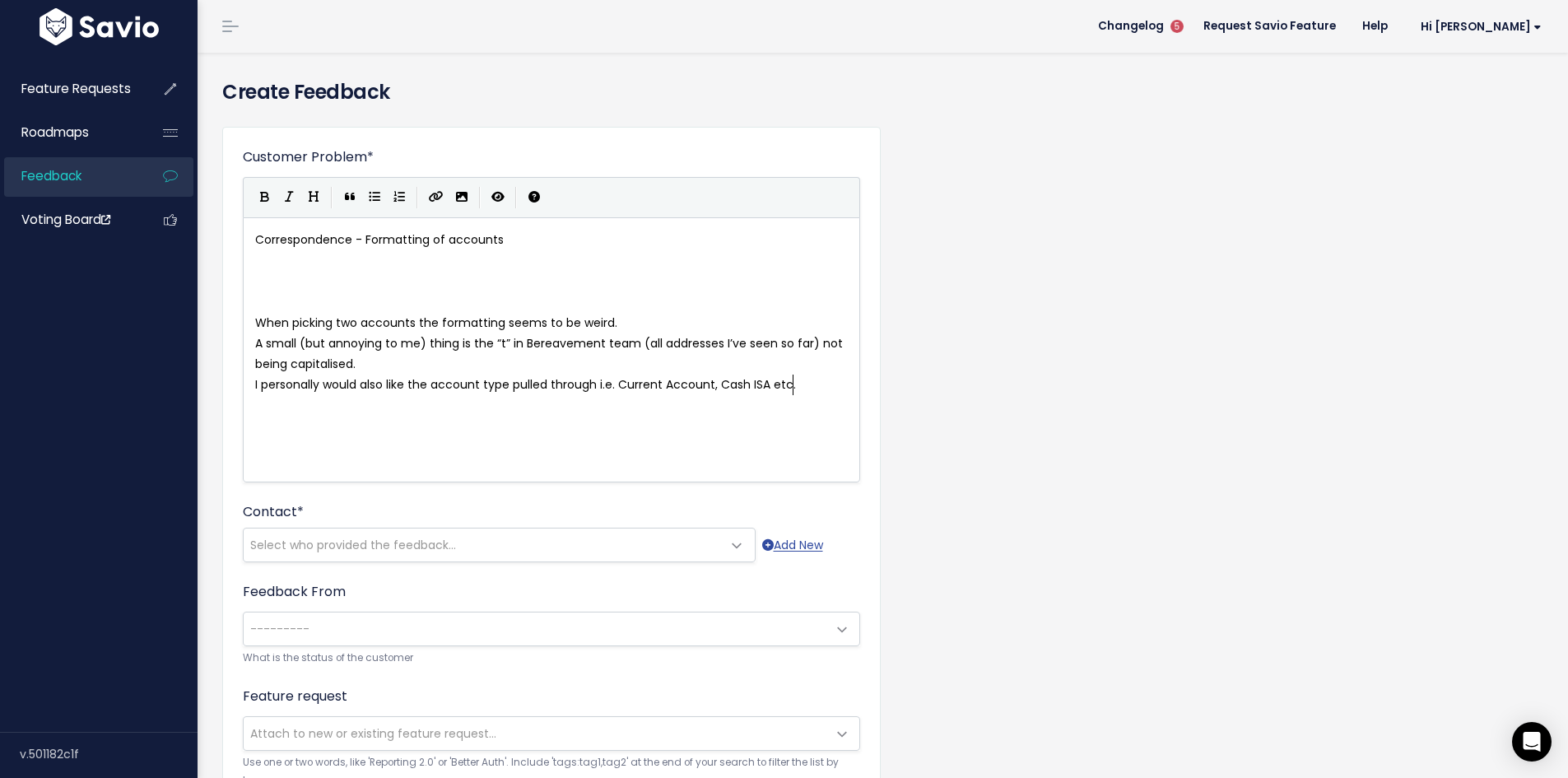
click at [338, 424] on div "x Correspondence - Formatting of accounts ​ ​ ​ When picking two accounts the f…" at bounding box center [572, 371] width 640 height 289
type textarea "#"
paste textarea "etc."
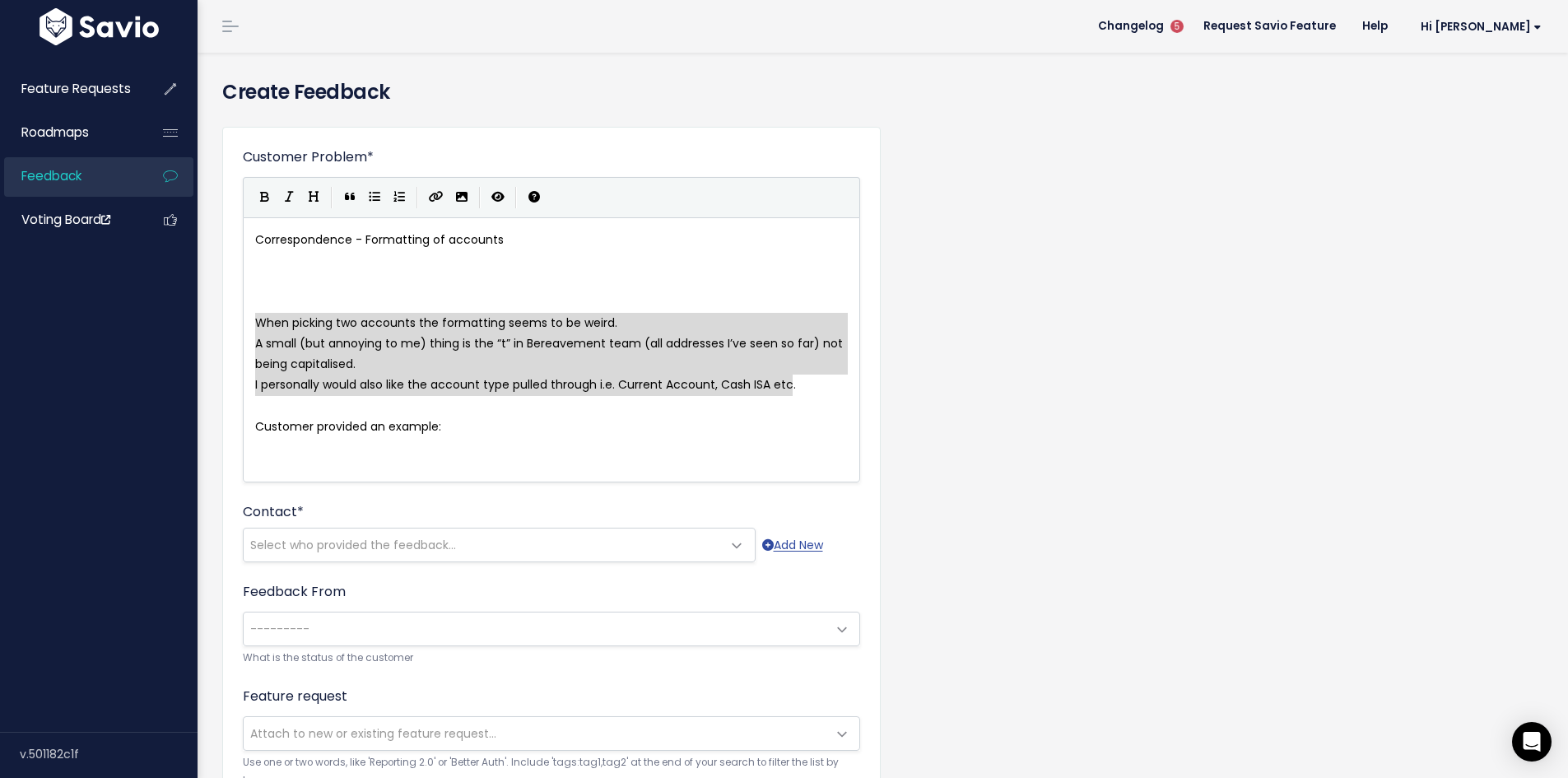
drag, startPoint x: 816, startPoint y: 383, endPoint x: 228, endPoint y: 330, distance: 590.4
click at [372, 192] on icon "Generic List" at bounding box center [374, 197] width 12 height 12
type textarea "* A small (but annoying to me) thing is the “t” in Bereavement team (all addres…"
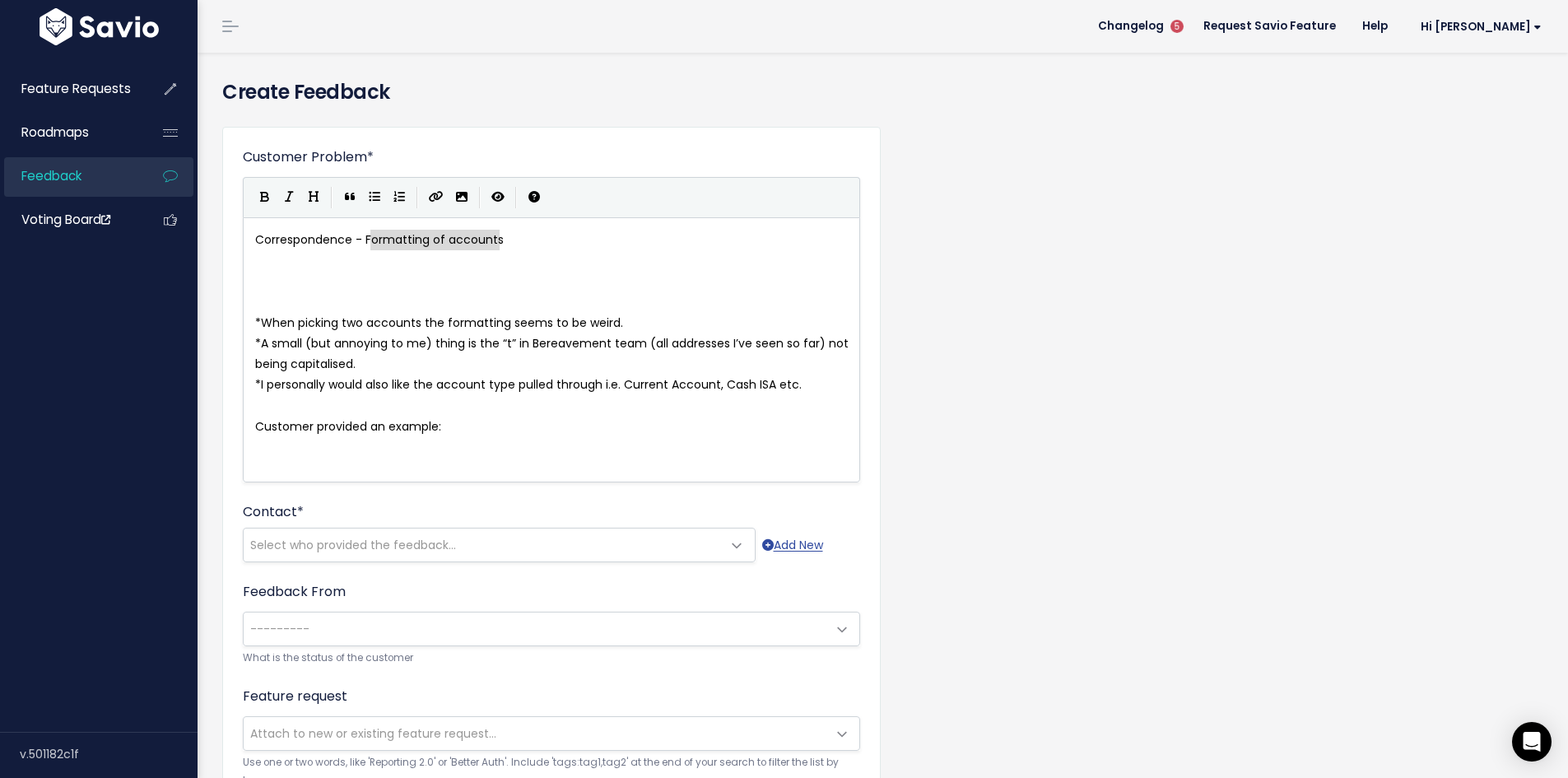
type textarea "Correspondence - Formatting of accounts"
drag, startPoint x: 524, startPoint y: 245, endPoint x: 345, endPoint y: 245, distance: 179.0
click at [293, 279] on pre "​" at bounding box center [558, 281] width 612 height 21
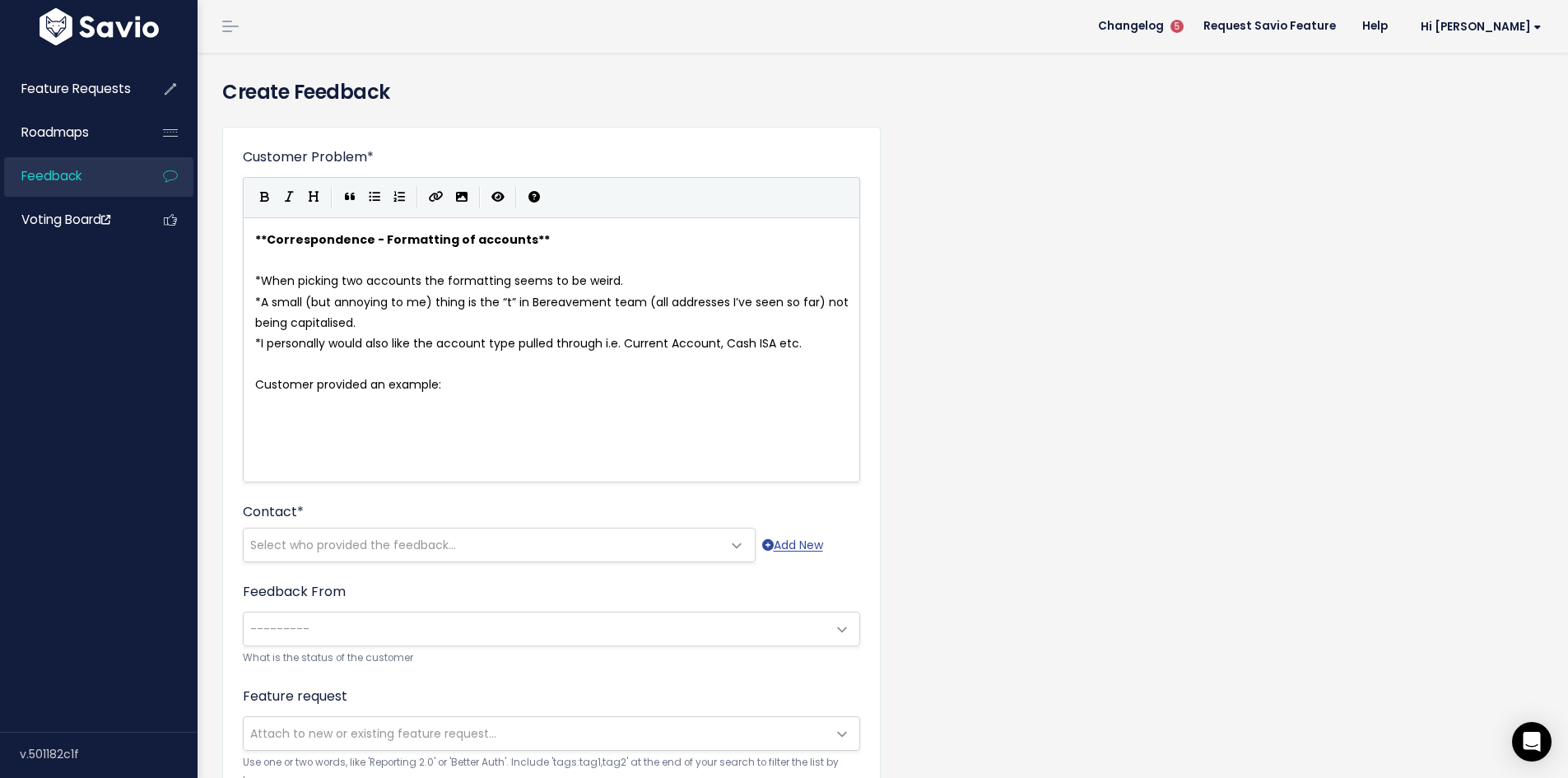
click at [457, 390] on pre "Customer provided an example:" at bounding box center [558, 384] width 612 height 21
paste textarea ":"
type textarea "Customer provided an example:"
drag, startPoint x: 445, startPoint y: 430, endPoint x: 215, endPoint y: 430, distance: 230.0
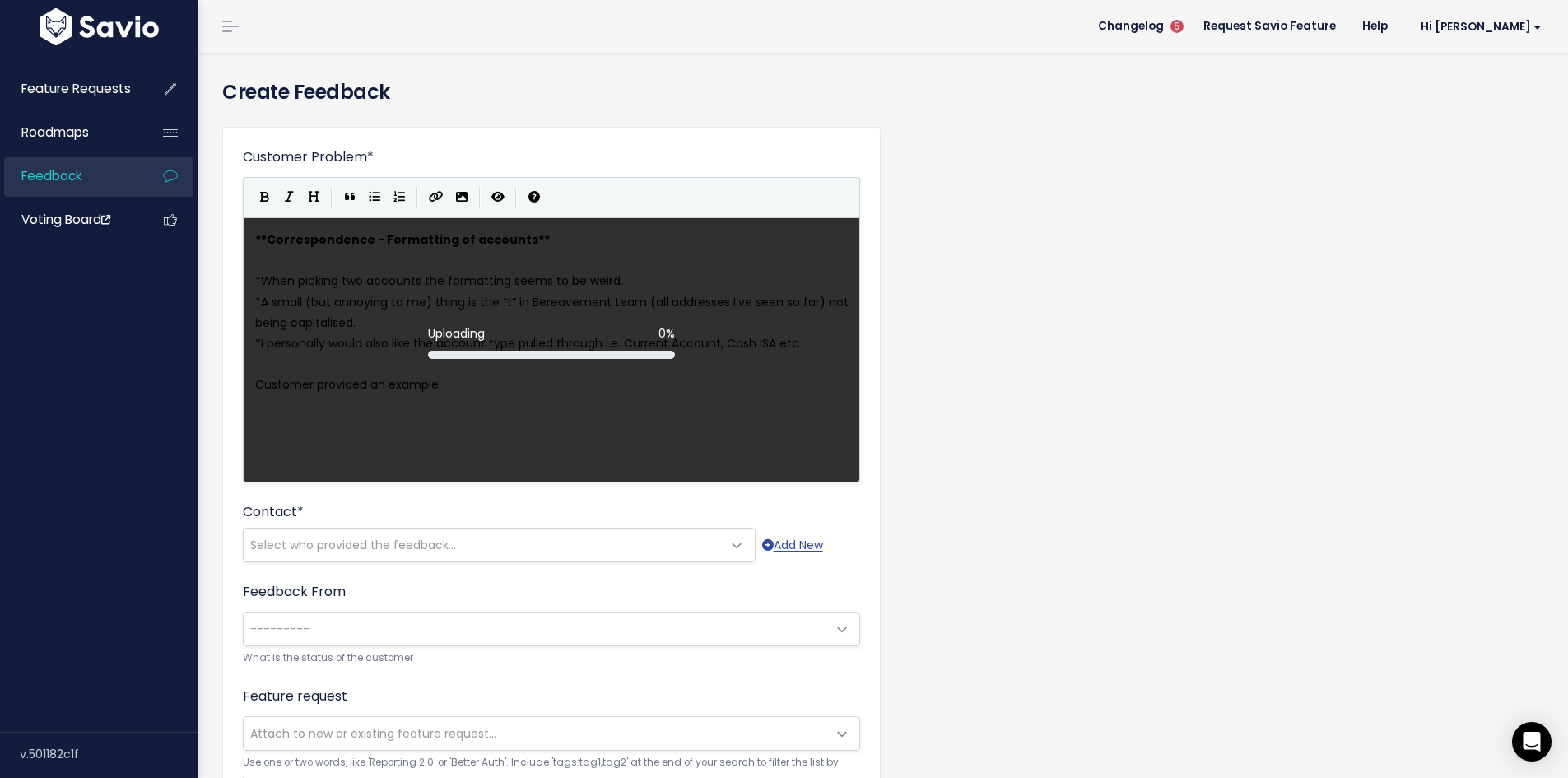
scroll to position [6, 1]
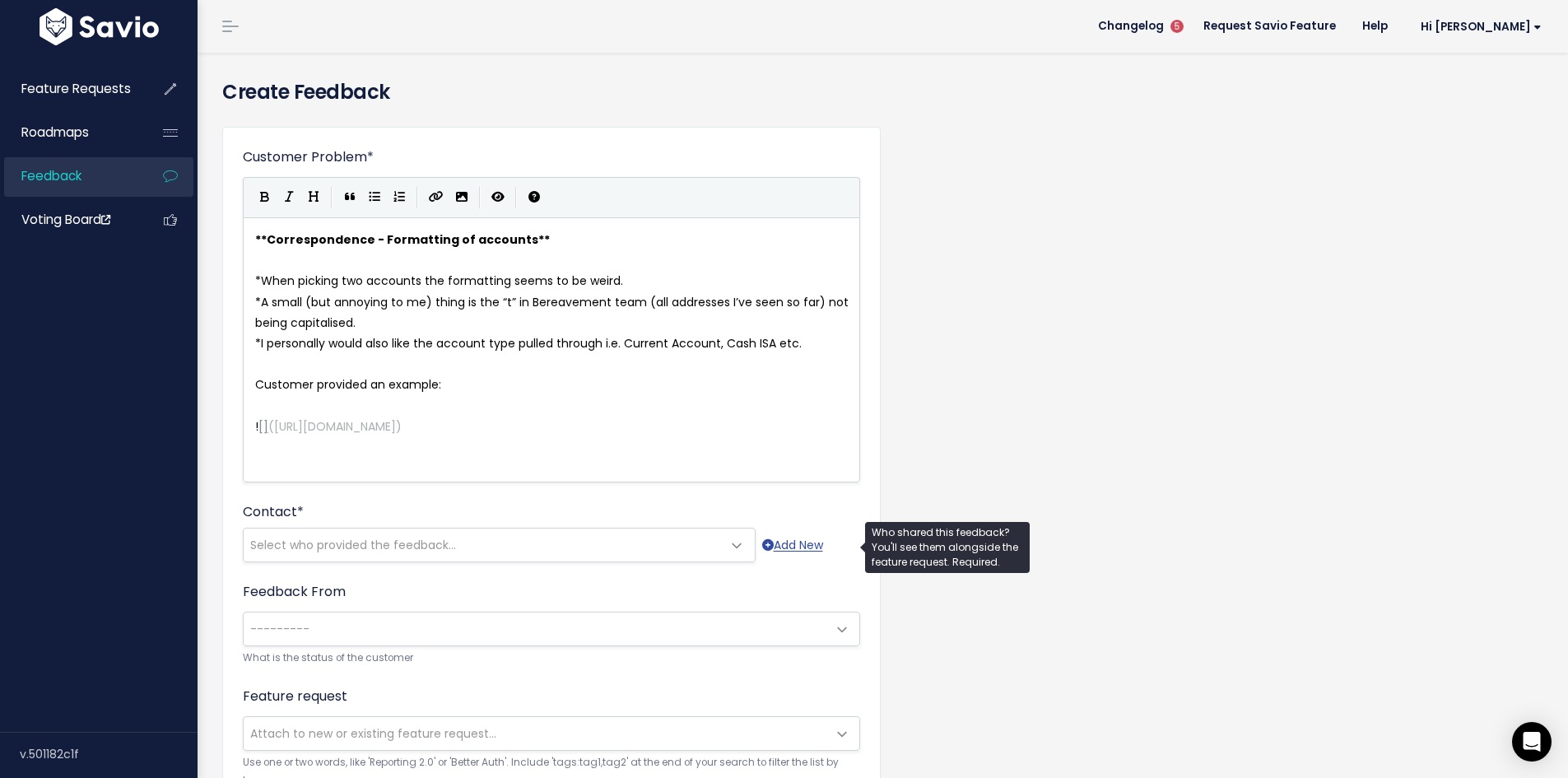
click at [345, 545] on span "Select who provided the feedback..." at bounding box center [353, 545] width 206 height 17
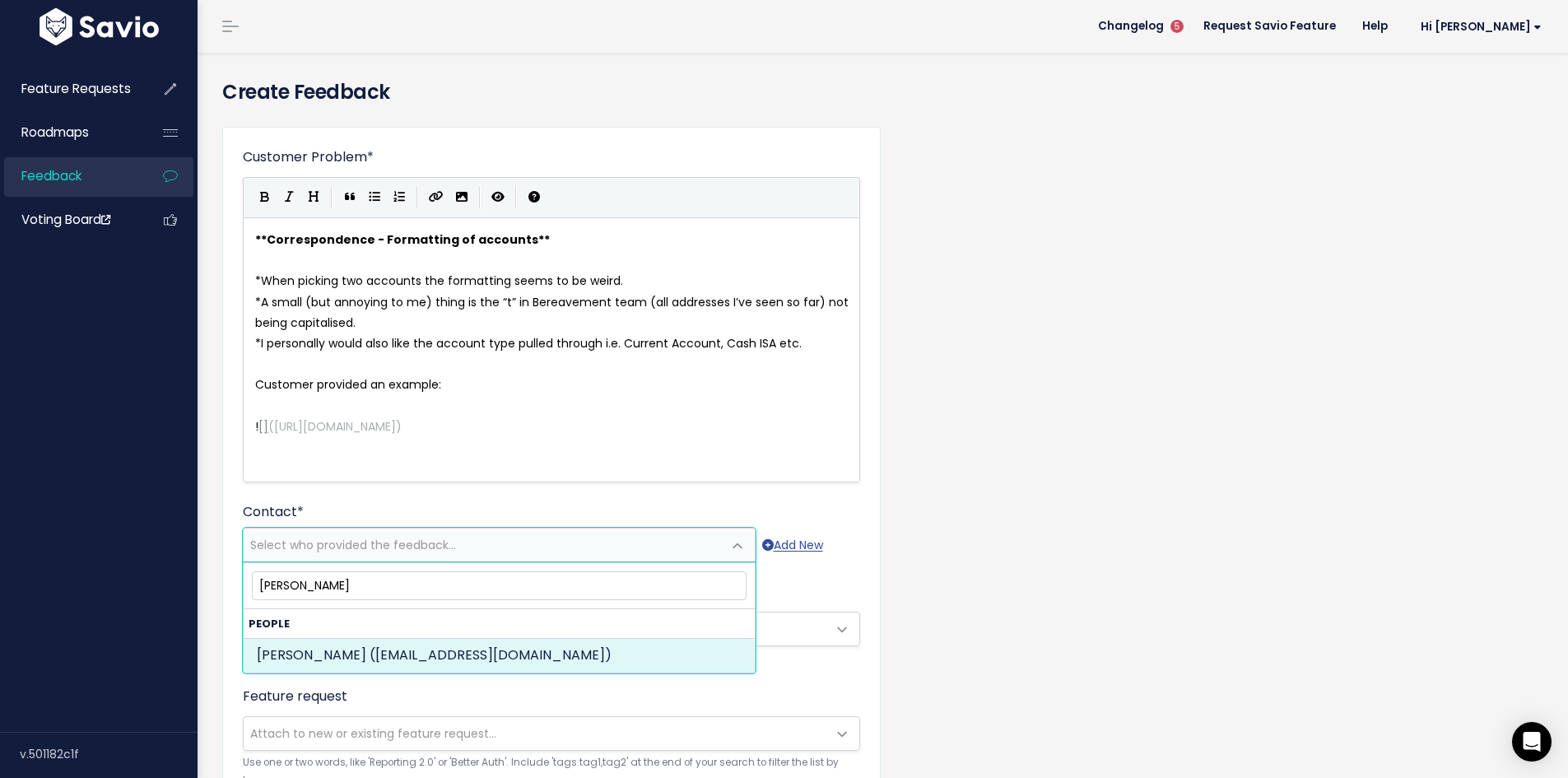
type input "lindsay nich"
select select "ACTIVE"
select select "92661888"
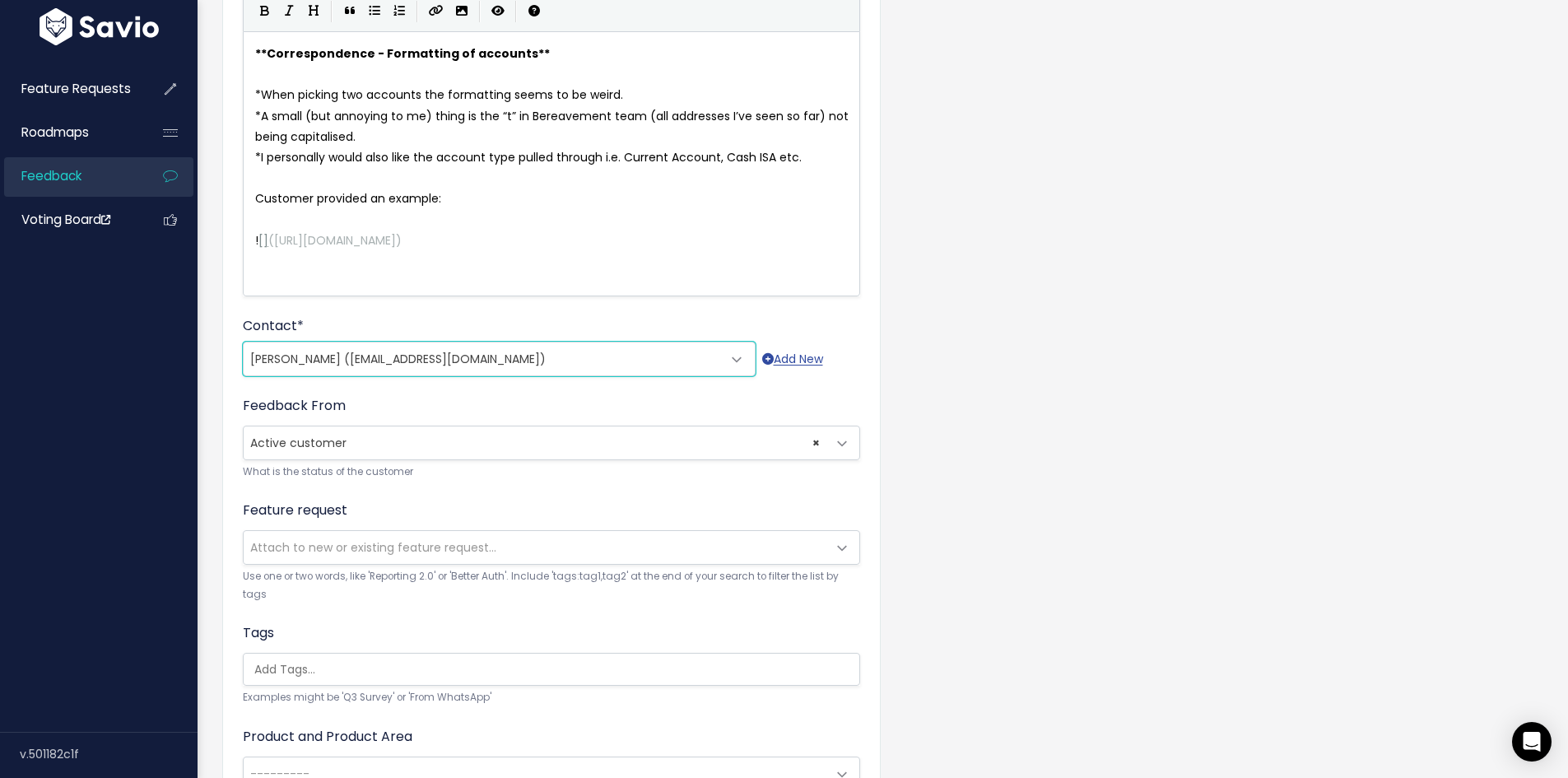
scroll to position [247, 0]
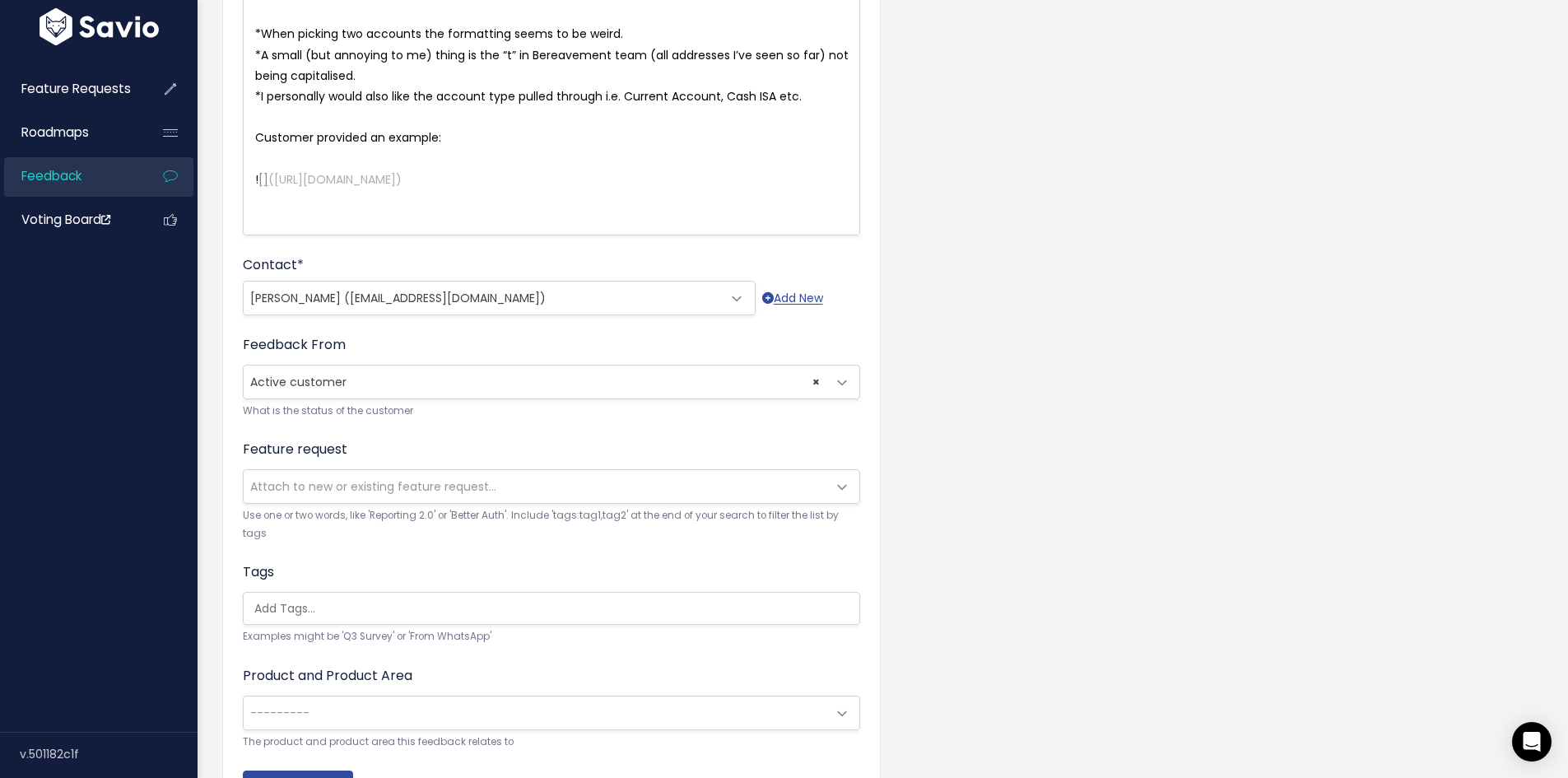
click at [337, 489] on span "Attach to new or existing feature request..." at bounding box center [373, 487] width 246 height 17
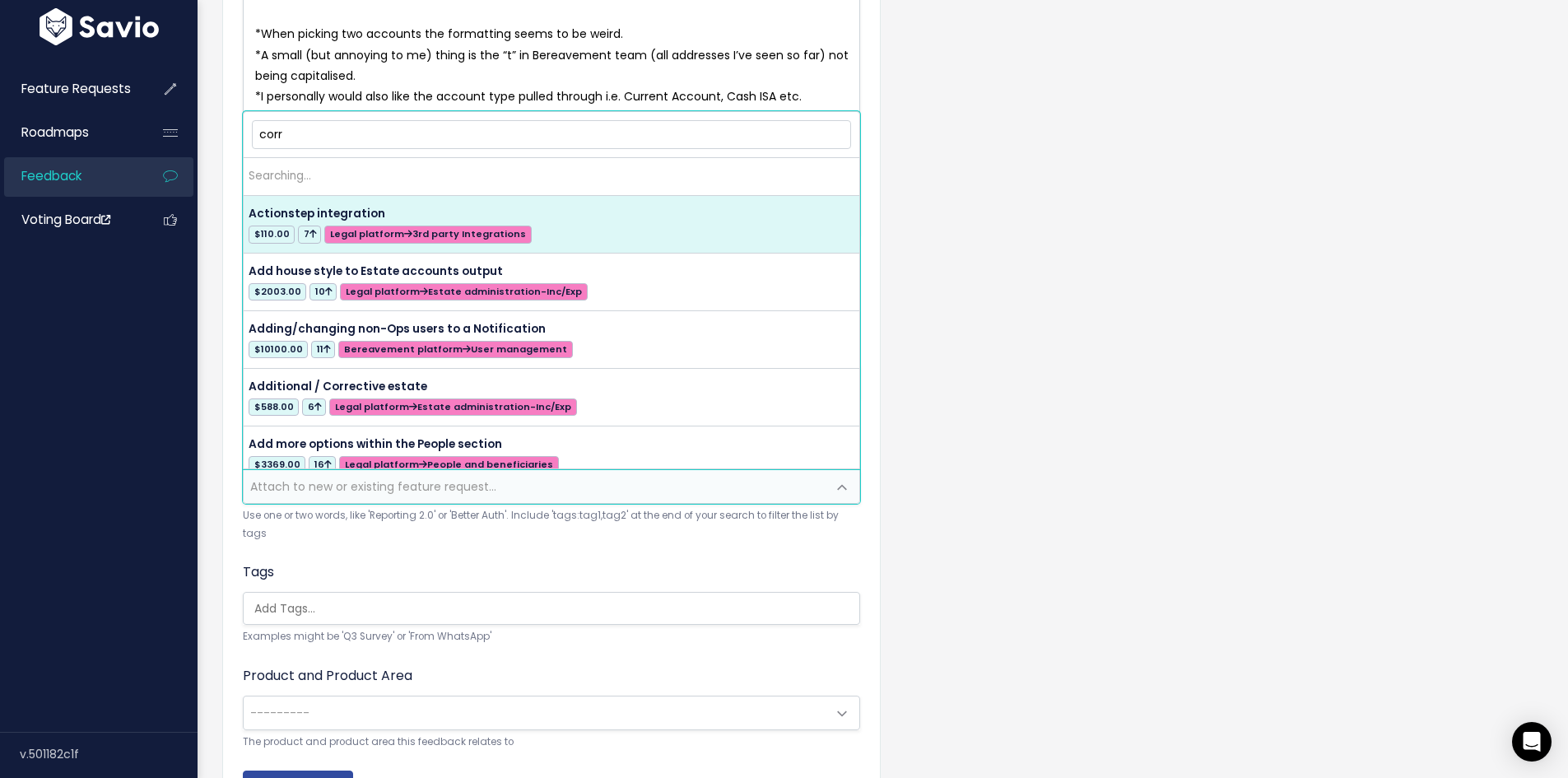
type input "corre"
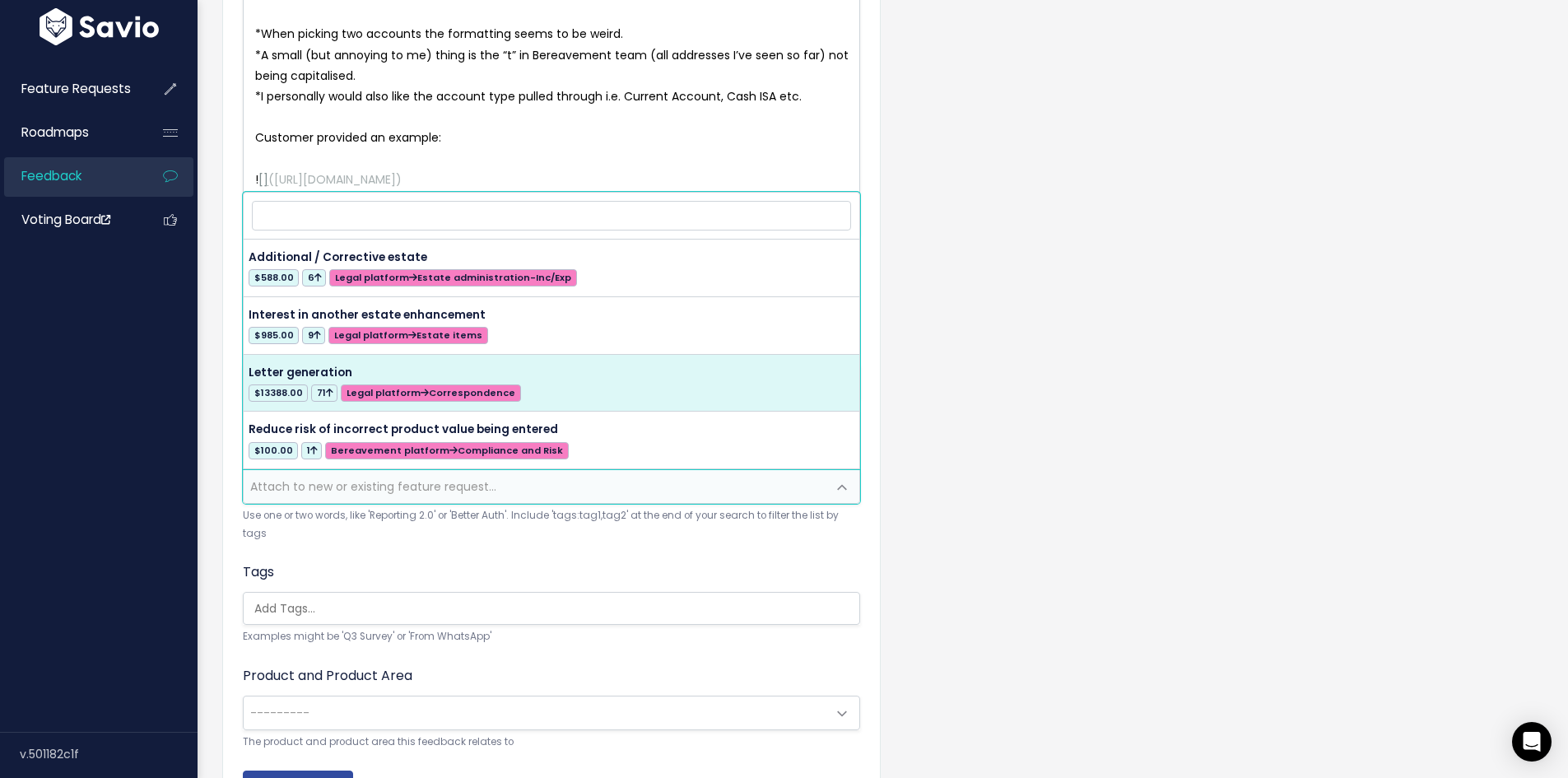
select select "17625"
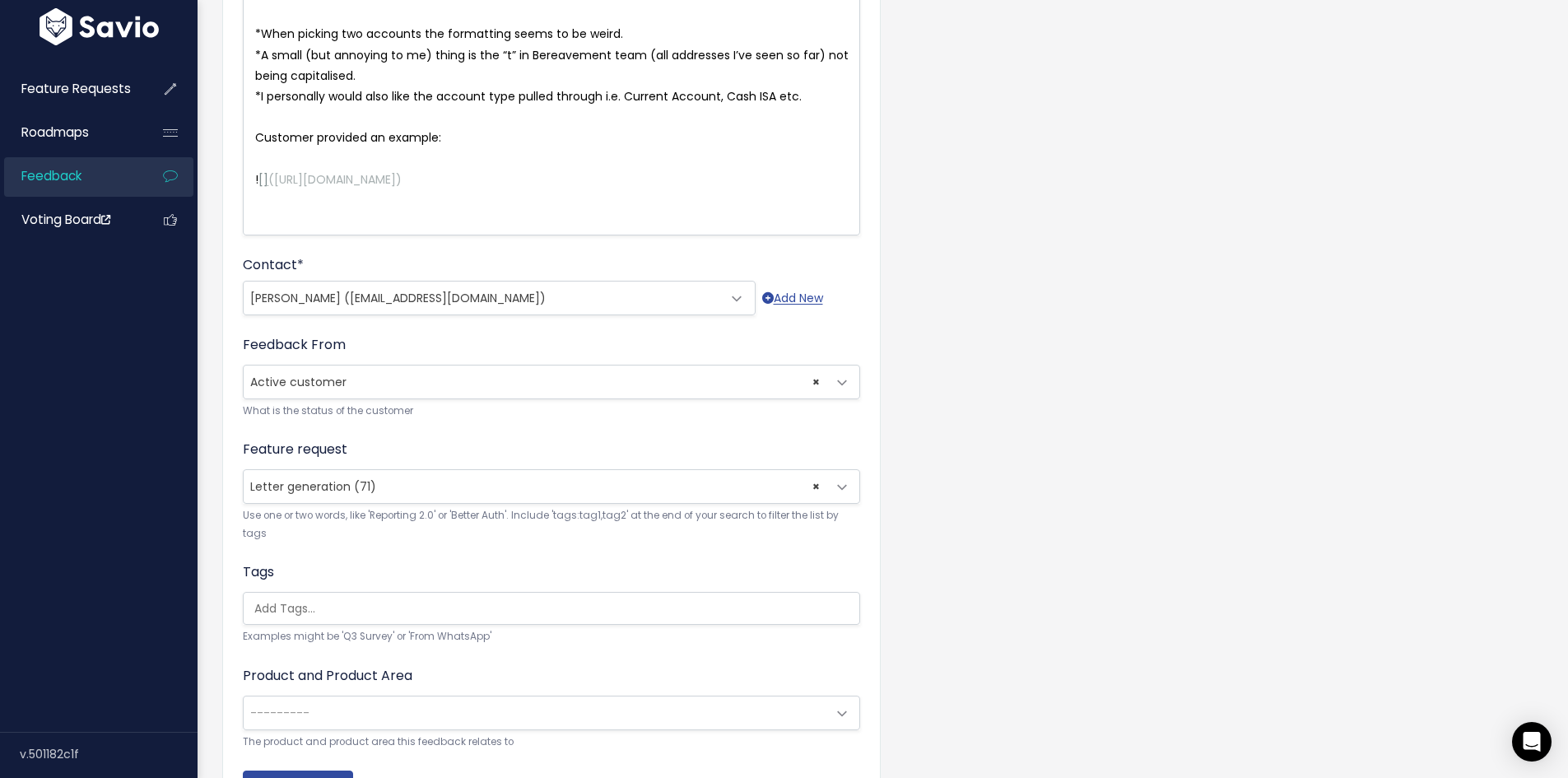
click at [356, 608] on input "search" at bounding box center [555, 609] width 616 height 18
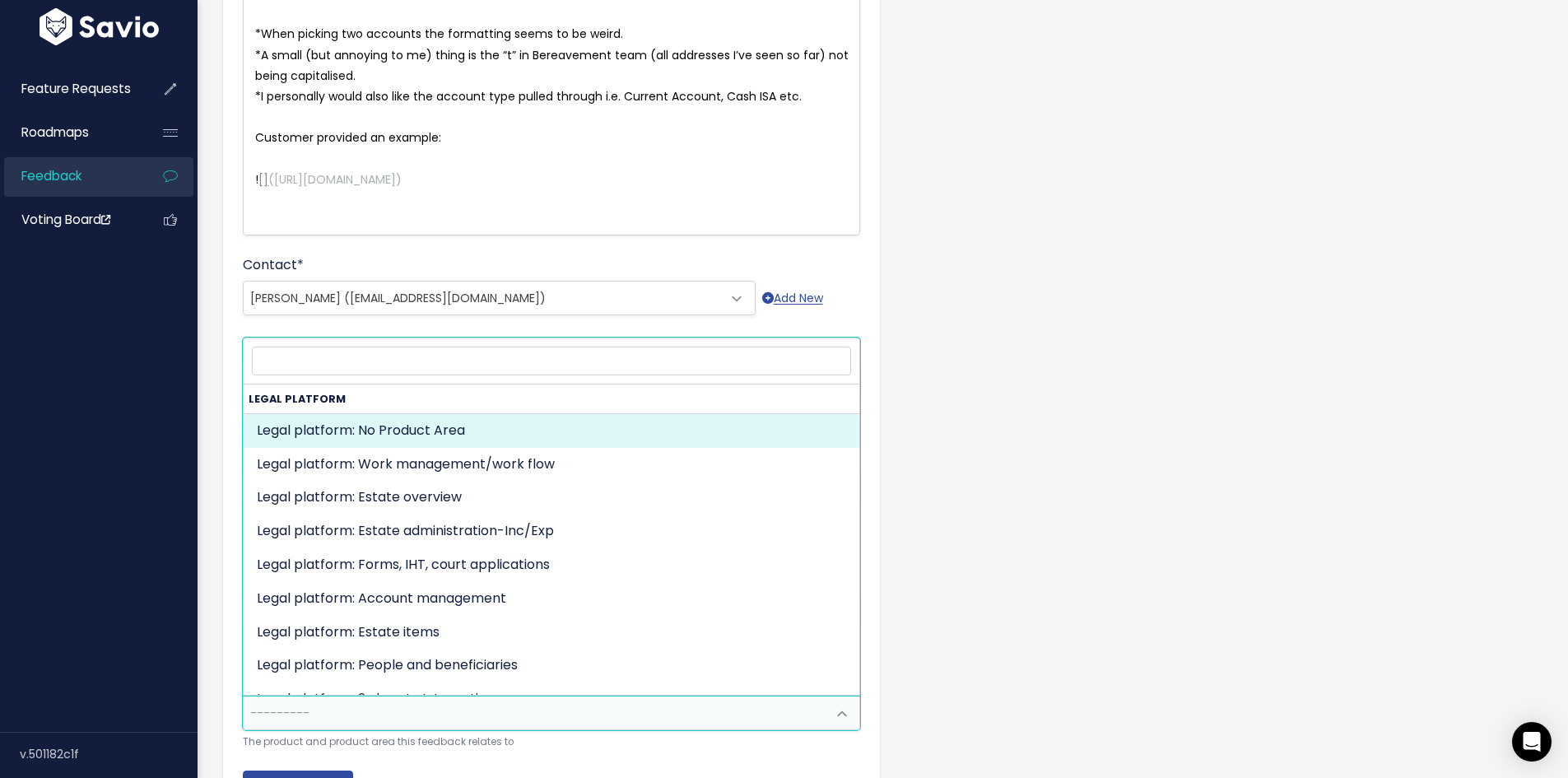
click at [313, 706] on span "---------" at bounding box center [534, 712] width 583 height 33
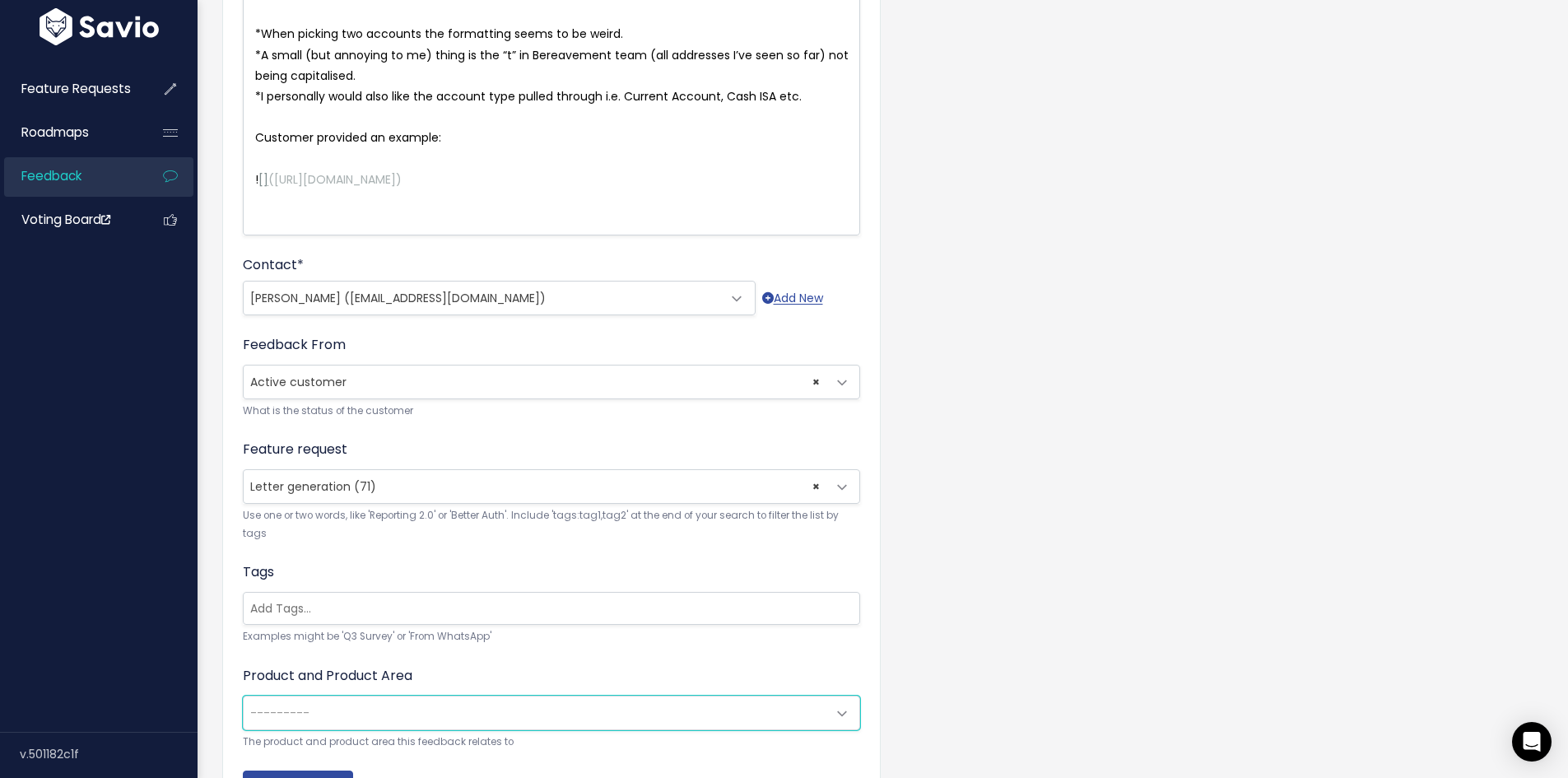
click at [296, 719] on span "---------" at bounding box center [279, 713] width 59 height 17
click at [299, 702] on span "---------" at bounding box center [534, 712] width 583 height 33
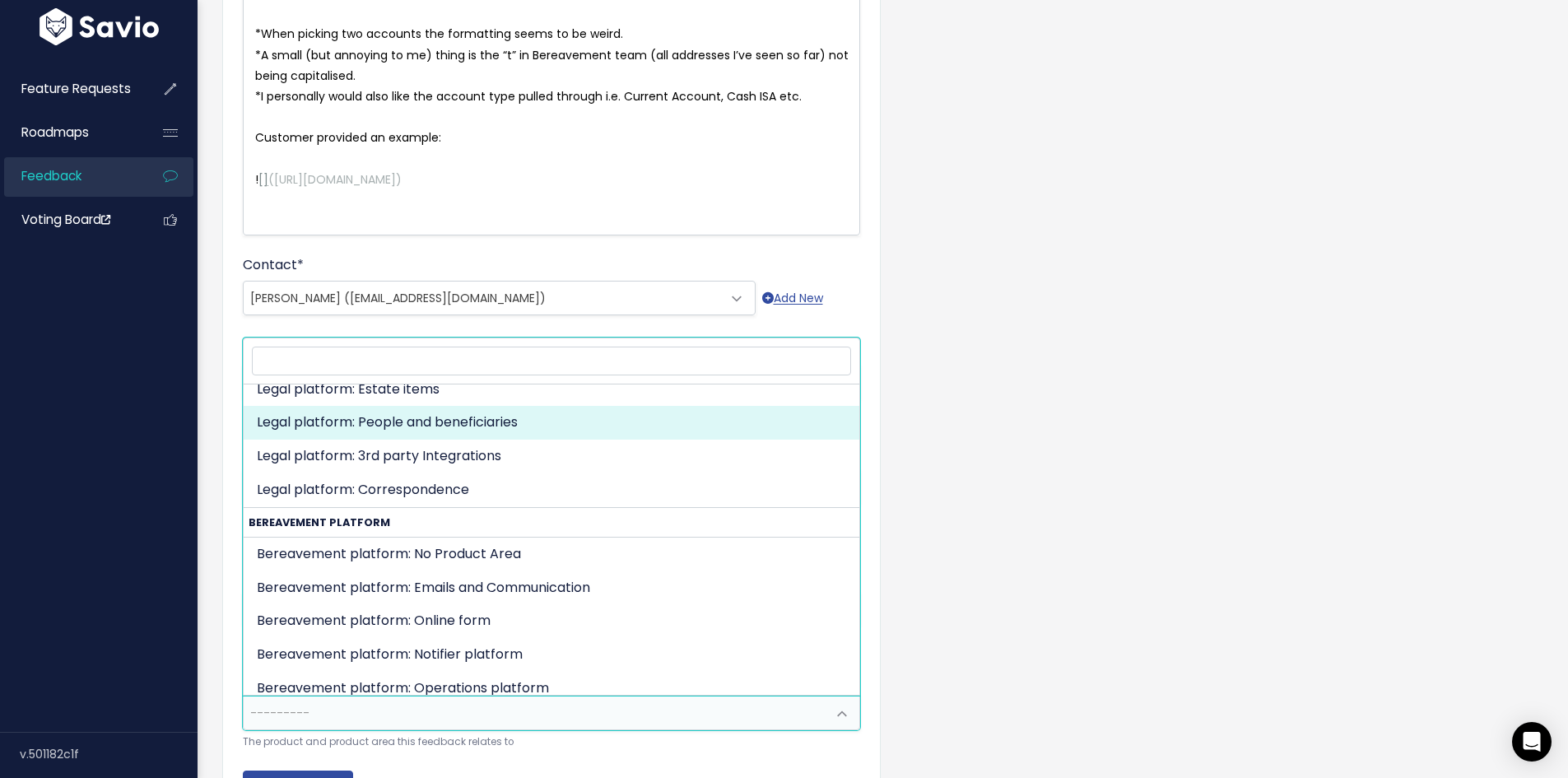
scroll to position [247, 0]
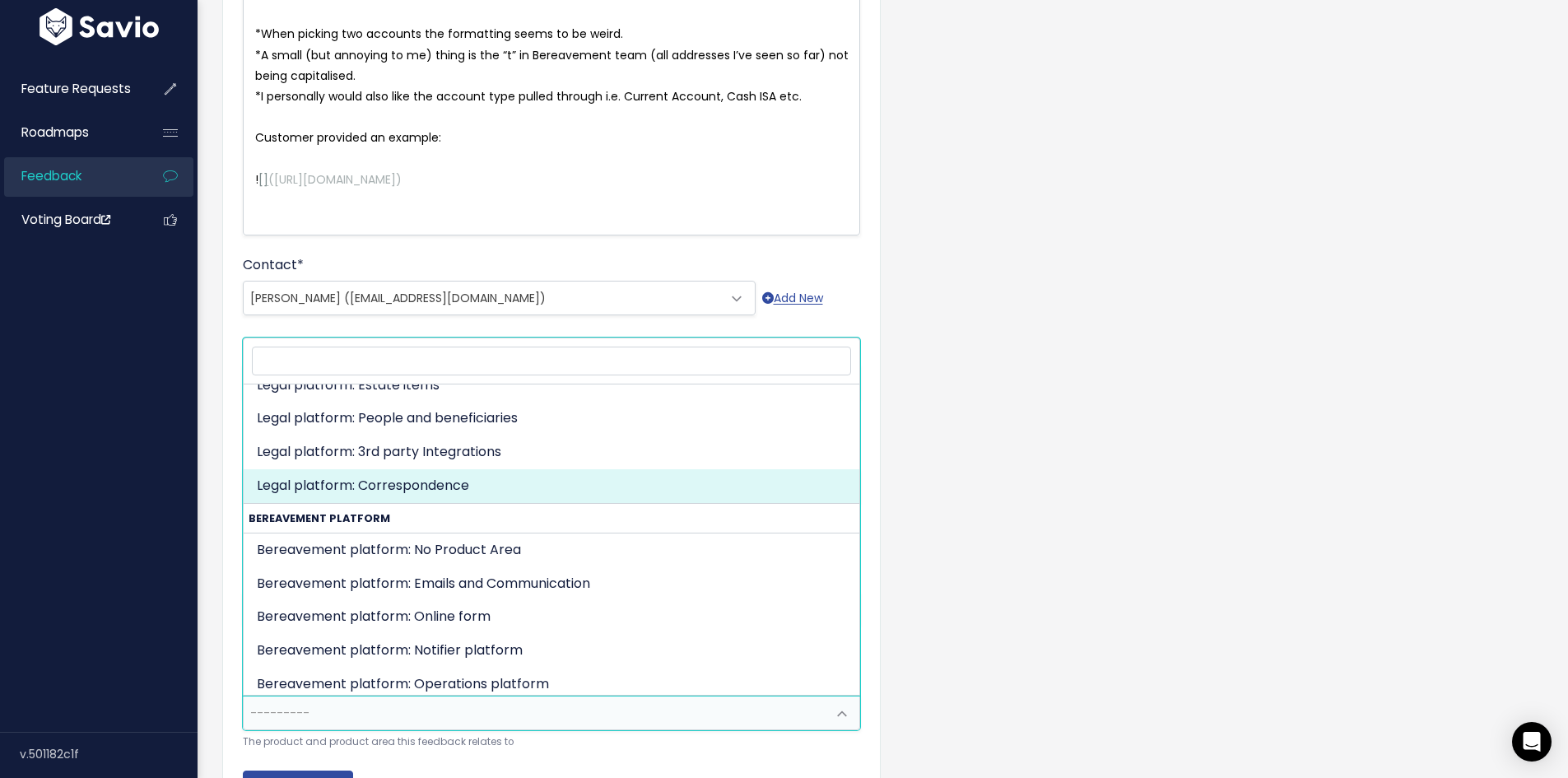
select select "MAIN:COMMUNICATIONS"
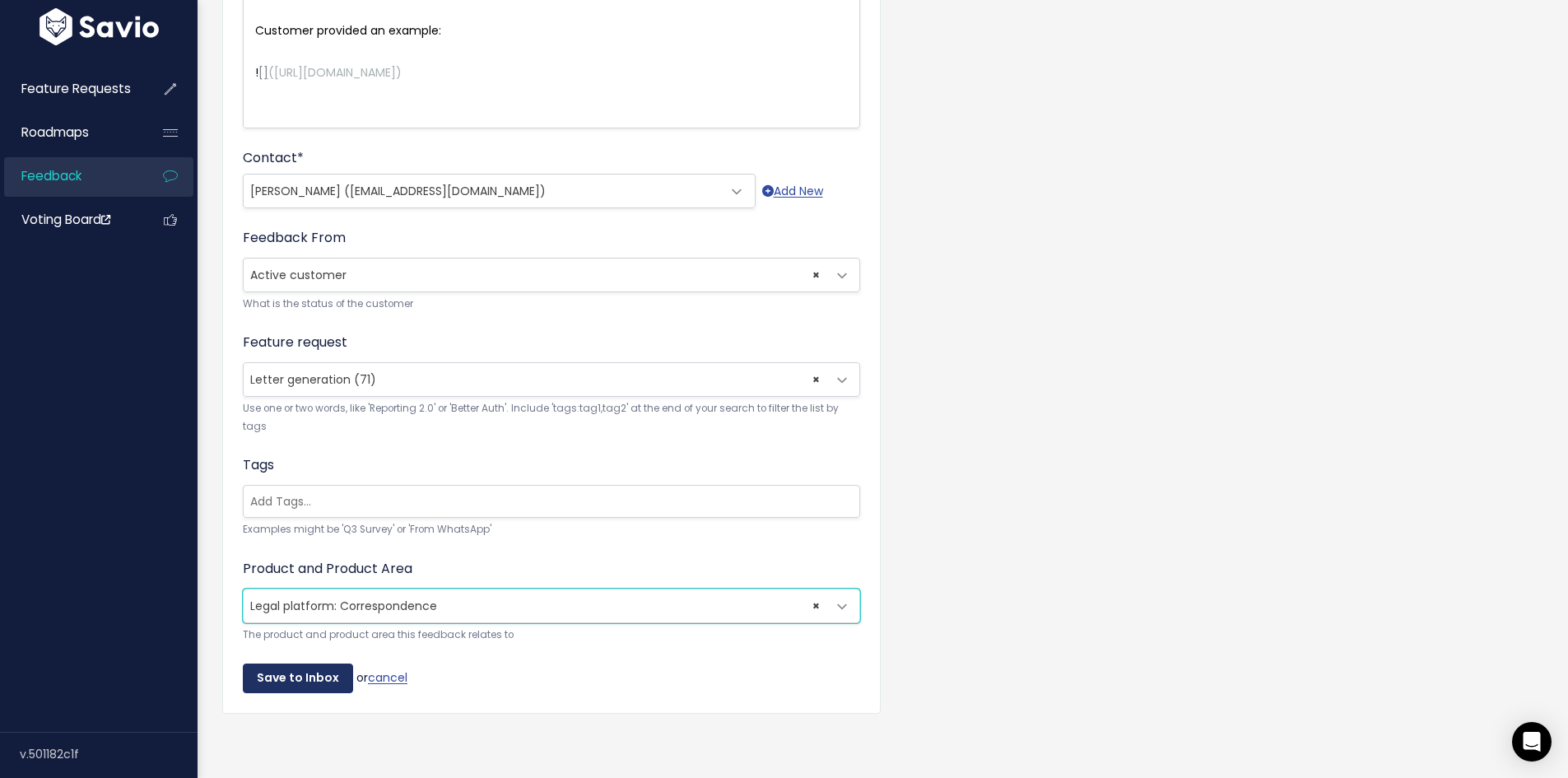
scroll to position [366, 0]
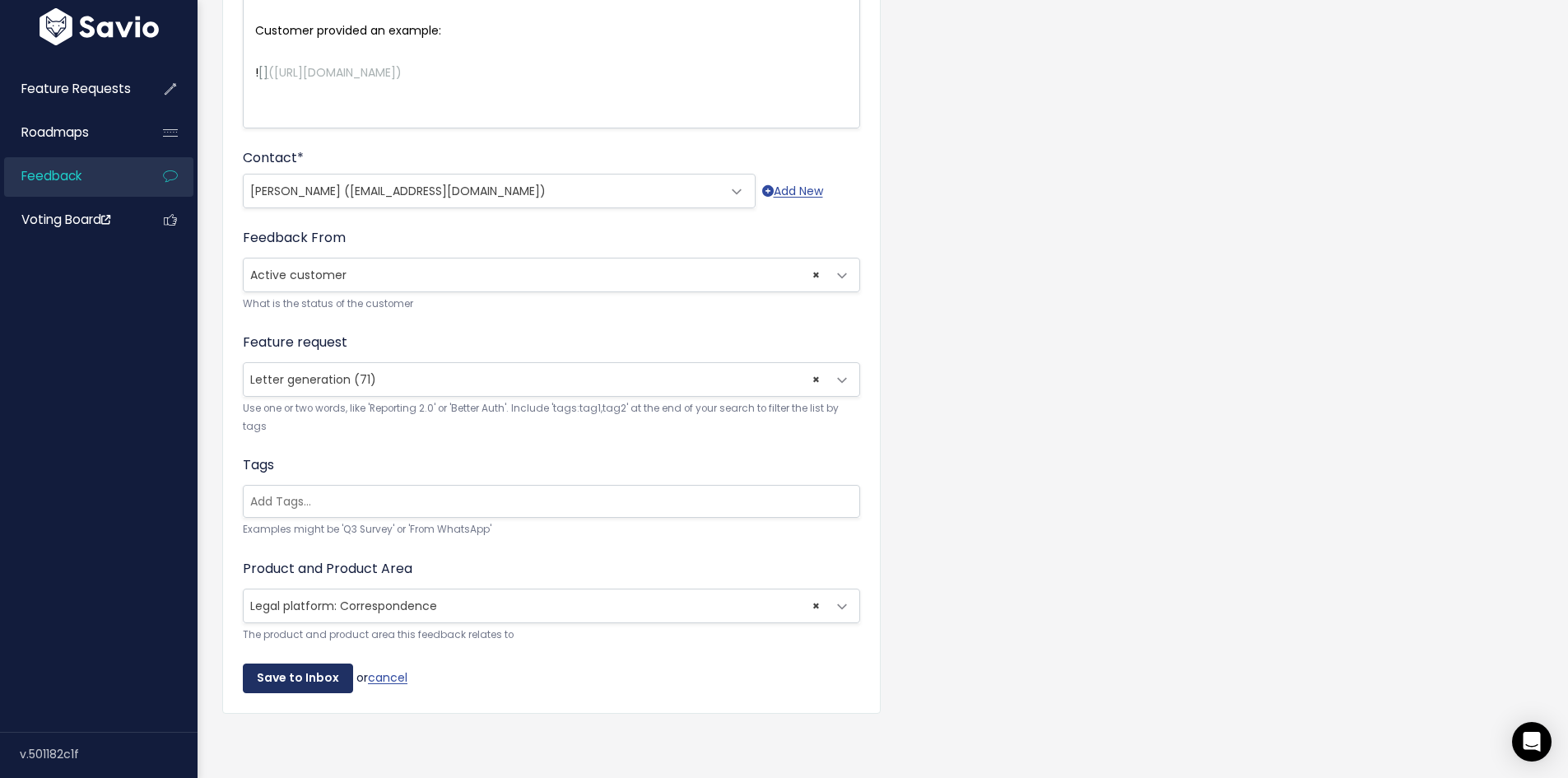
click at [295, 664] on input "Save to Inbox" at bounding box center [298, 679] width 110 height 30
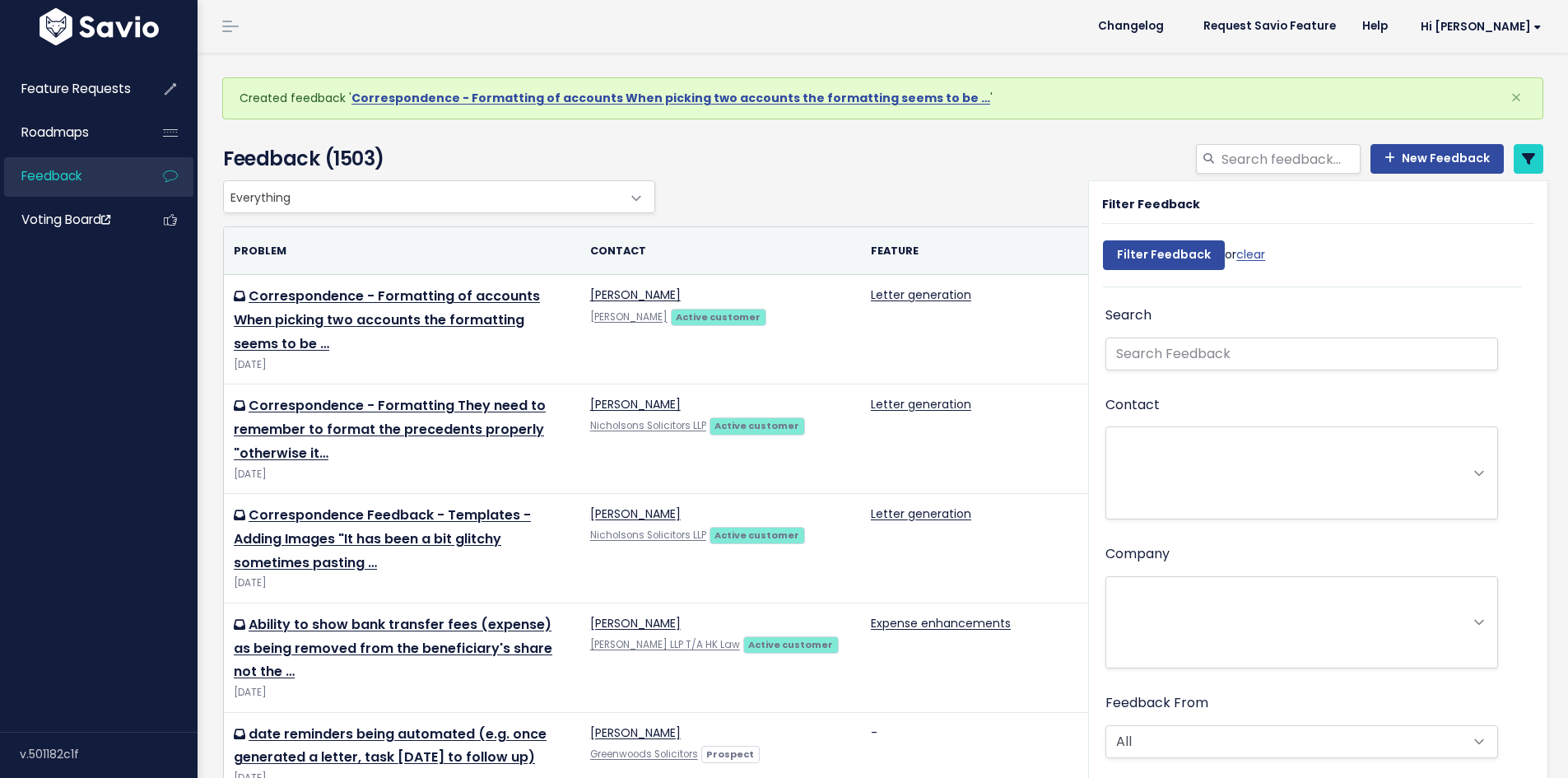
select select
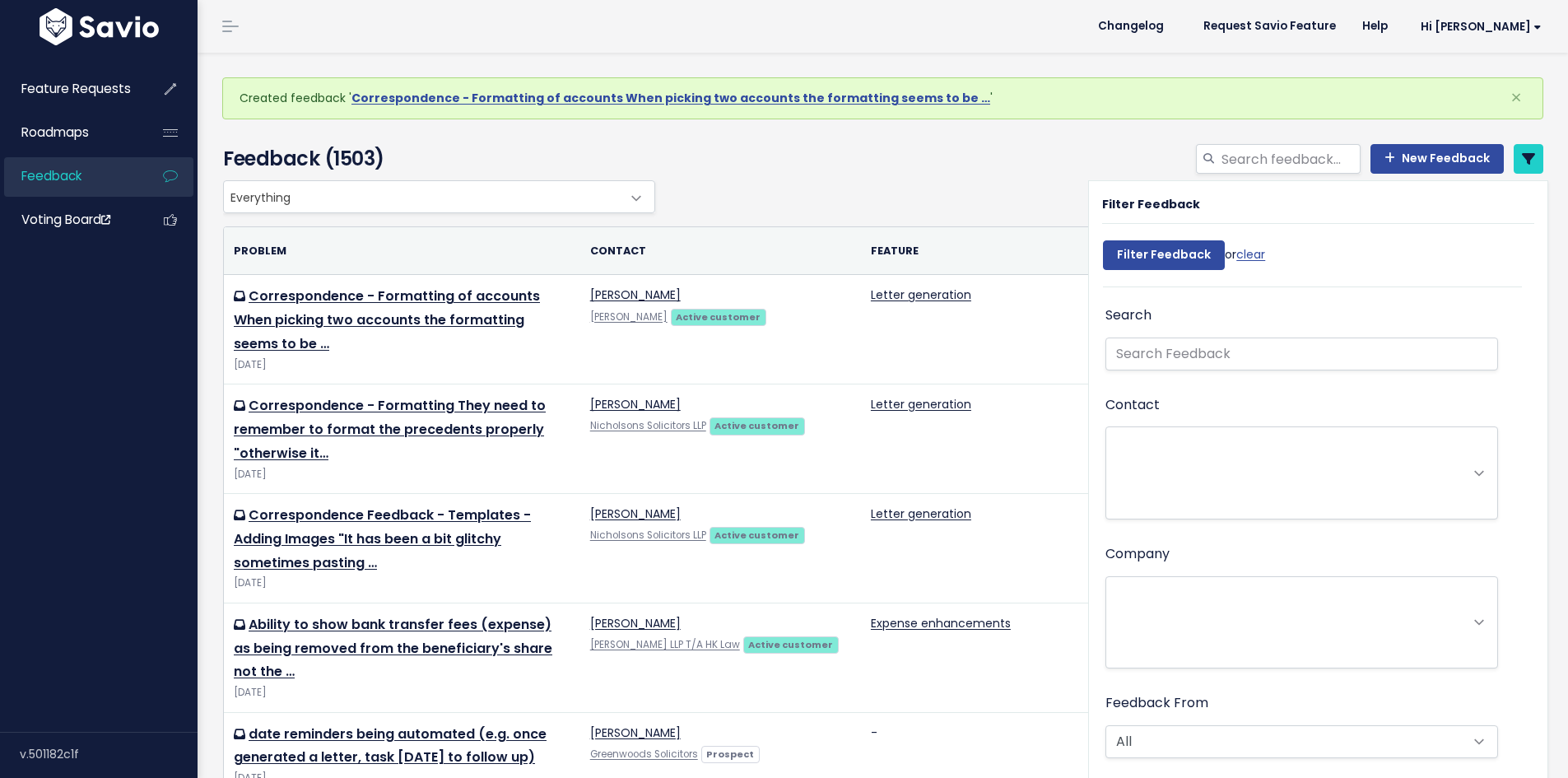
select select
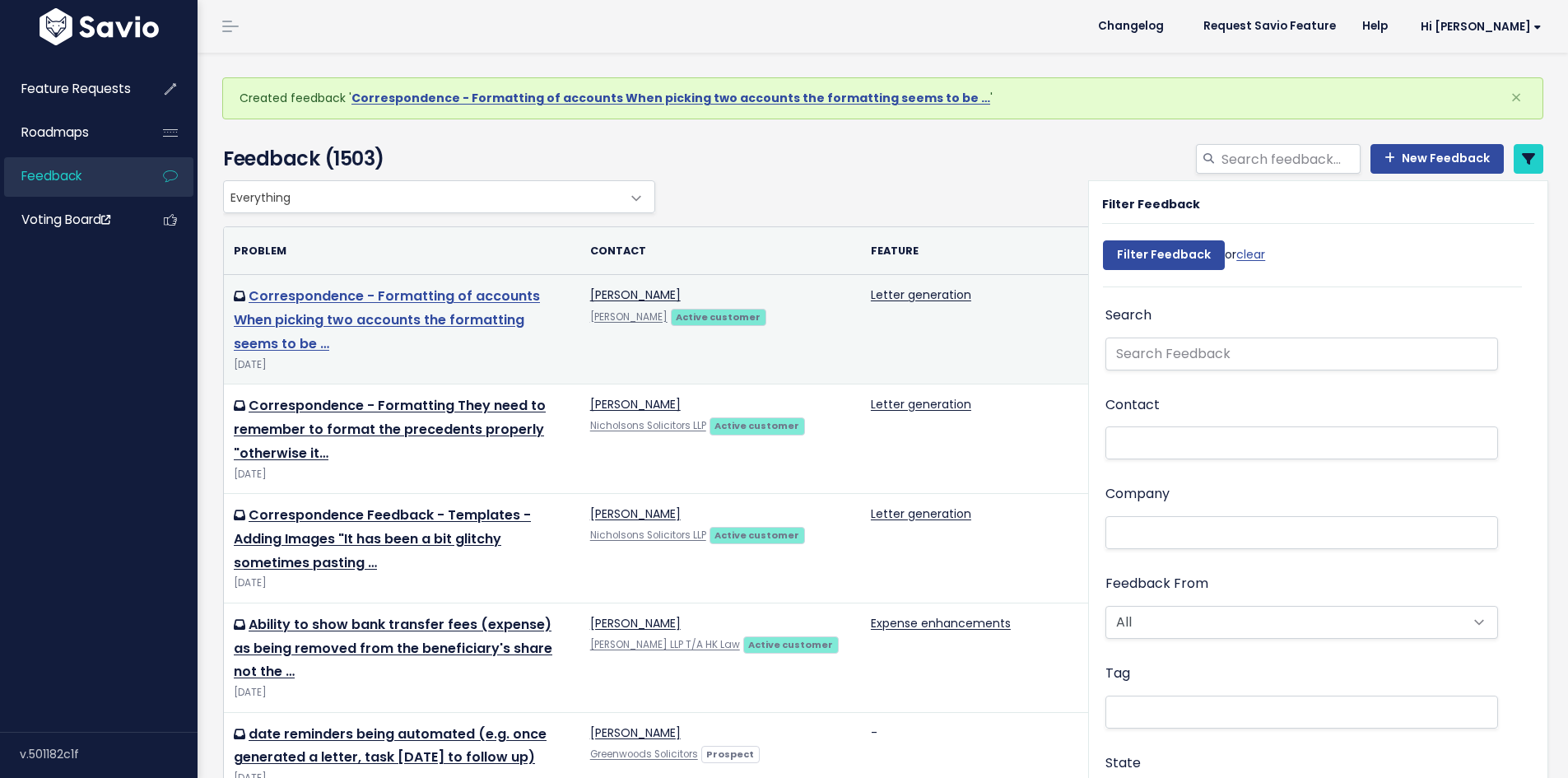
click at [401, 319] on link "Correspondence - Formatting of accounts When picking two accounts the formattin…" at bounding box center [386, 320] width 306 height 67
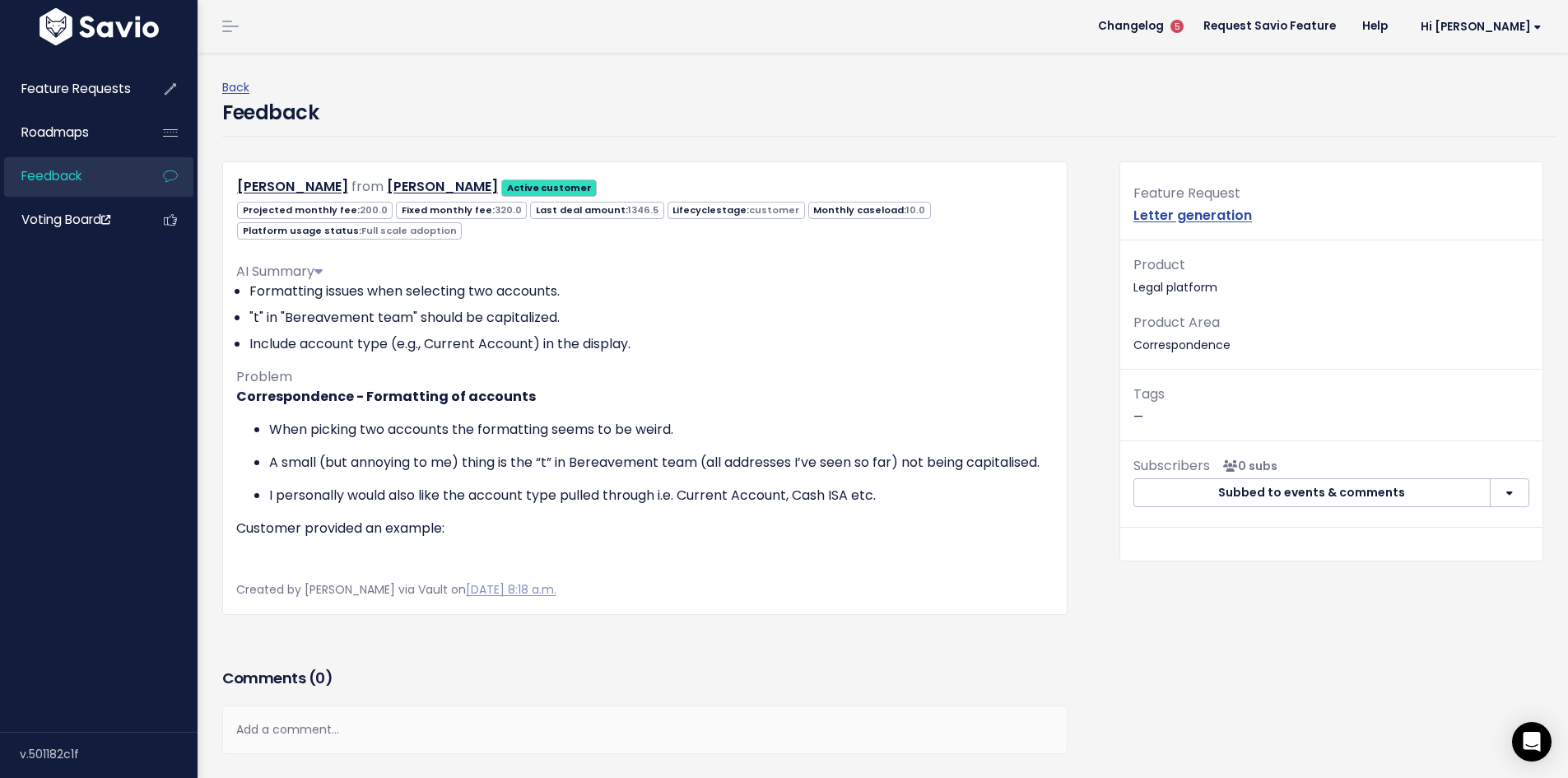
click at [235, 97] on div "Back" at bounding box center [889, 88] width 1334 height 21
click at [238, 91] on link "Back" at bounding box center [236, 88] width 28 height 17
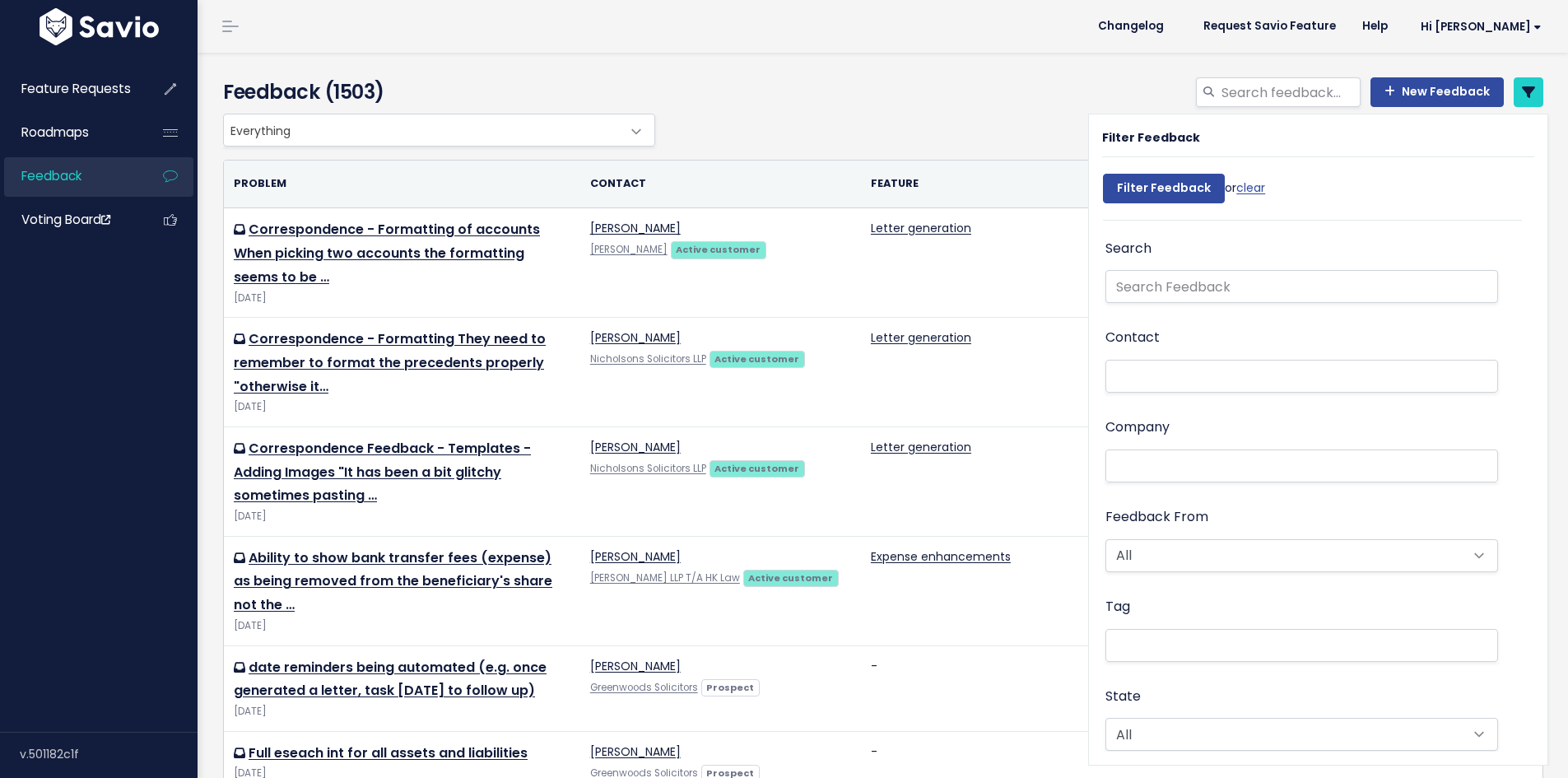
select select
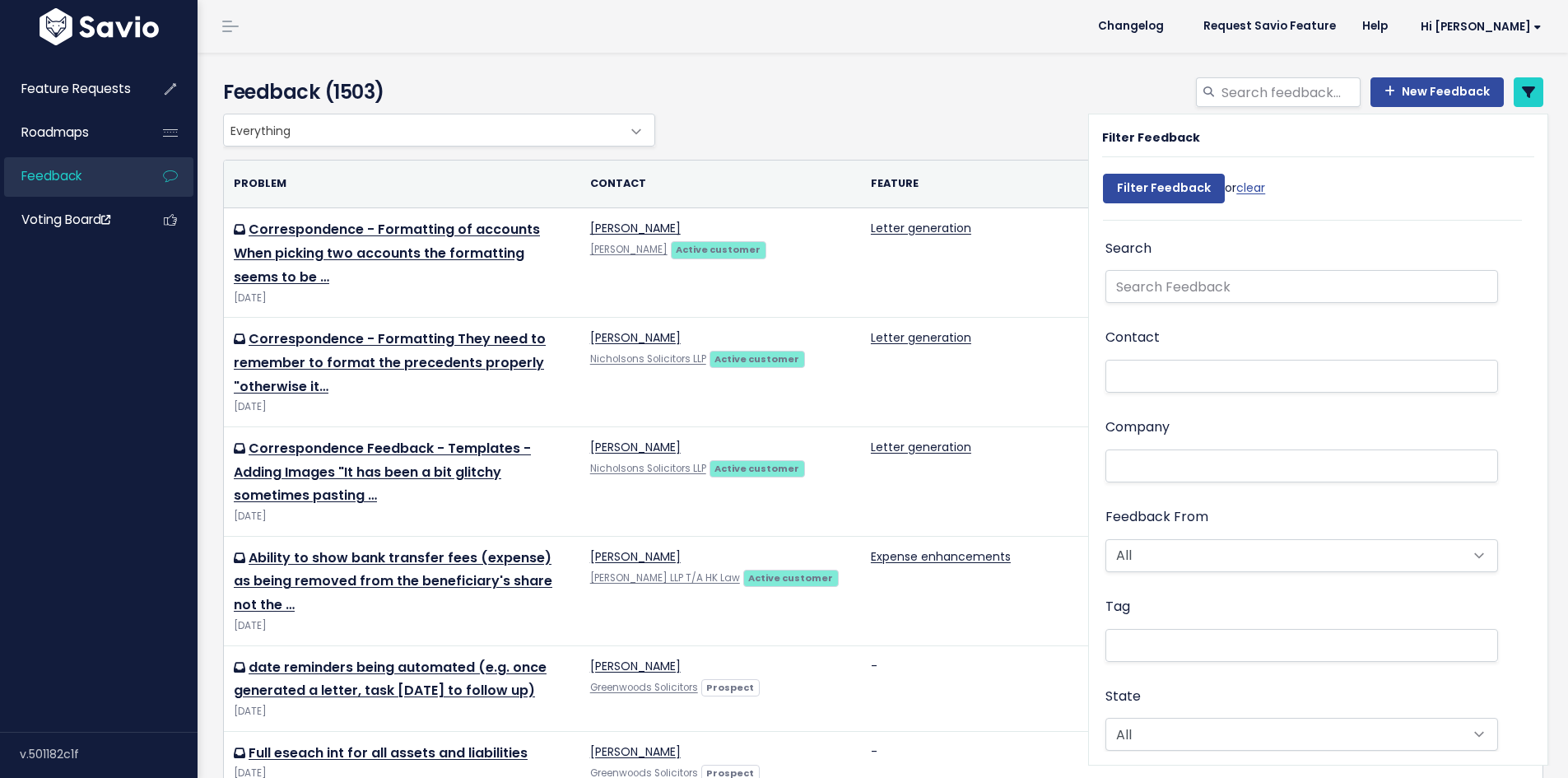
select select
click at [1422, 98] on link "New Feedback" at bounding box center [1437, 93] width 133 height 30
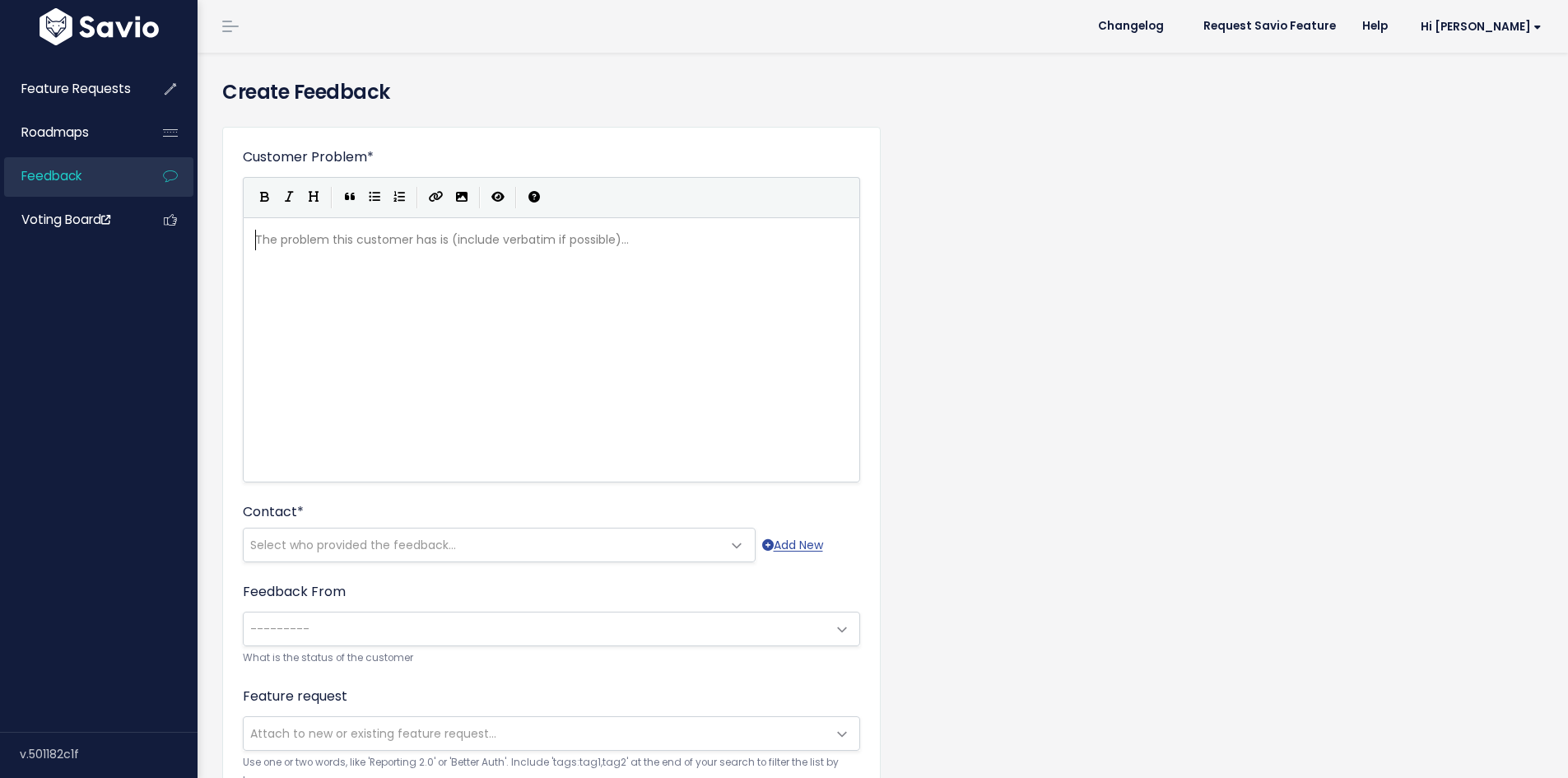
scroll to position [2, 0]
type textarea "C"
type textarea "Correspondence - Downloading Documents"
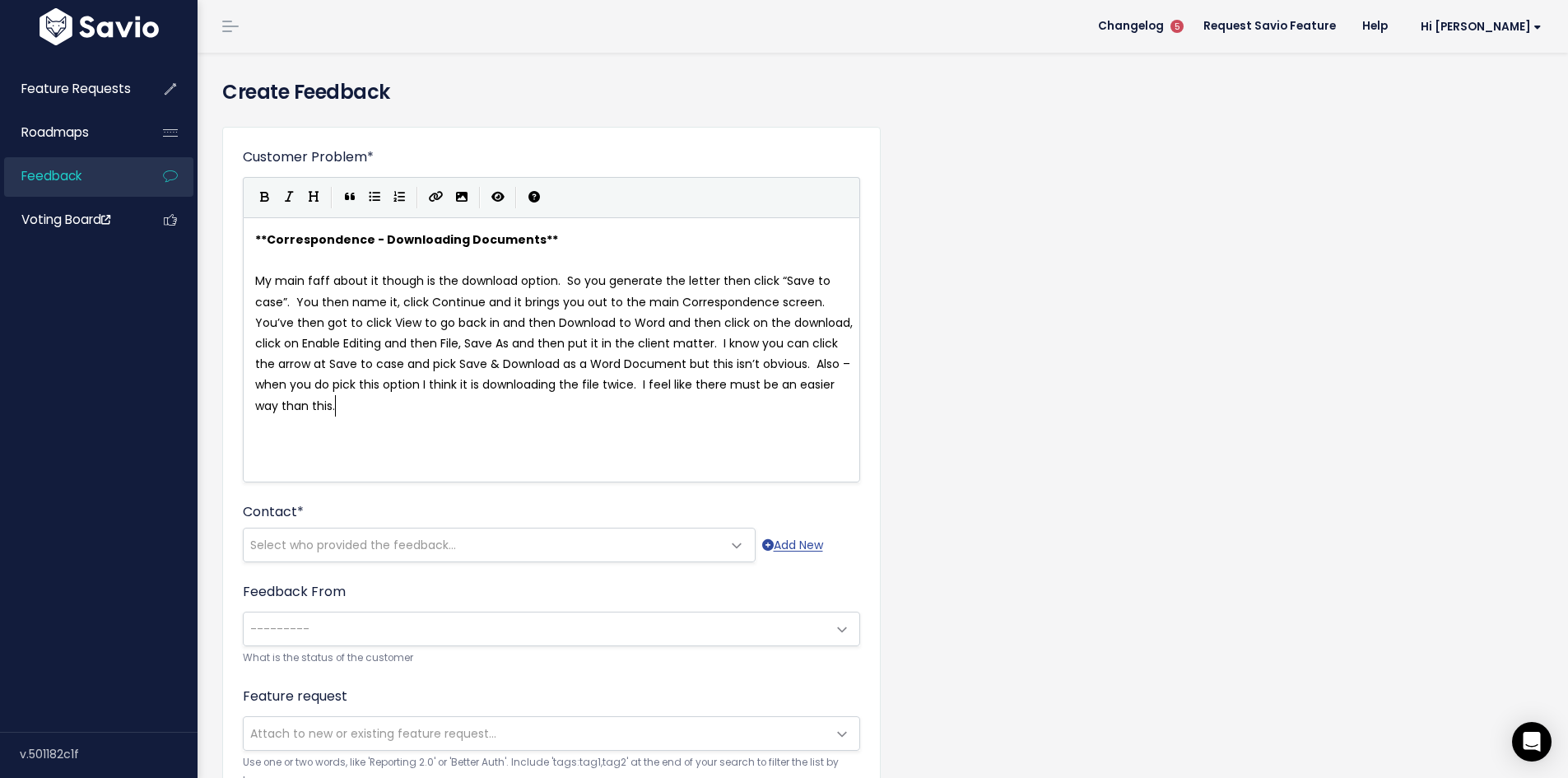
click at [256, 283] on span "My main faff about it though is the download option. So you generate the letter…" at bounding box center [555, 343] width 601 height 141
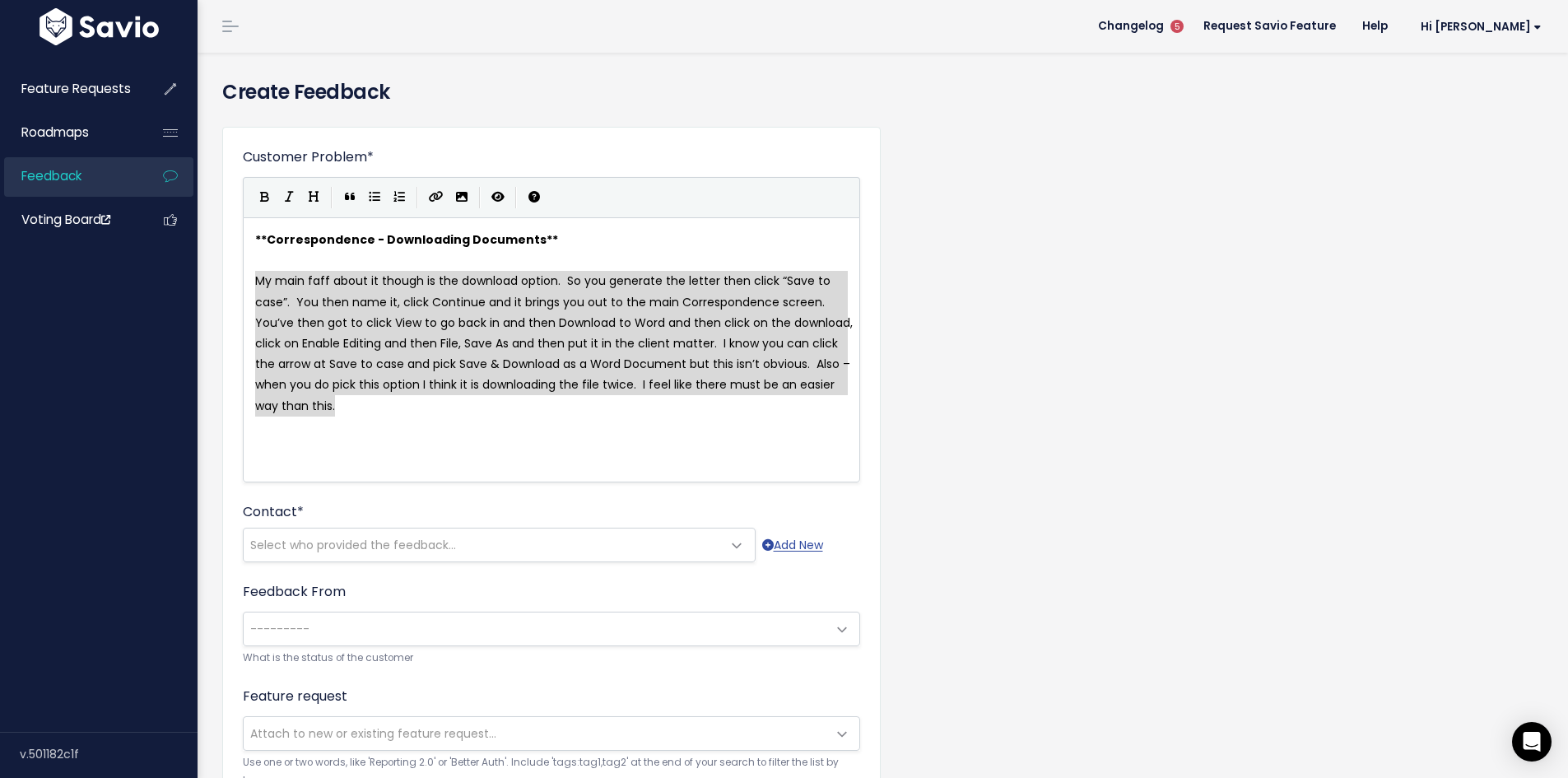
drag, startPoint x: 260, startPoint y: 282, endPoint x: 388, endPoint y: 399, distance: 173.4
type textarea "My main faff about it though is the download option. So you generate the letter…"
click at [374, 198] on icon "Generic List" at bounding box center [374, 197] width 12 height 12
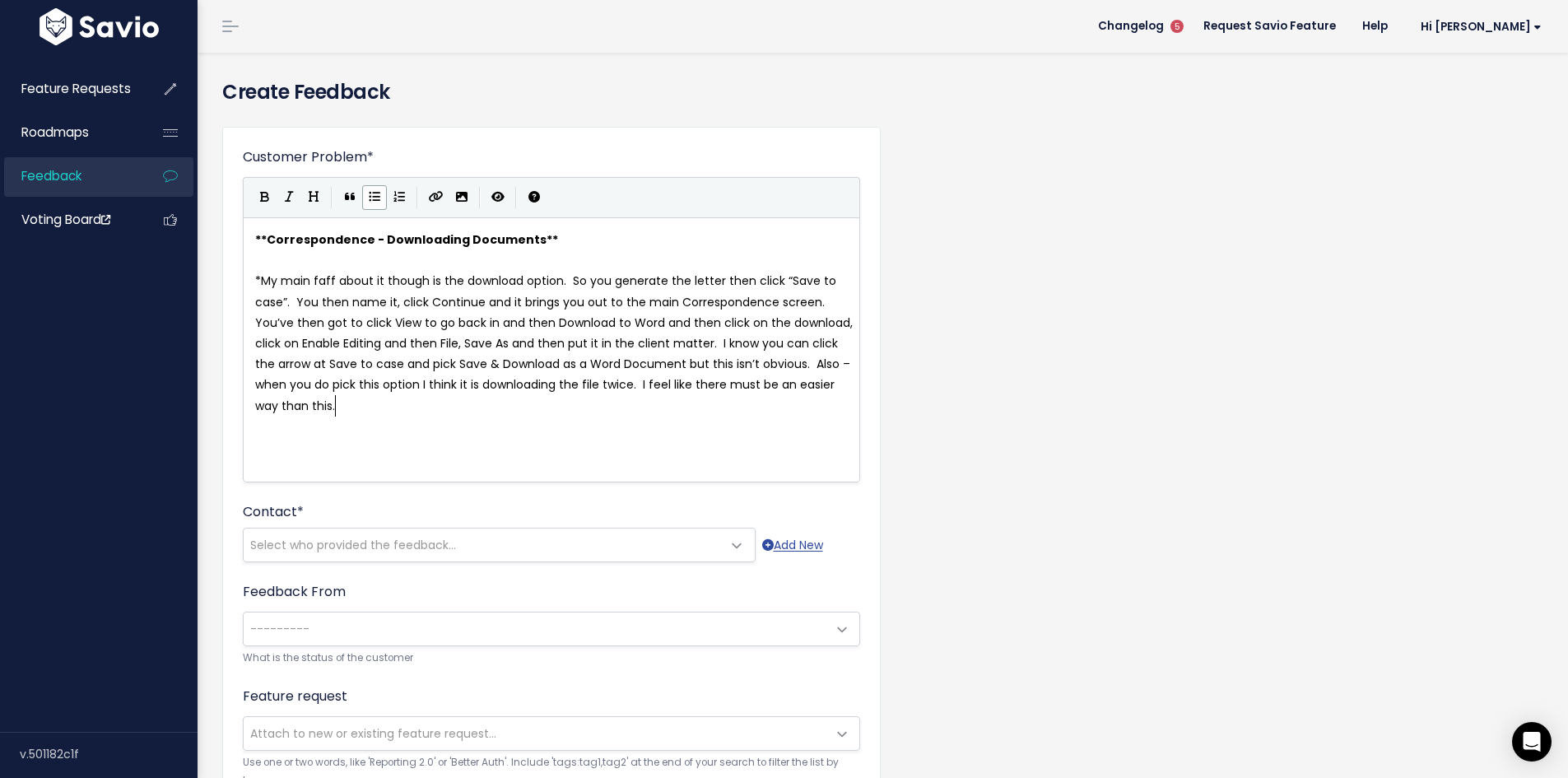
click at [573, 281] on span "My main faff about it though is the download option. So you generate the letter…" at bounding box center [555, 343] width 601 height 141
click at [264, 281] on span "My main faff about it though is the download option." at bounding box center [413, 281] width 305 height 17
type textarea "User does not like the usability of the ""
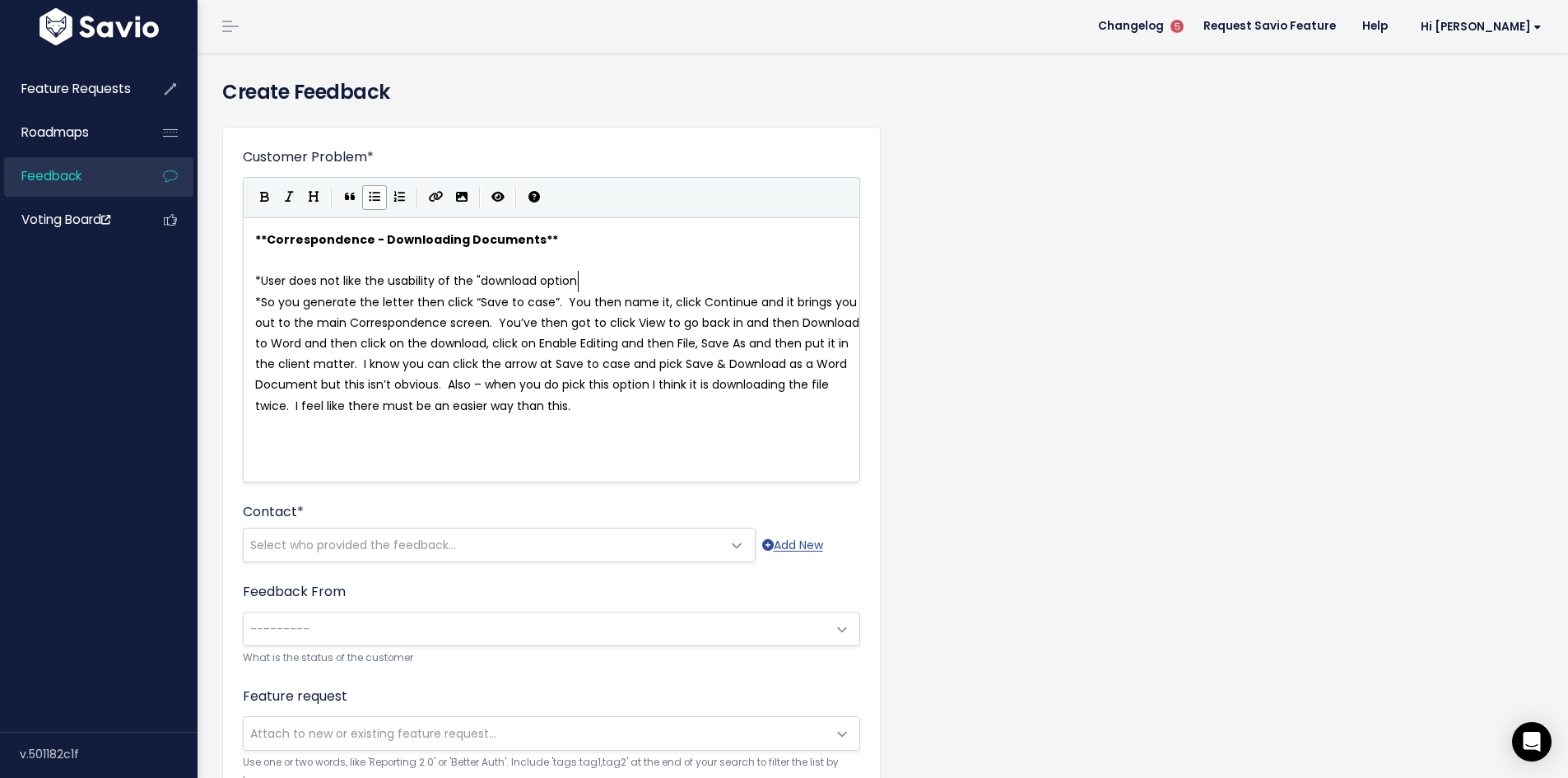
type textarea """
click at [266, 302] on span "So you generate the letter then click “Save to case”. You then name it, click C…" at bounding box center [559, 354] width 608 height 120
type textarea """
type textarea "Scenario -"
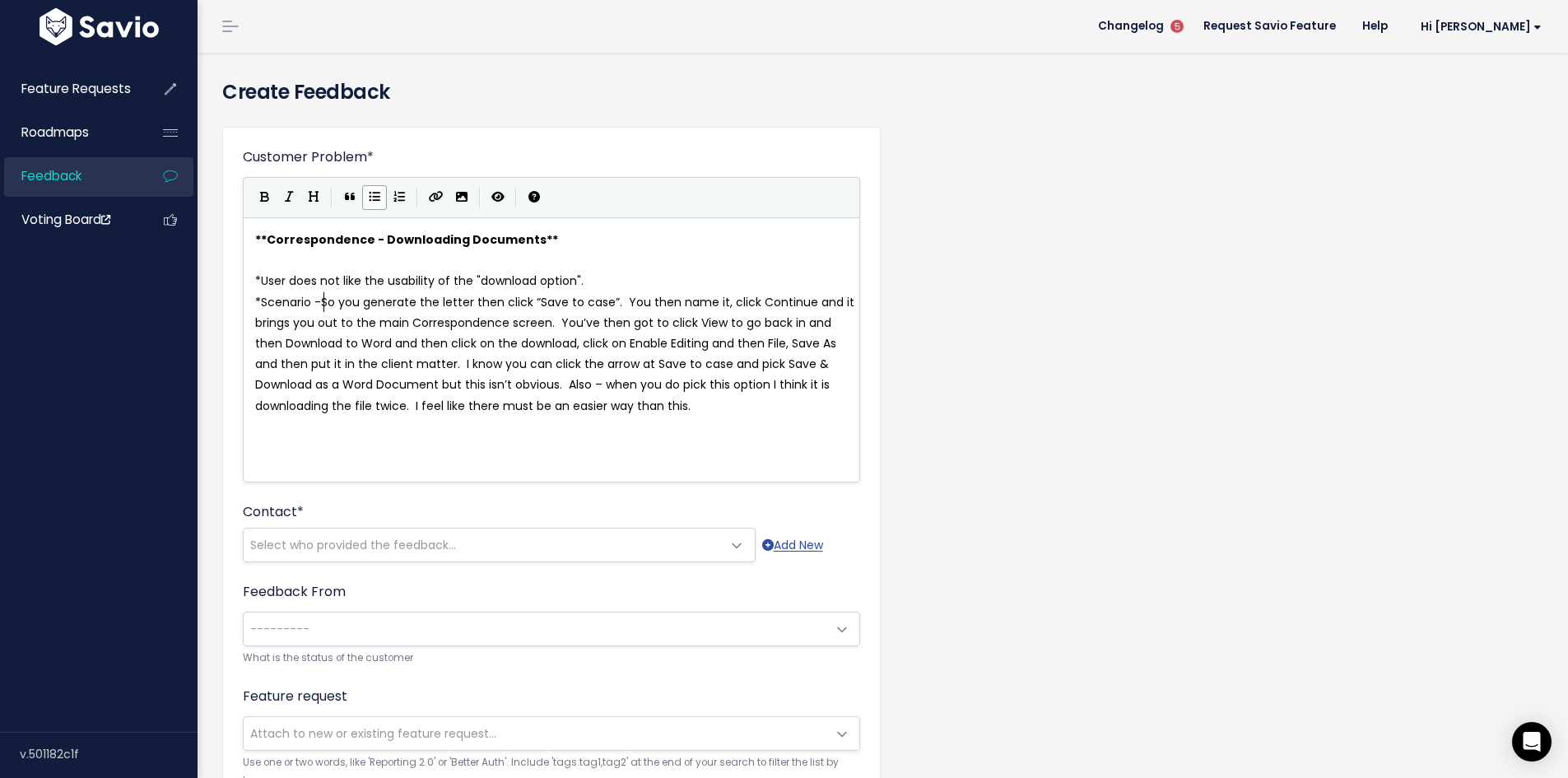
scroll to position [6, 63]
click at [317, 299] on span "Scenario - So you generate the letter then click “Save to case”. You then name …" at bounding box center [558, 354] width 606 height 120
type textarea "(verbatim)"
click at [403, 327] on span "Scenario (verbatim) - So you generate the letter then click “Save to case”. You…" at bounding box center [559, 354] width 607 height 120
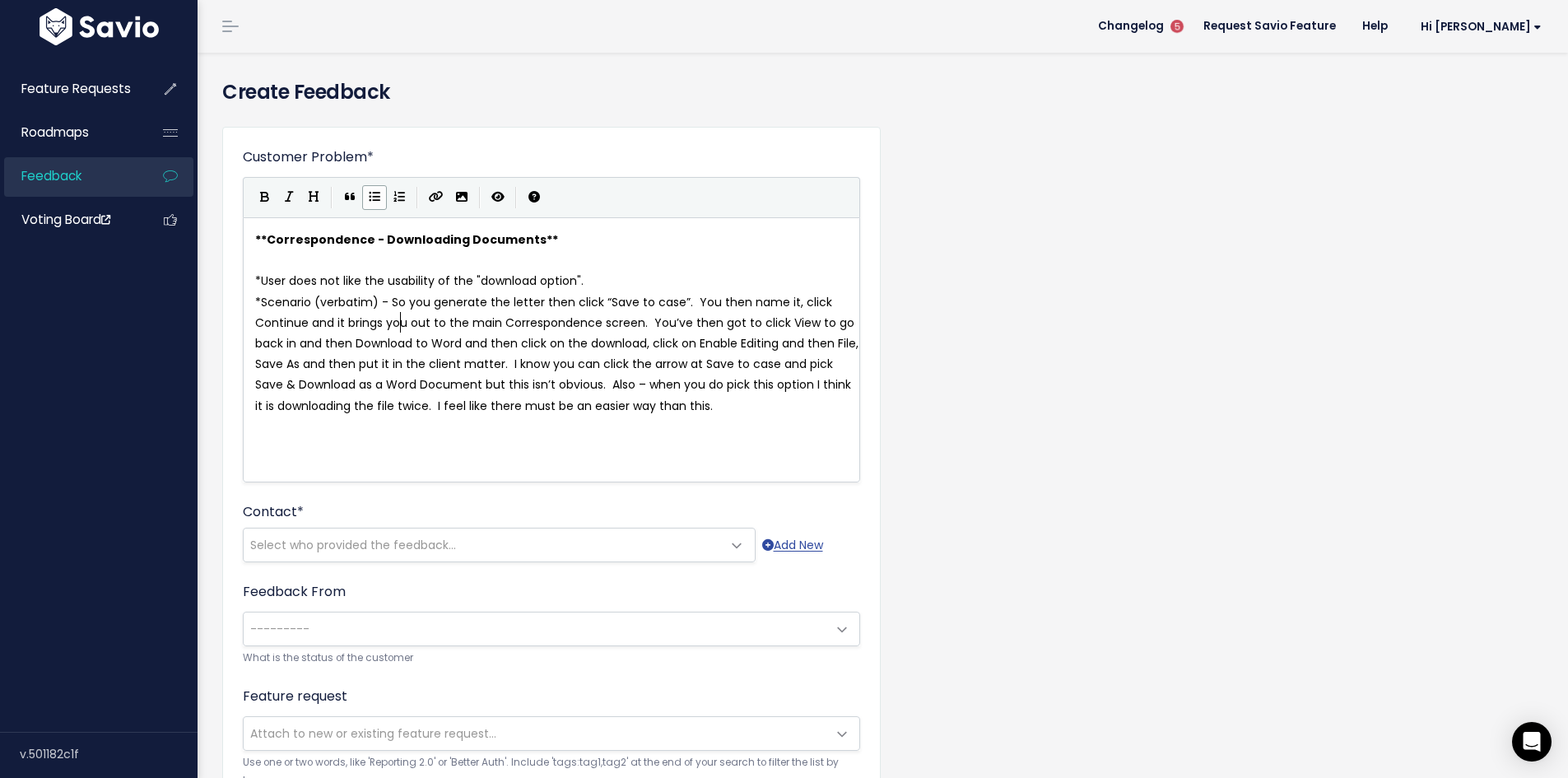
click at [637, 386] on span "Scenario (verbatim) - So you generate the letter then click “Save to case”. You…" at bounding box center [559, 354] width 607 height 120
click at [469, 405] on span "Scenario (verbatim) - So you generate the letter then click “Save to case”. You…" at bounding box center [559, 354] width 607 height 120
click at [459, 405] on span "Scenario (verbatim) - So you generate the letter then click “Save to case”. You…" at bounding box center [559, 354] width 607 height 120
type textarea ",,"
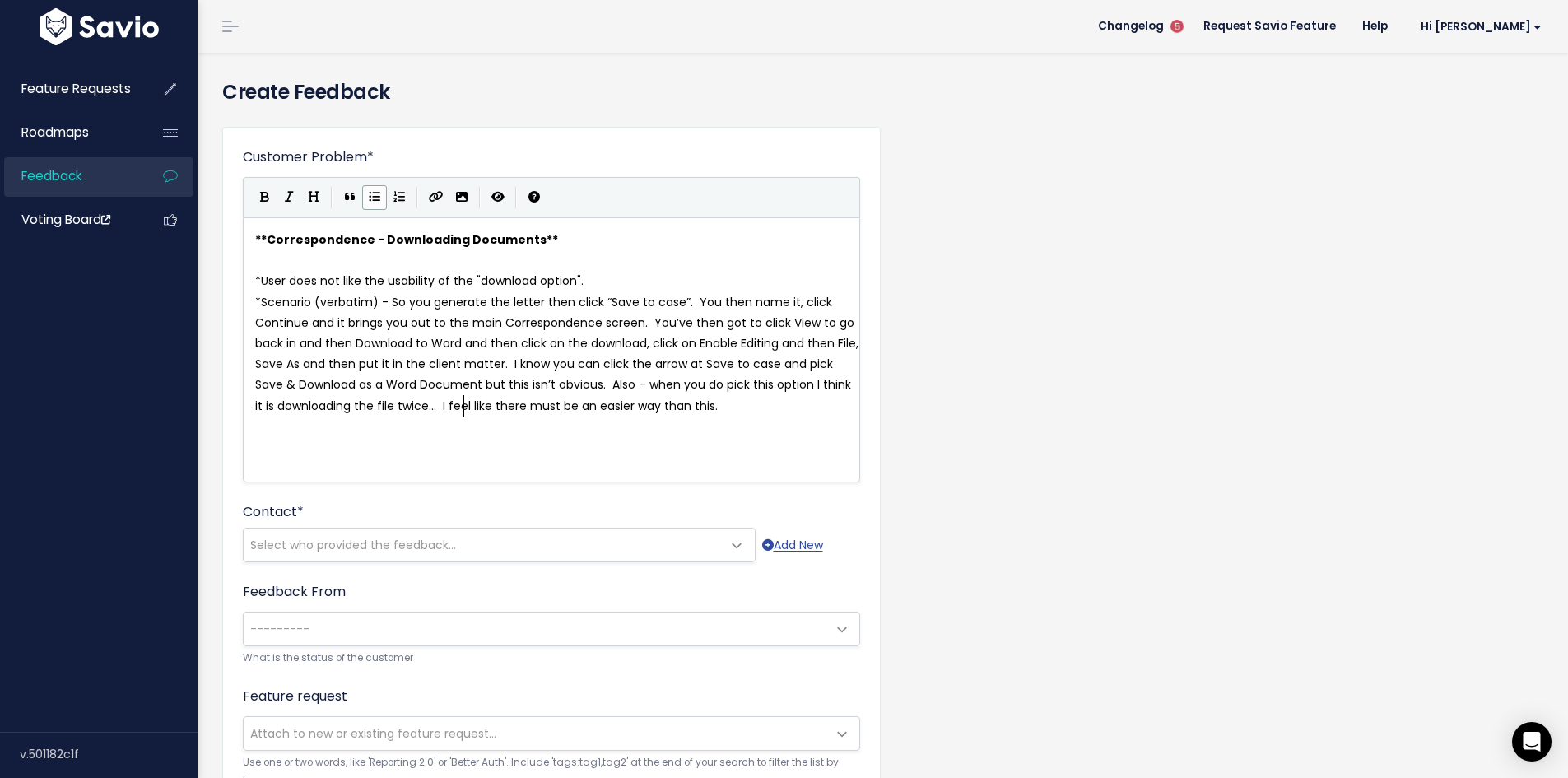
type textarea ".."
type textarea """
click at [564, 424] on pre "* I feel like there must be an easier way than this." at bounding box center [558, 427] width 612 height 21
click at [264, 426] on span "I feel like there must be an easier way than this." at bounding box center [398, 427] width 275 height 17
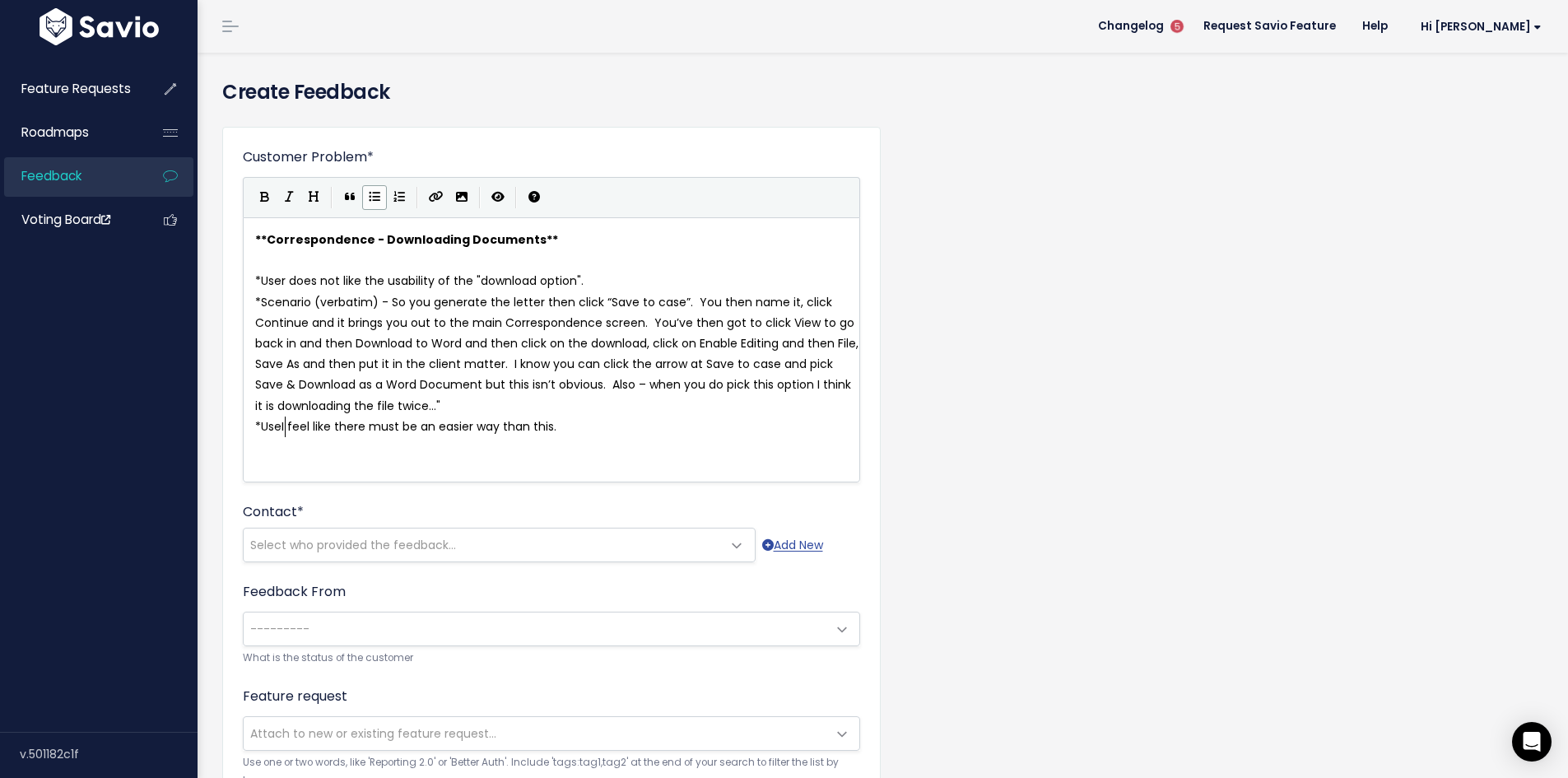
type textarea "User"
type textarea "s"
click at [354, 541] on span "Select who provided the feedback..." at bounding box center [353, 545] width 206 height 17
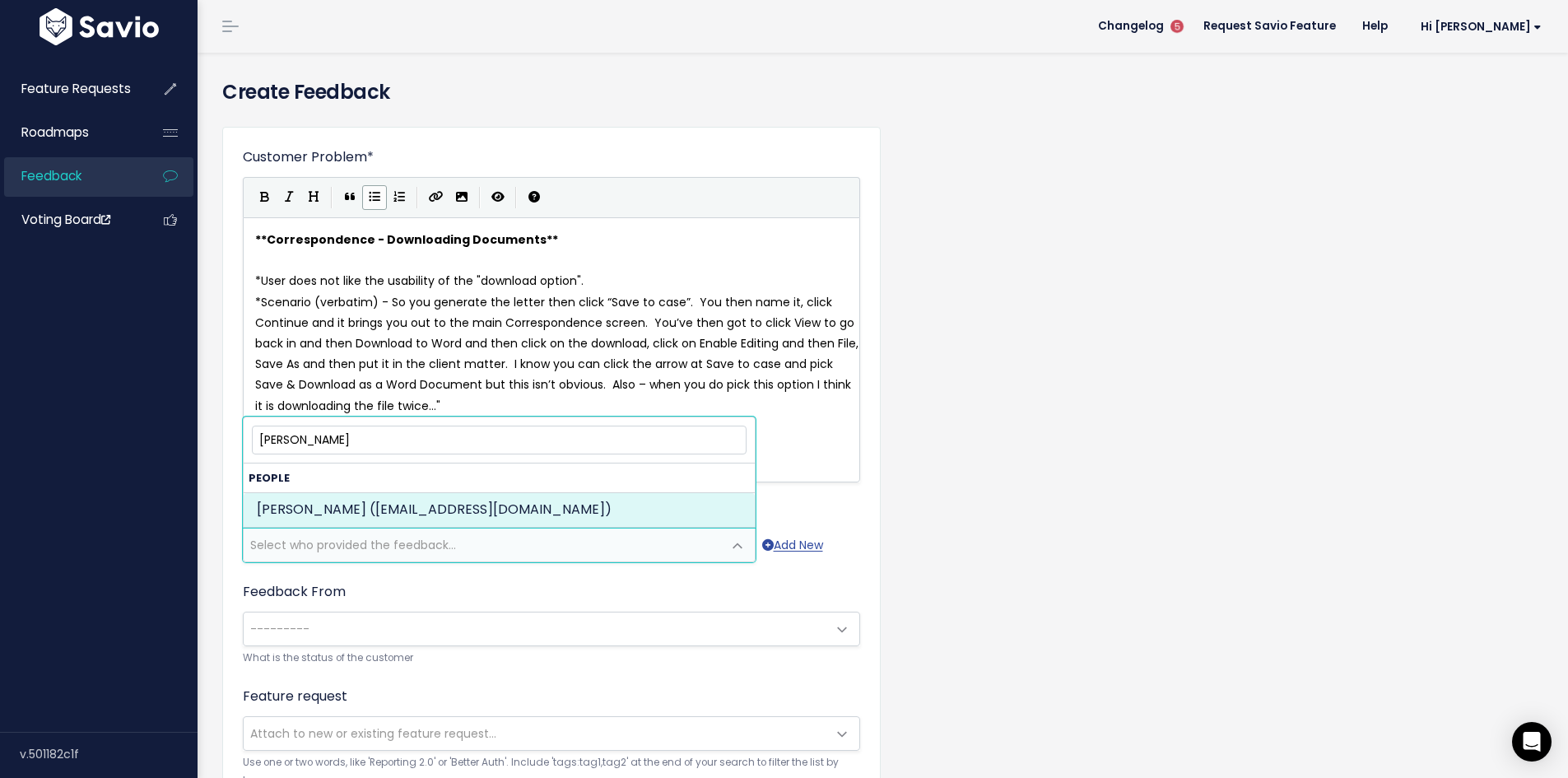
type input "lindsay nic"
select select "ACTIVE"
select select "92661888"
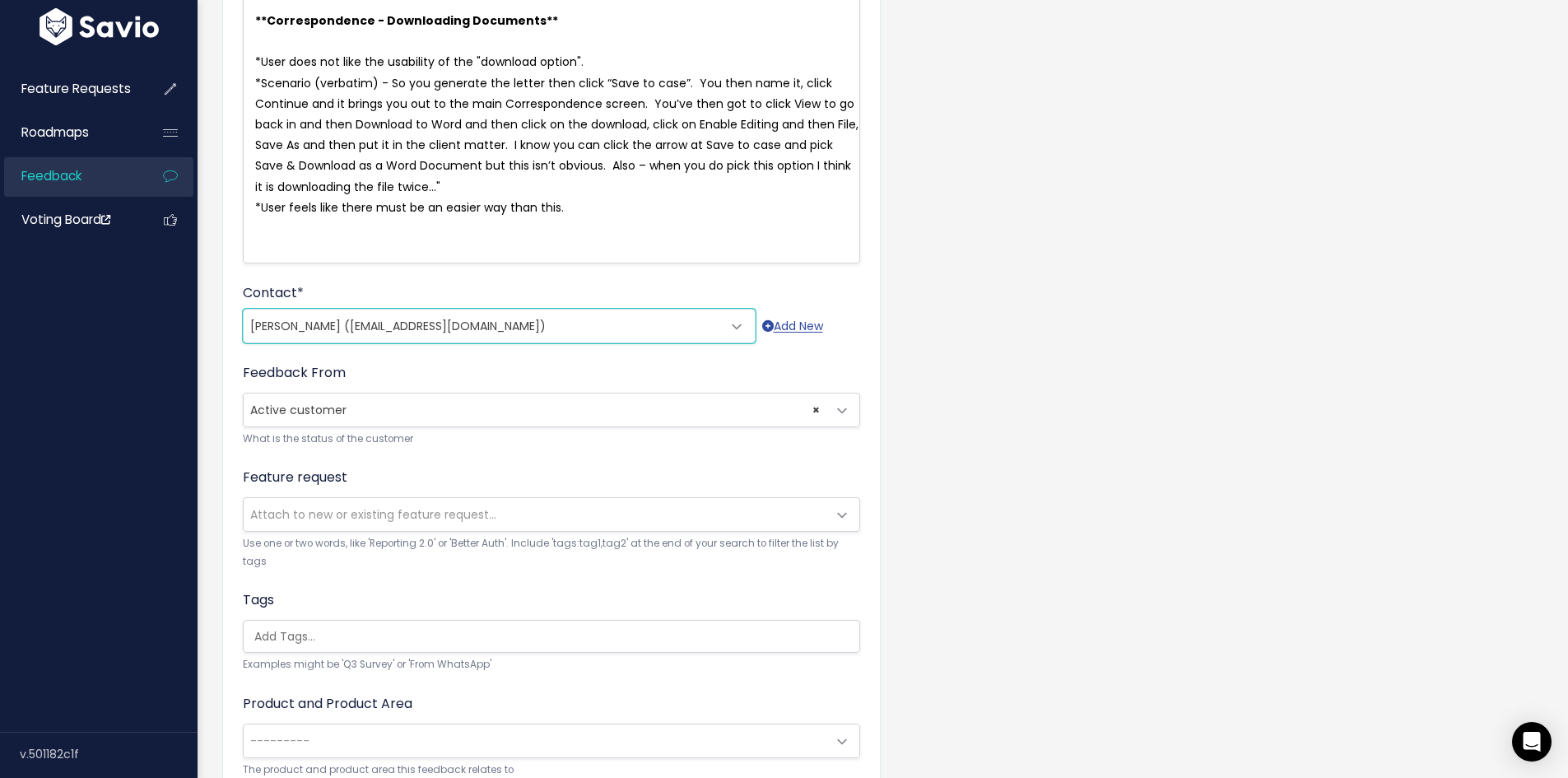
scroll to position [247, 0]
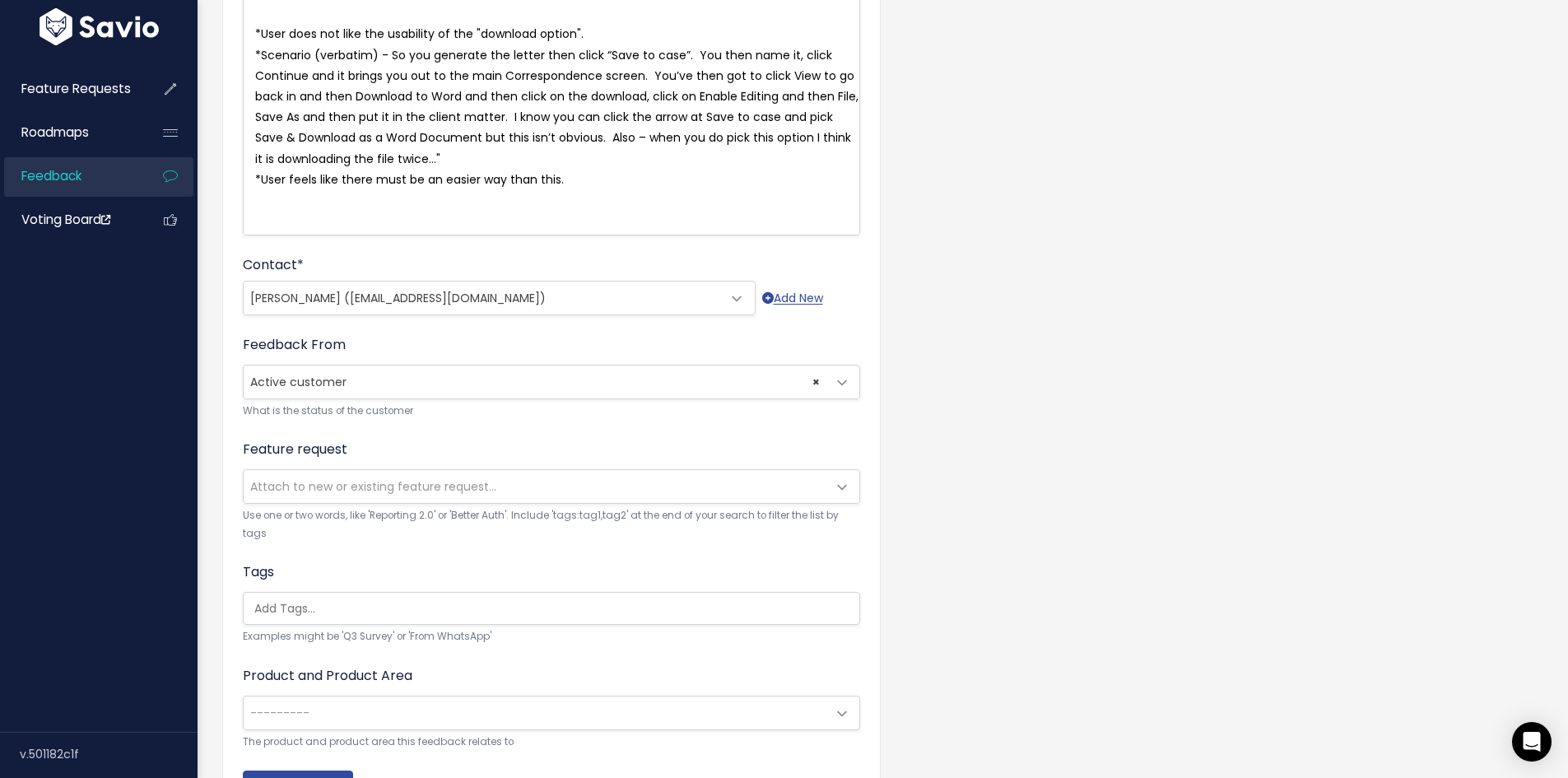
click at [340, 490] on span "Attach to new or existing feature request..." at bounding box center [373, 487] width 246 height 17
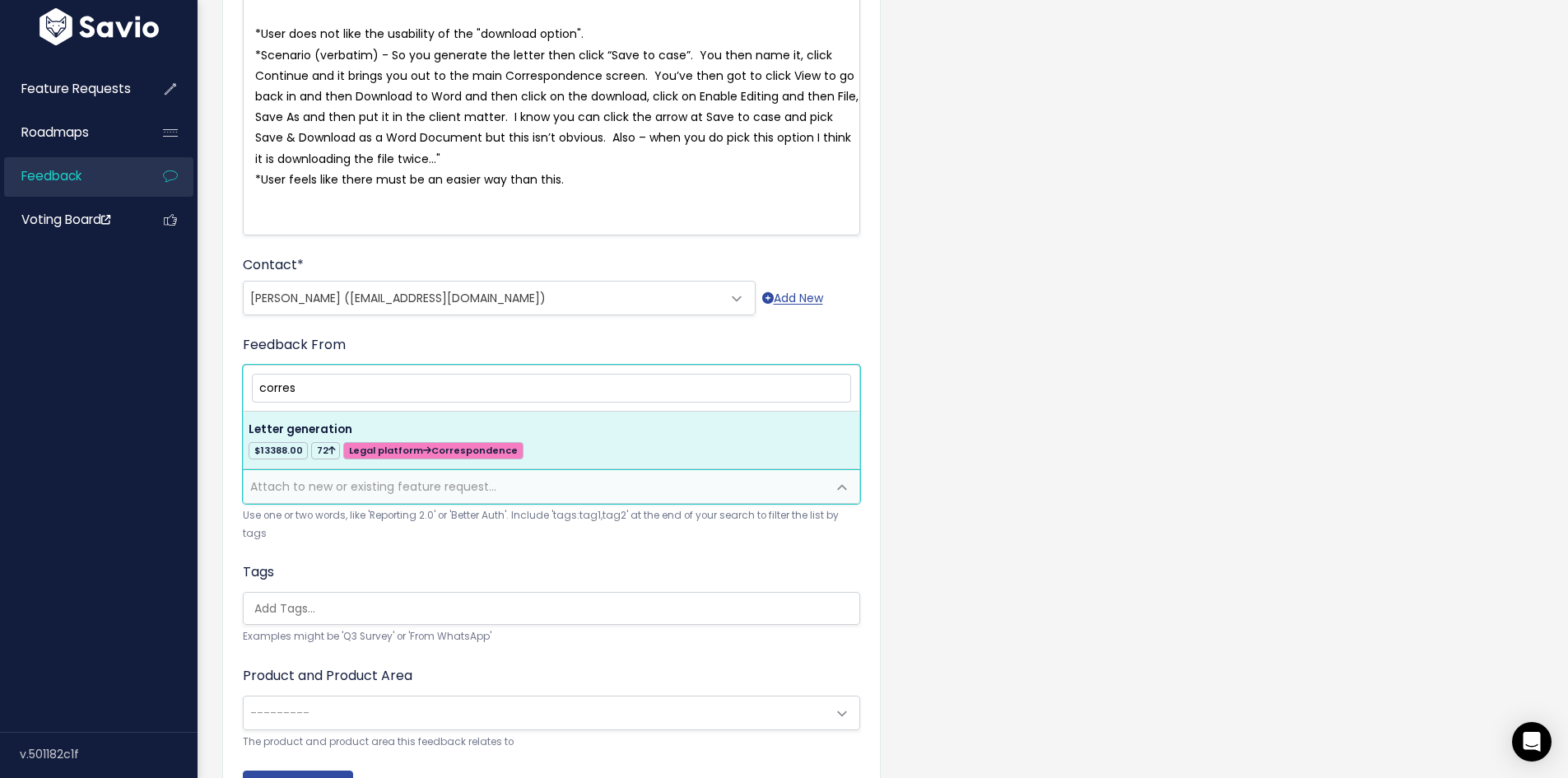
type input "corres"
select select "17625"
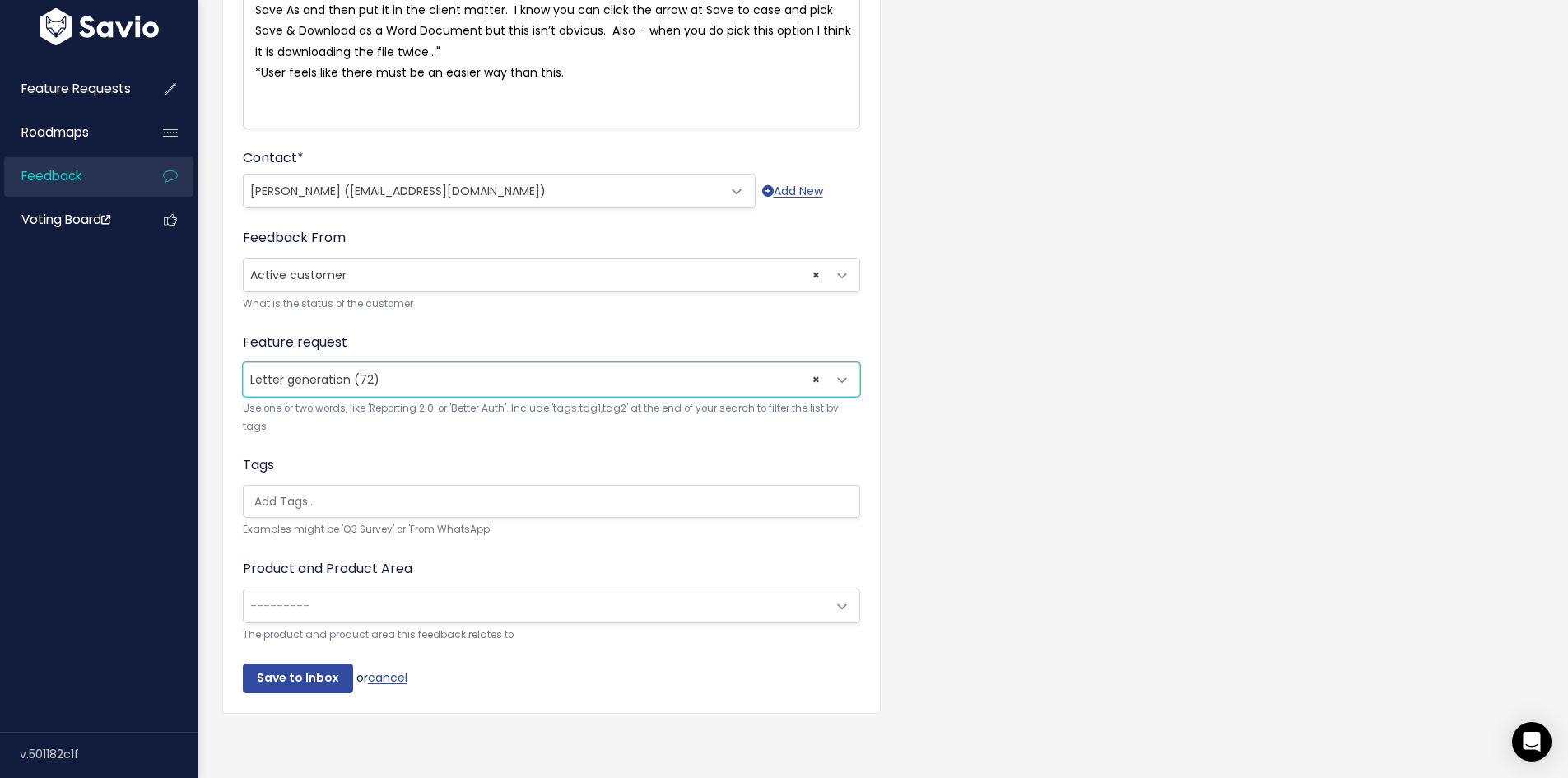
scroll to position [366, 0]
click at [318, 590] on span "---------" at bounding box center [534, 605] width 583 height 33
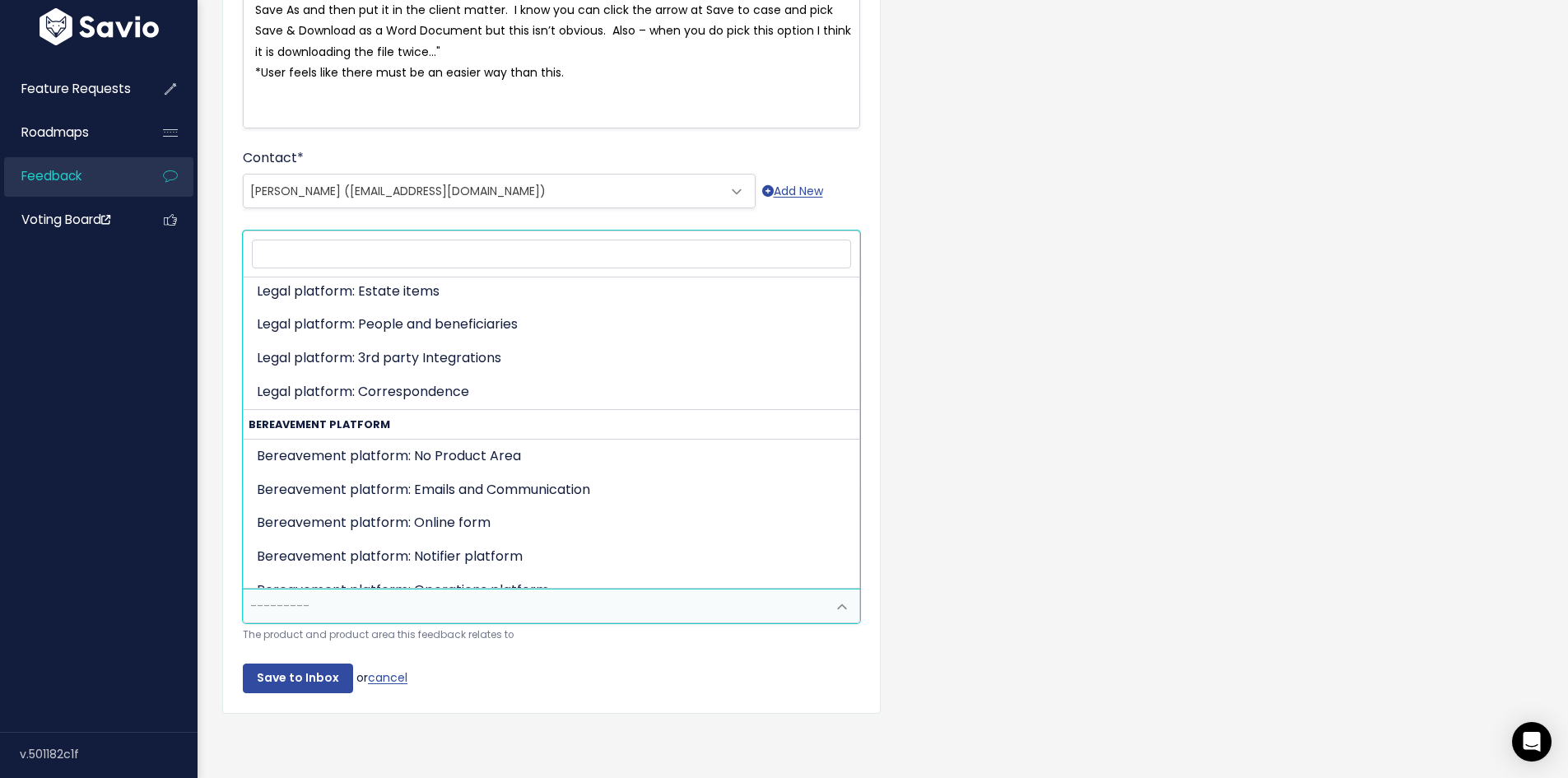
scroll to position [83, 0]
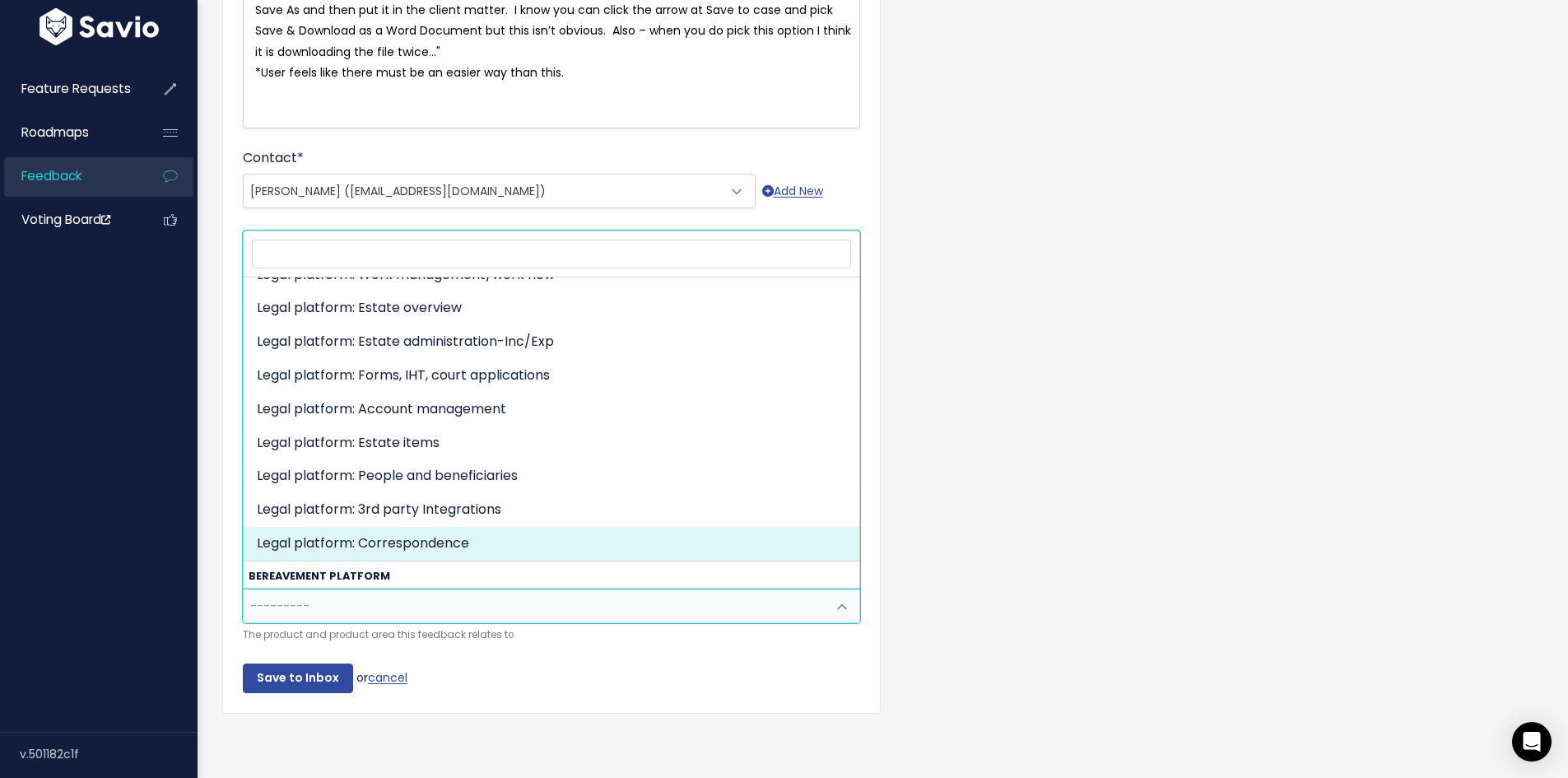
select select "MAIN:COMMUNICATIONS"
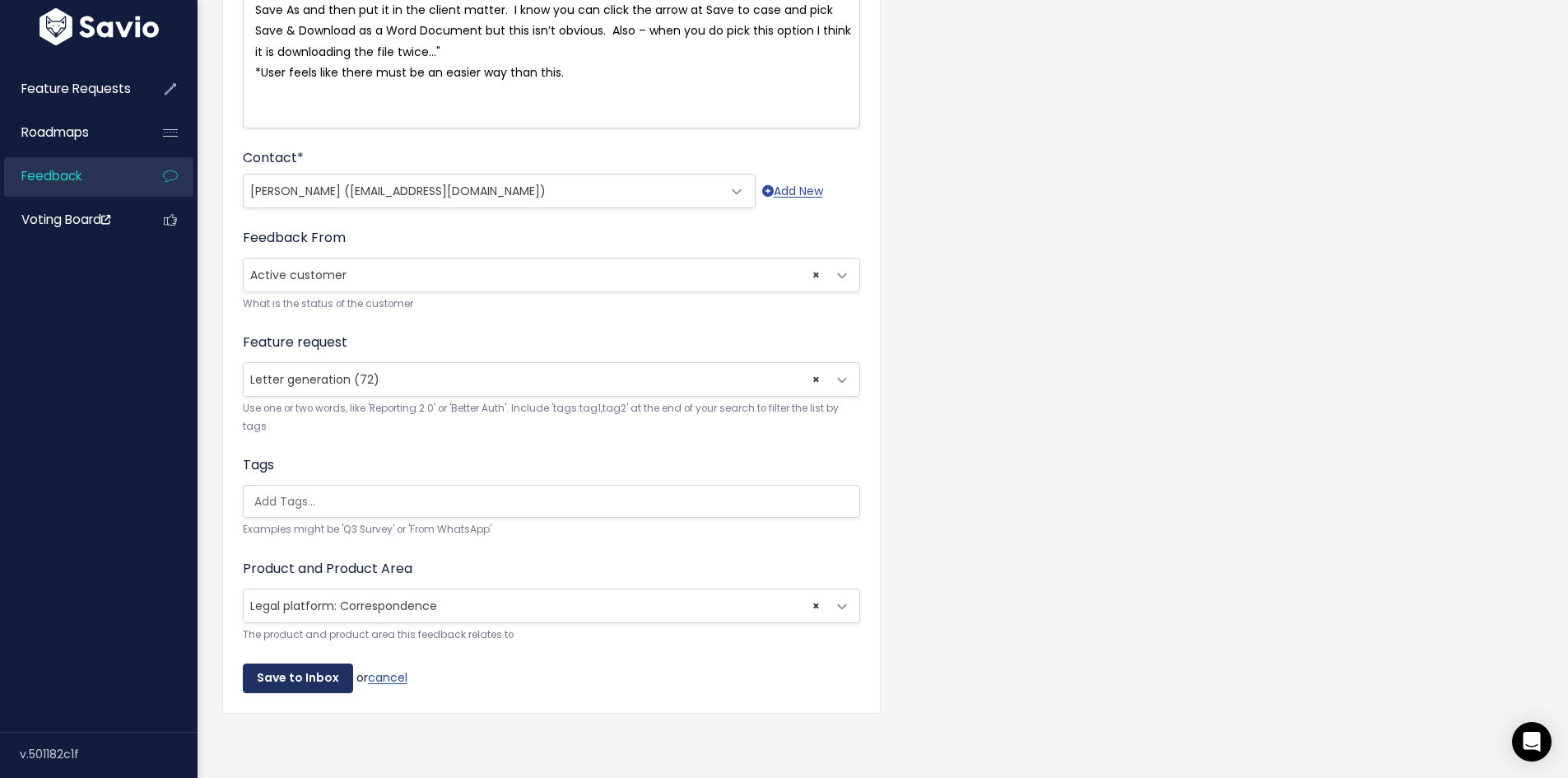
click at [312, 664] on input "Save to Inbox" at bounding box center [298, 679] width 110 height 30
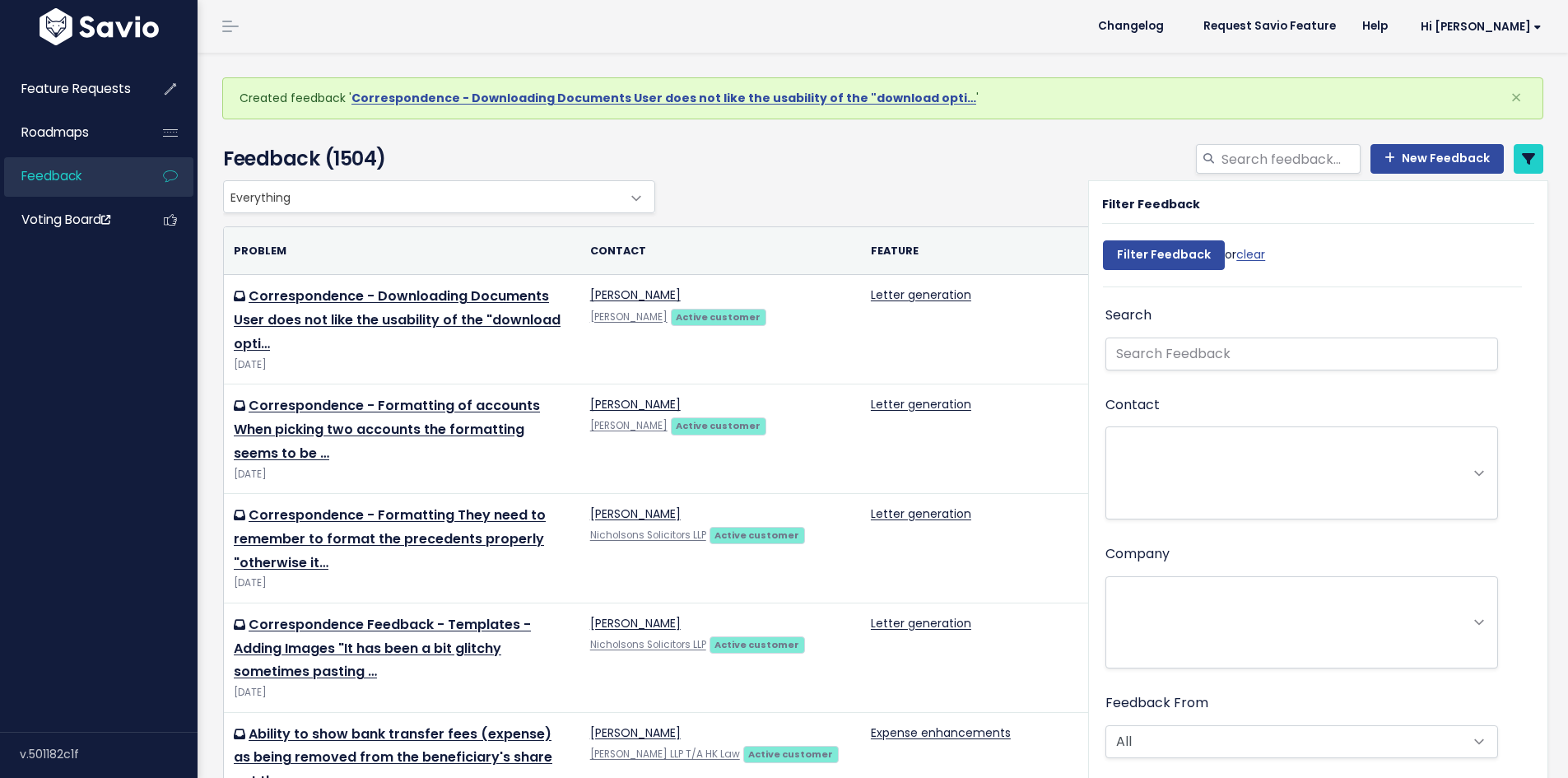
select select
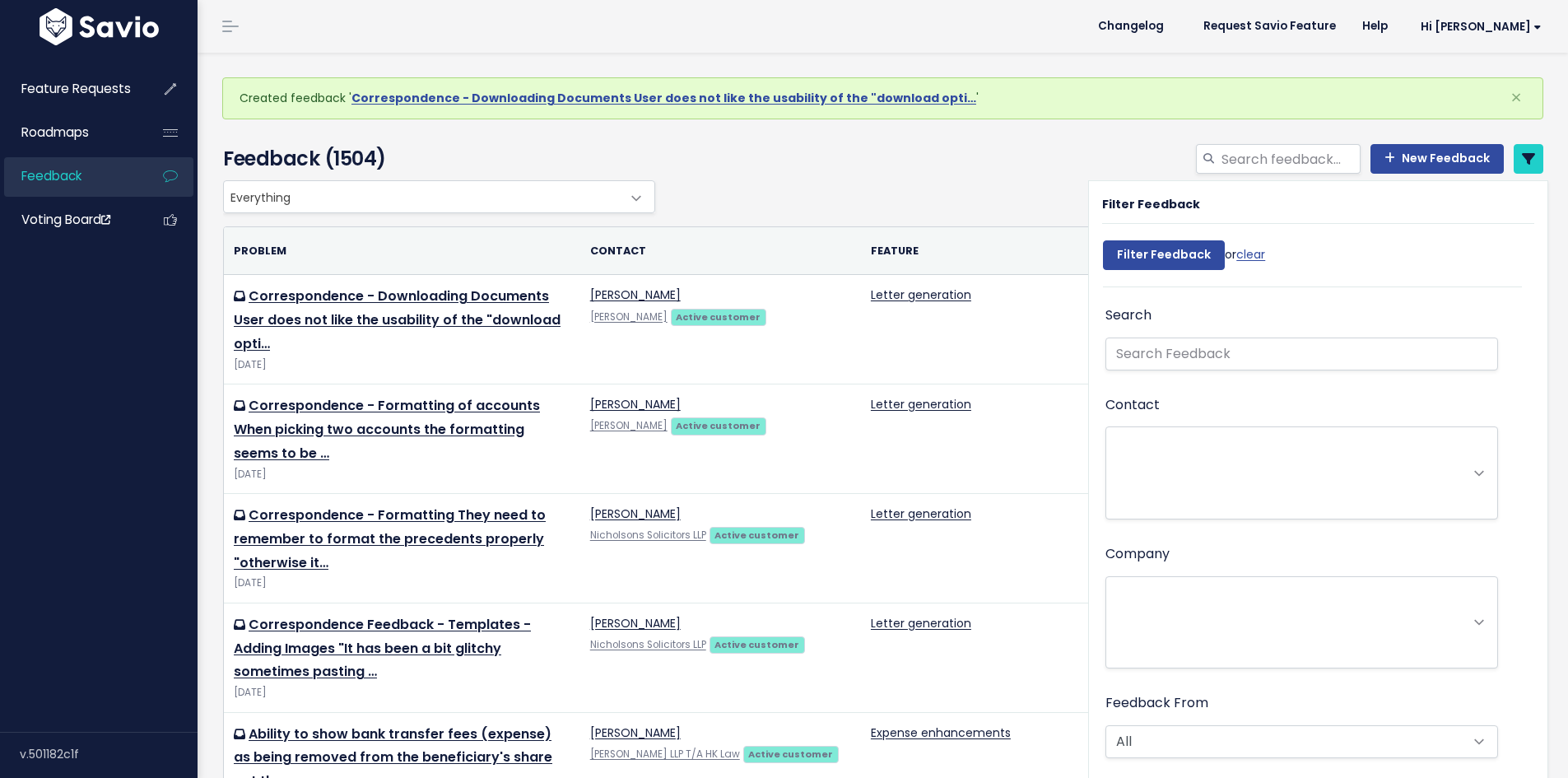
select select
